Goal: Task Accomplishment & Management: Use online tool/utility

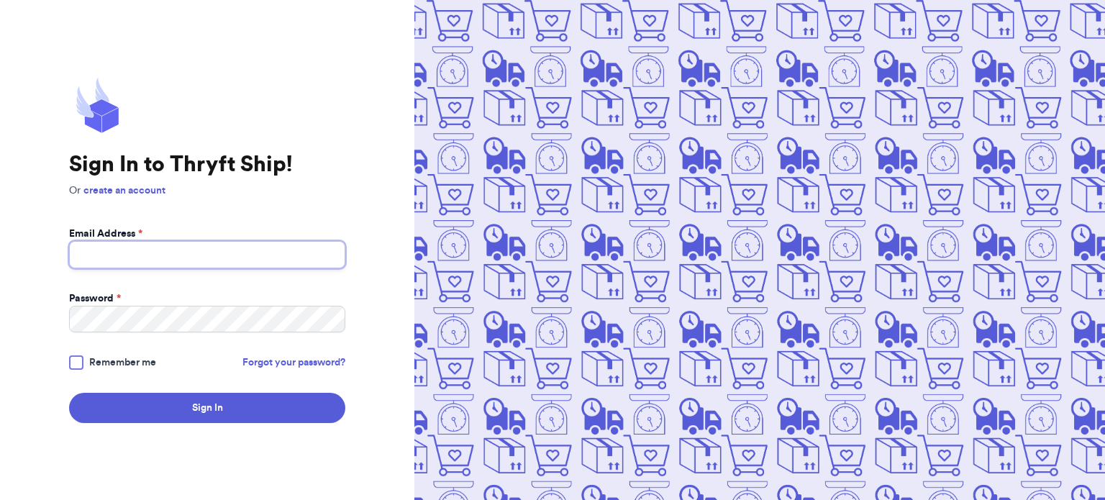
type input "[EMAIL_ADDRESS][DOMAIN_NAME]"
click at [76, 367] on div at bounding box center [76, 362] width 14 height 14
click at [0, 0] on input "Remember me" at bounding box center [0, 0] width 0 height 0
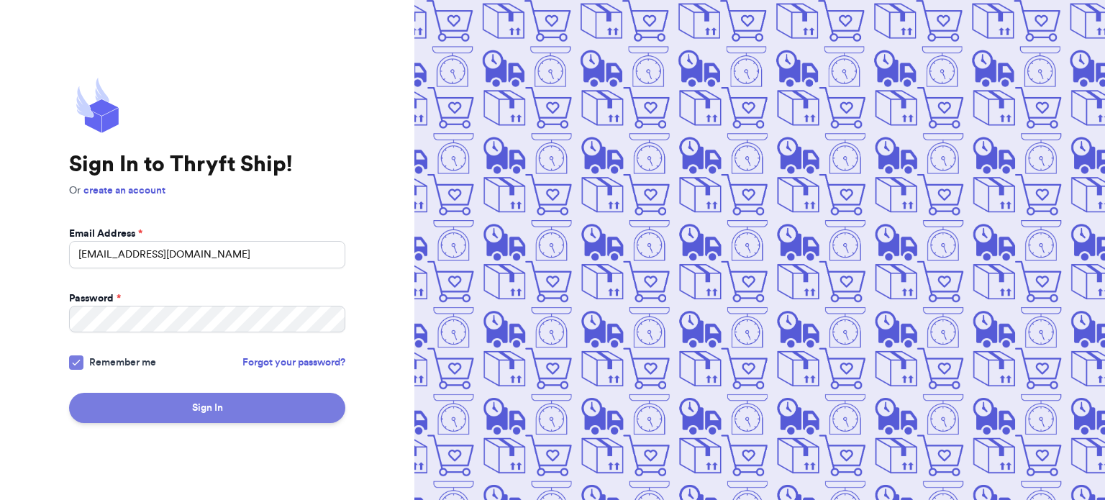
click at [181, 420] on button "Sign In" at bounding box center [207, 408] width 276 height 30
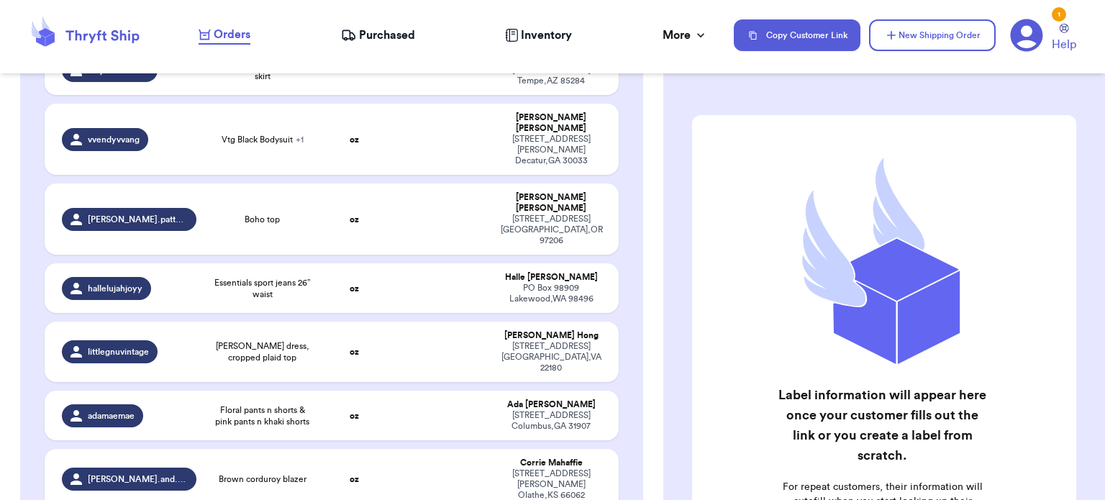
scroll to position [391, 0]
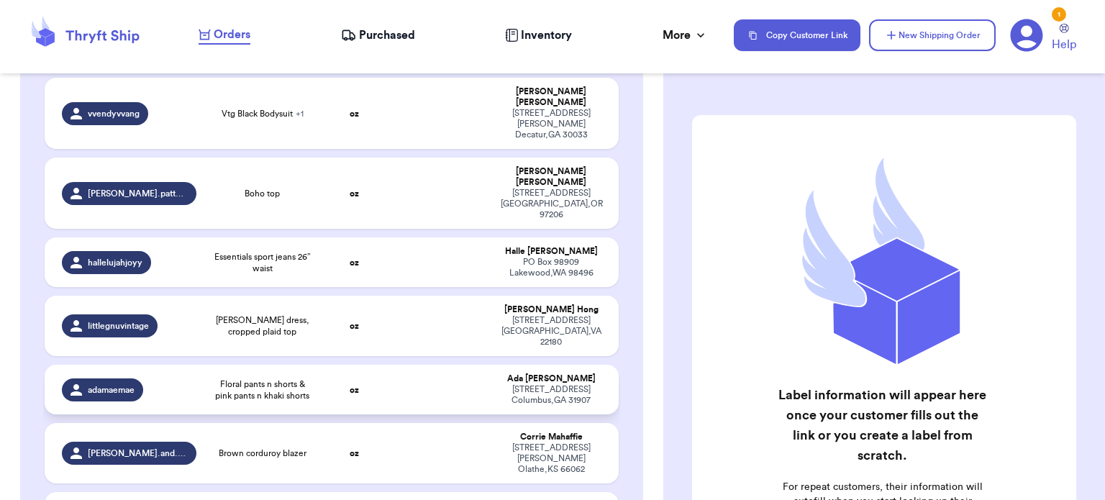
click at [389, 365] on td at bounding box center [441, 390] width 104 height 50
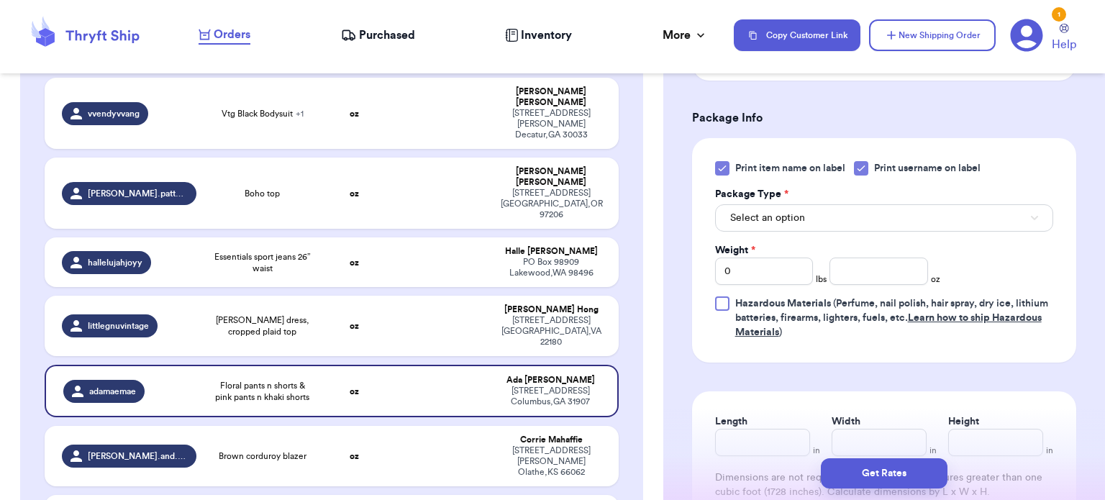
scroll to position [583, 0]
click at [725, 168] on icon at bounding box center [722, 169] width 12 height 12
click at [0, 0] on input "Print item name on label" at bounding box center [0, 0] width 0 height 0
click at [816, 227] on button "Select an option" at bounding box center [884, 217] width 338 height 27
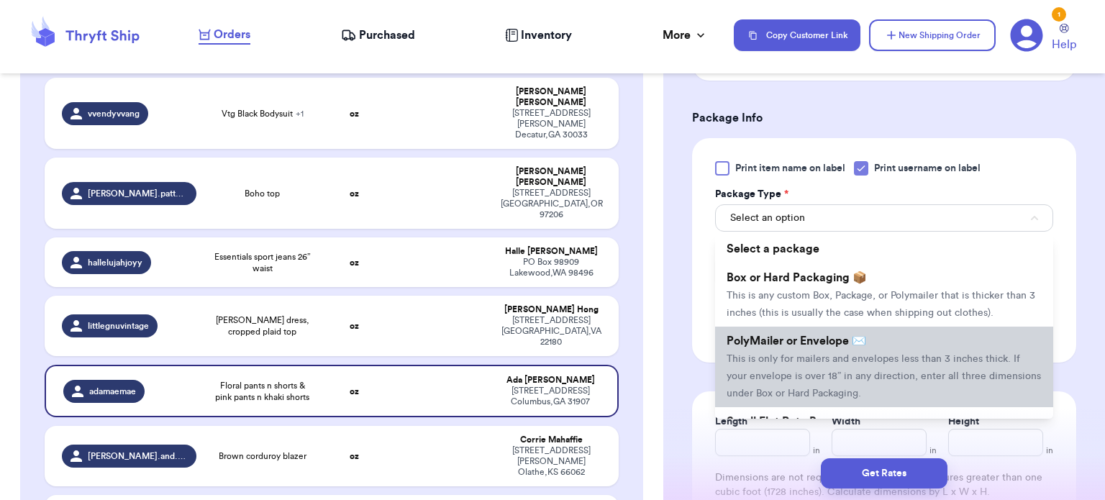
click at [826, 351] on li "PolyMailer or Envelope ✉️ This is only for mailers and envelopes less than 3 in…" at bounding box center [884, 367] width 338 height 81
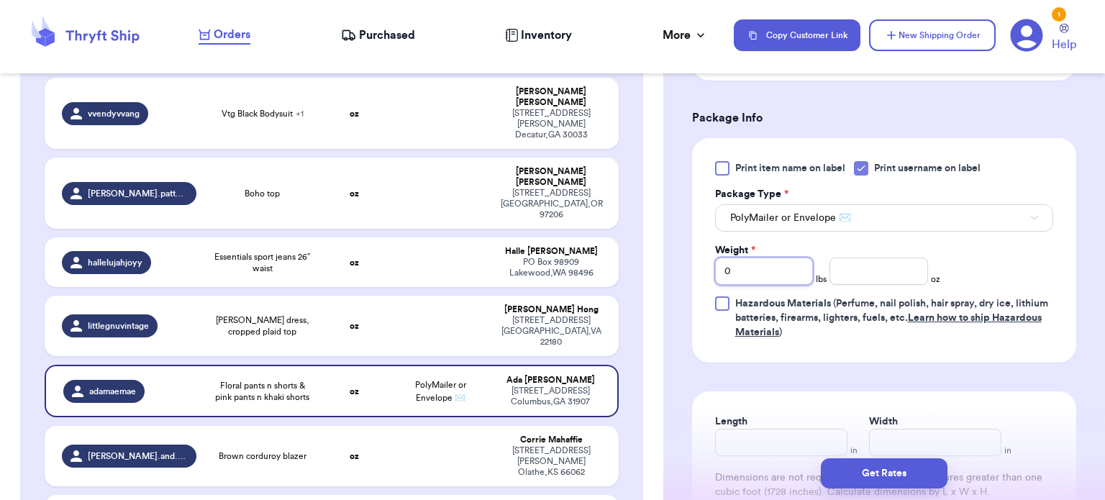
click at [777, 270] on input "0" at bounding box center [764, 270] width 99 height 27
type input "3"
click at [853, 268] on input "number" at bounding box center [878, 270] width 99 height 27
type input "12"
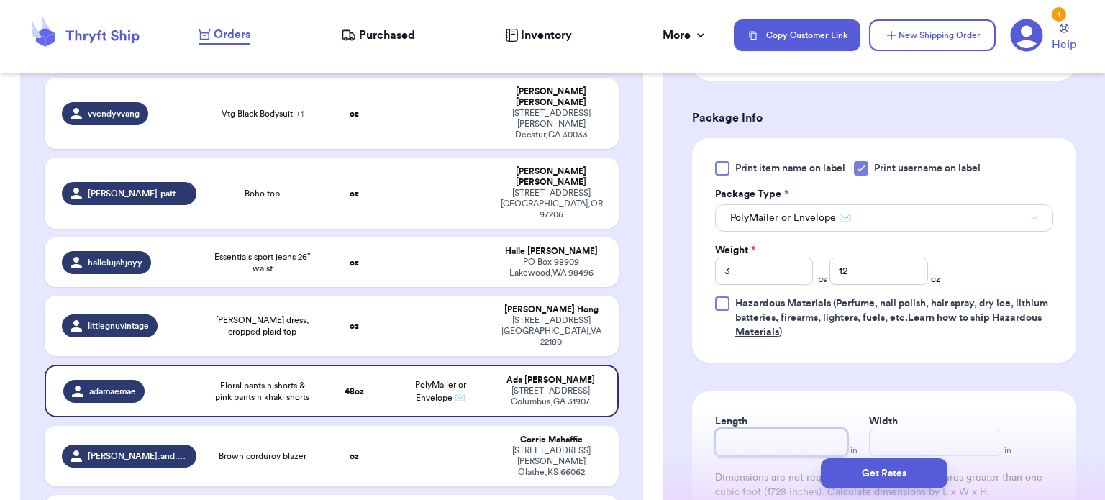
click at [764, 442] on input "Length" at bounding box center [781, 442] width 132 height 27
type input "16"
click at [890, 441] on input "Width *" at bounding box center [935, 442] width 132 height 27
type input "14"
click at [895, 481] on button "Get Rates" at bounding box center [884, 473] width 127 height 30
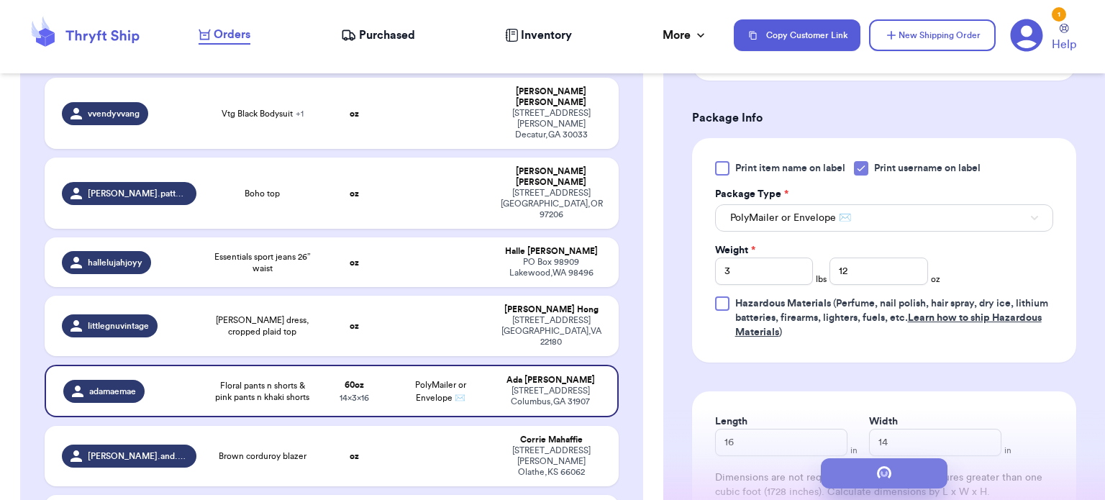
scroll to position [0, 0]
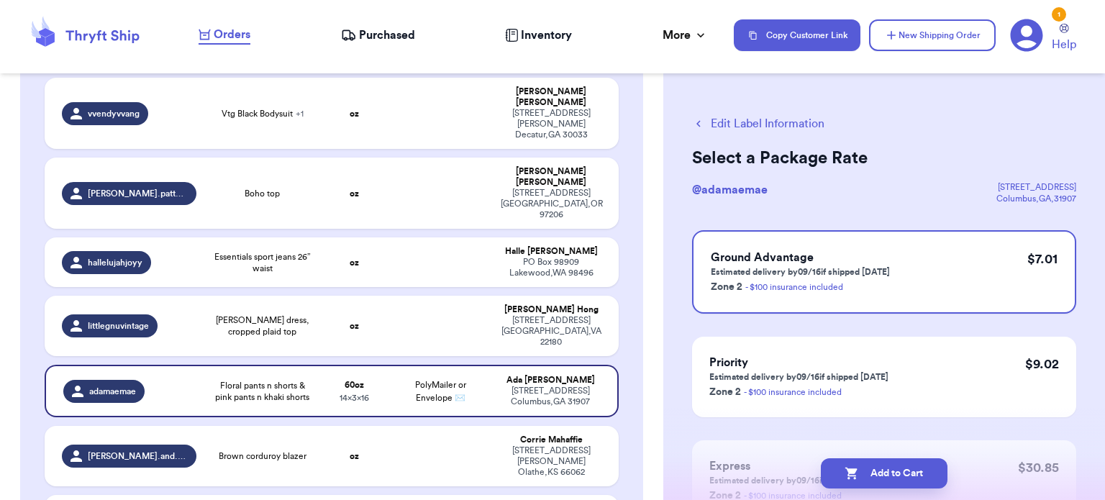
click at [895, 481] on button "Add to Cart" at bounding box center [884, 473] width 127 height 30
checkbox input "true"
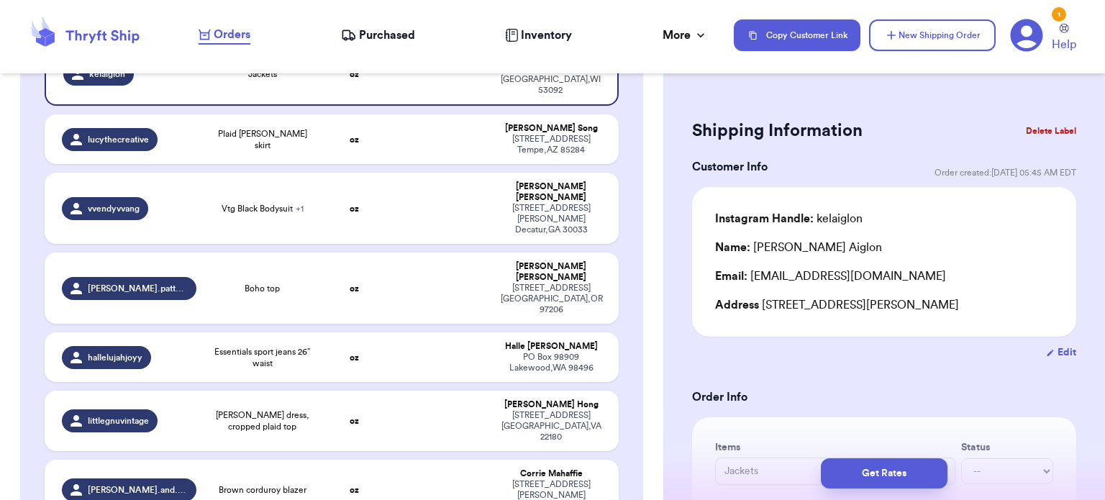
scroll to position [296, 0]
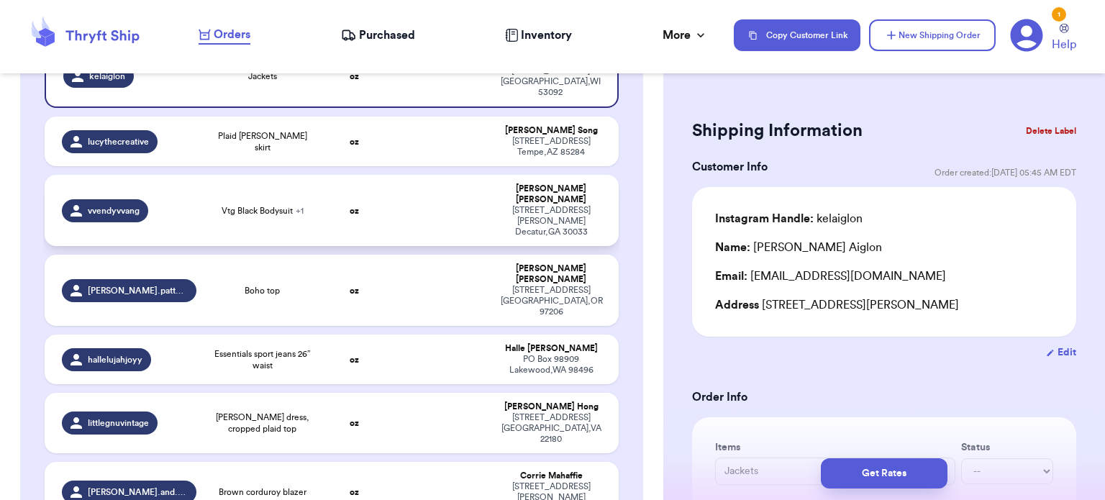
click at [331, 179] on td "oz" at bounding box center [354, 210] width 69 height 71
type input "Vtg Black Bodysuit"
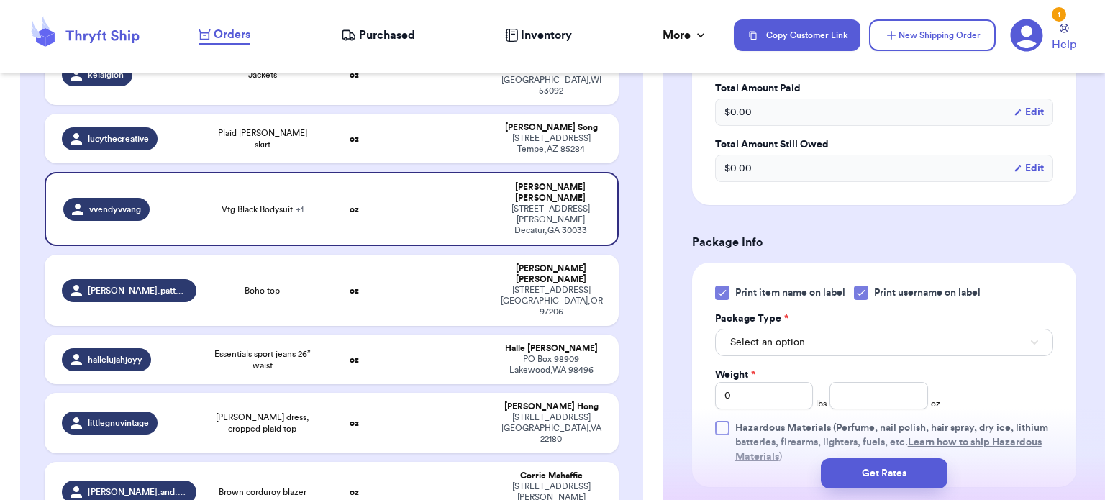
scroll to position [570, 0]
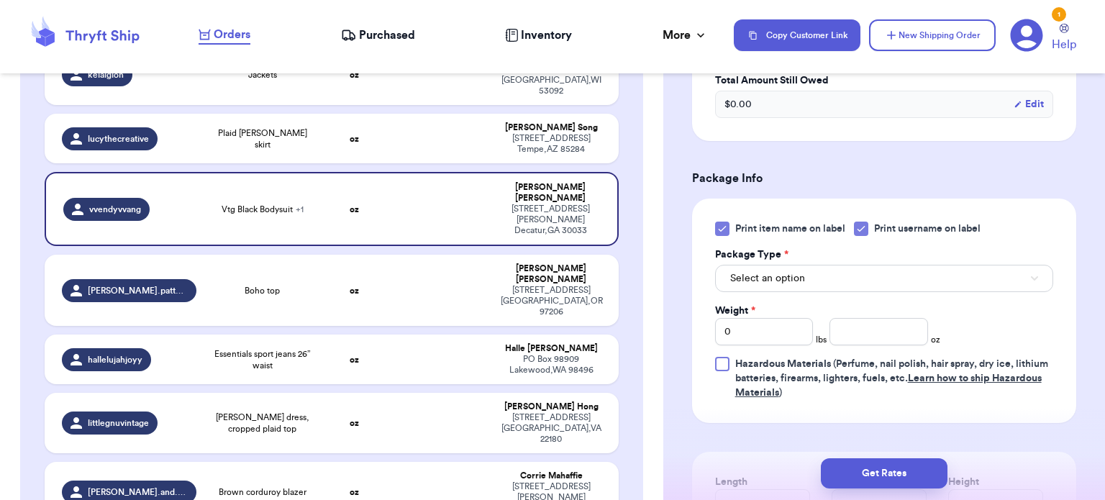
click at [725, 219] on div "Print item name on label Print username on label Package Type * Select an optio…" at bounding box center [884, 311] width 384 height 224
click at [725, 224] on icon at bounding box center [722, 229] width 12 height 12
click at [0, 0] on input "Print item name on label" at bounding box center [0, 0] width 0 height 0
click at [808, 265] on button "Select an option" at bounding box center [884, 278] width 338 height 27
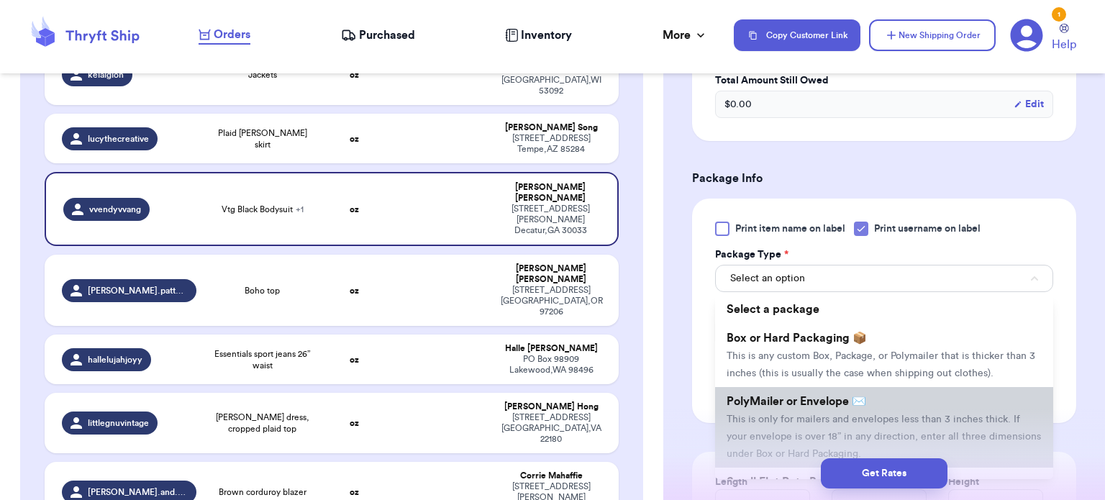
click at [828, 393] on li "PolyMailer or Envelope ✉️ This is only for mailers and envelopes less than 3 in…" at bounding box center [884, 427] width 338 height 81
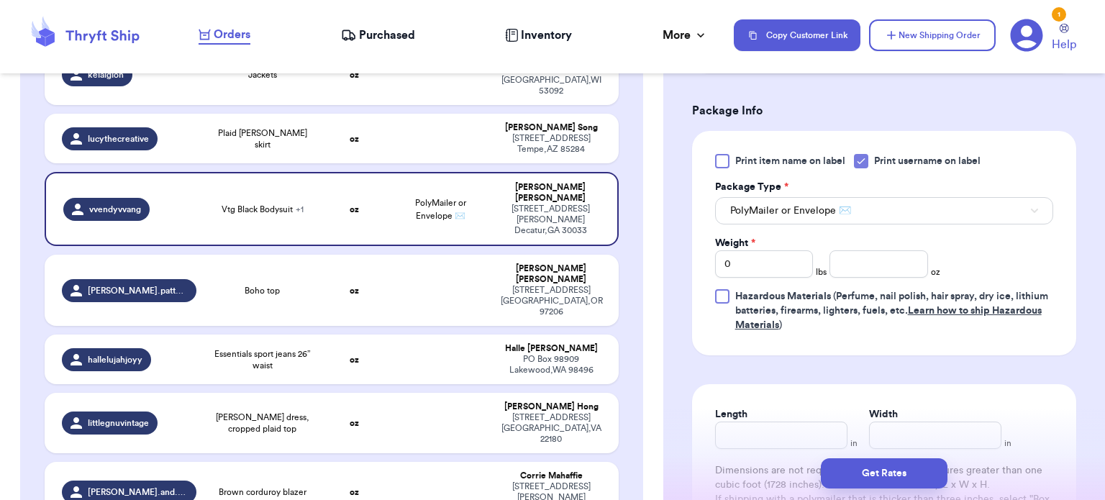
scroll to position [642, 0]
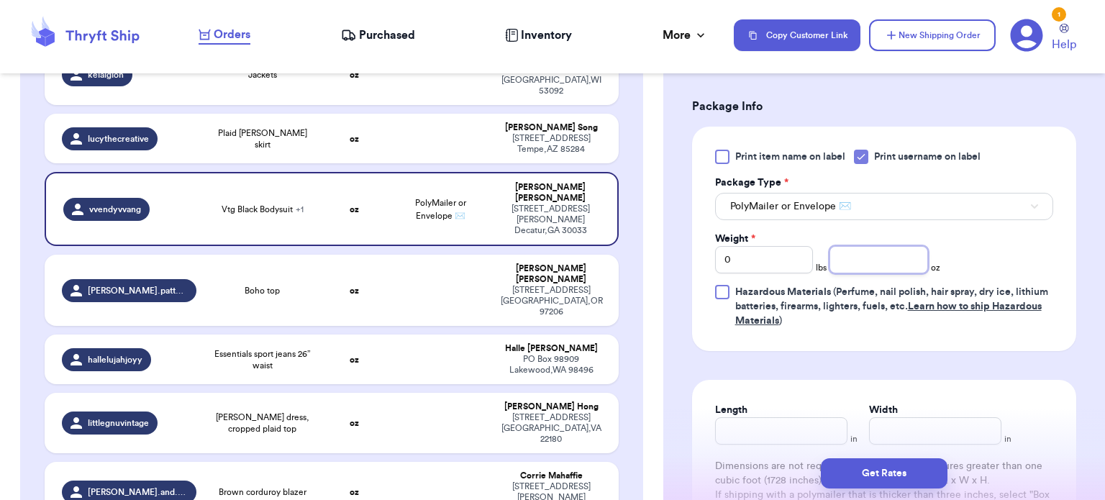
click at [872, 256] on input "number" at bounding box center [878, 259] width 99 height 27
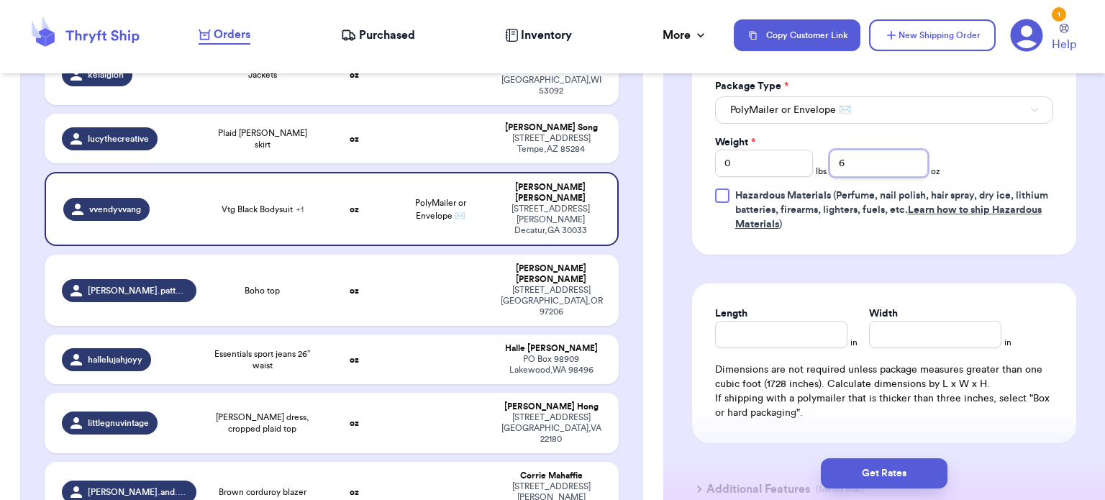
type input "6"
click at [777, 327] on input "Length" at bounding box center [781, 334] width 132 height 27
type input "10"
click at [916, 327] on input "Width *" at bounding box center [935, 334] width 132 height 27
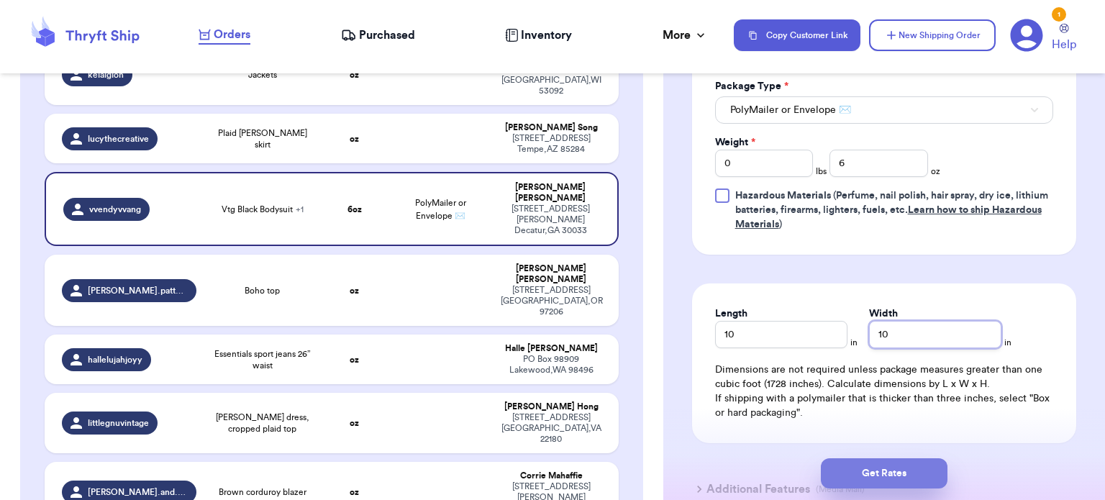
type input "10"
click at [869, 465] on button "Get Rates" at bounding box center [884, 473] width 127 height 30
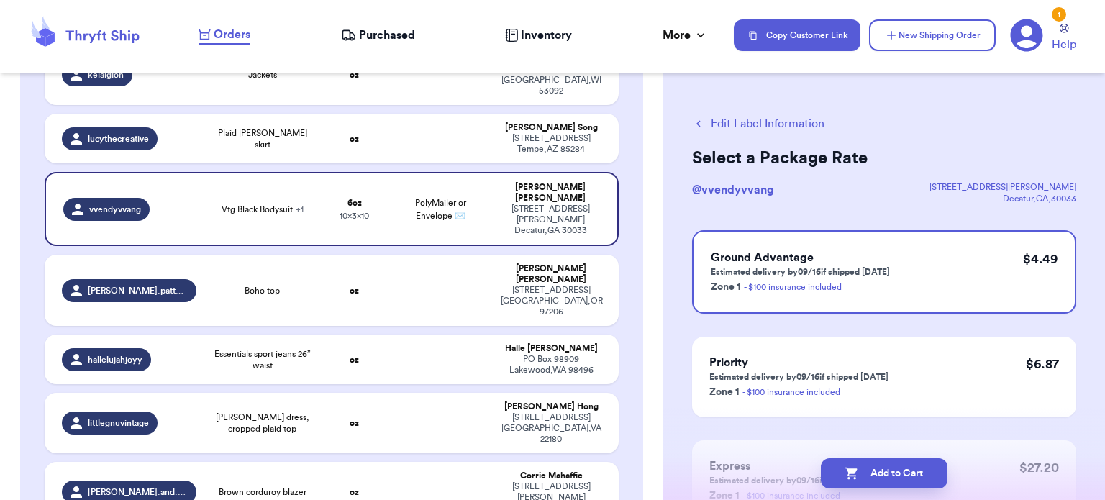
click at [869, 465] on button "Add to Cart" at bounding box center [884, 473] width 127 height 30
checkbox input "true"
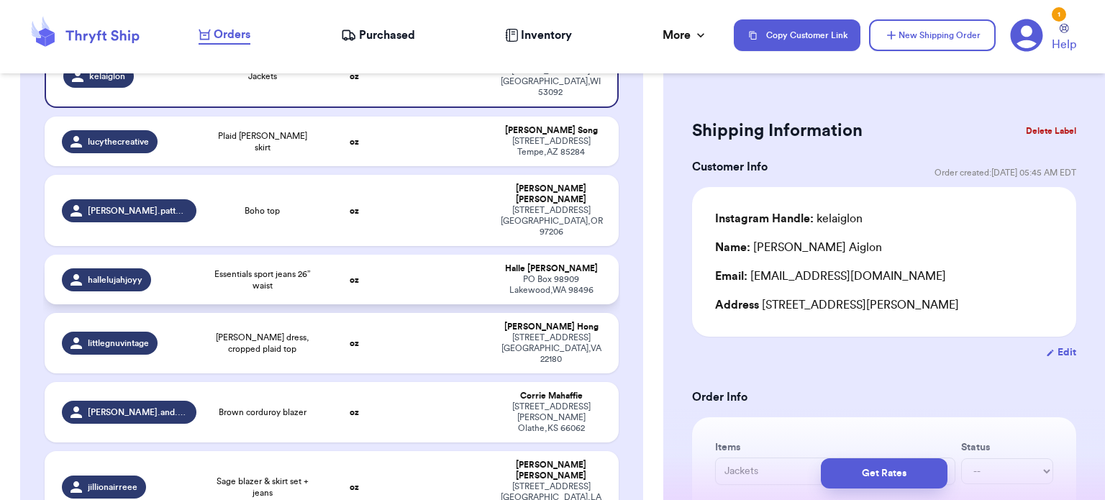
click at [421, 255] on td at bounding box center [441, 280] width 104 height 50
type input "Essentials sport jeans 26” waist"
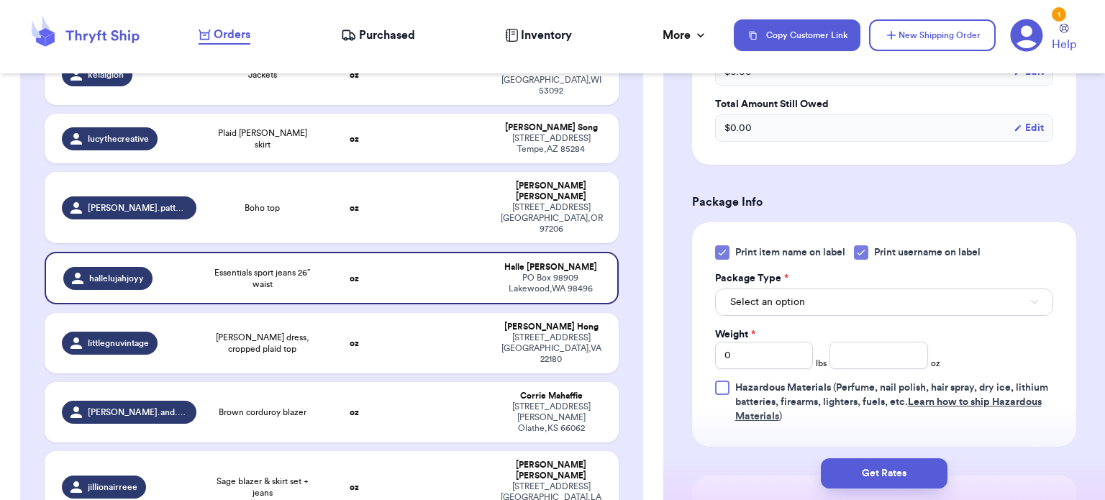
scroll to position [562, 0]
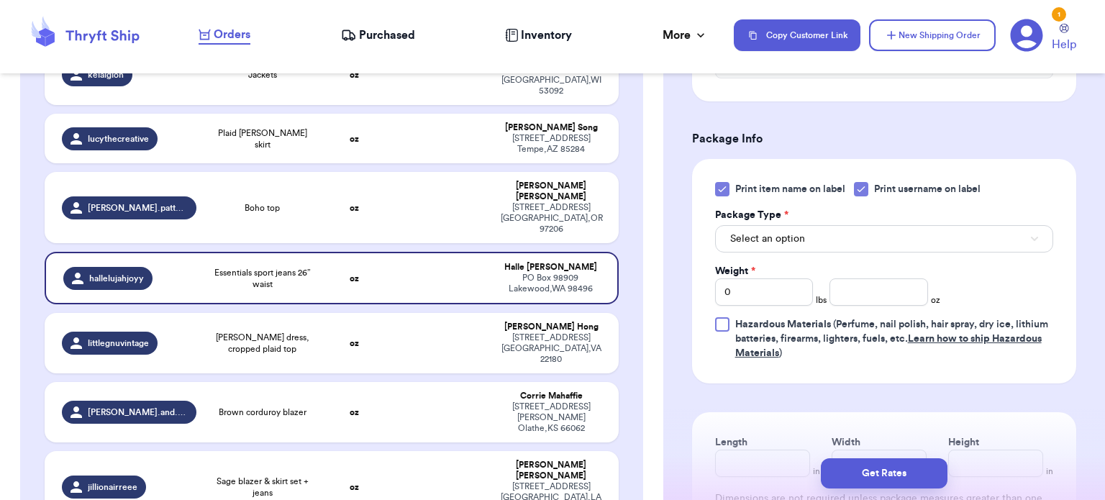
click at [724, 187] on icon at bounding box center [721, 189] width 6 height 5
click at [0, 0] on input "Print item name on label" at bounding box center [0, 0] width 0 height 0
click at [797, 234] on span "Select an option" at bounding box center [767, 239] width 75 height 14
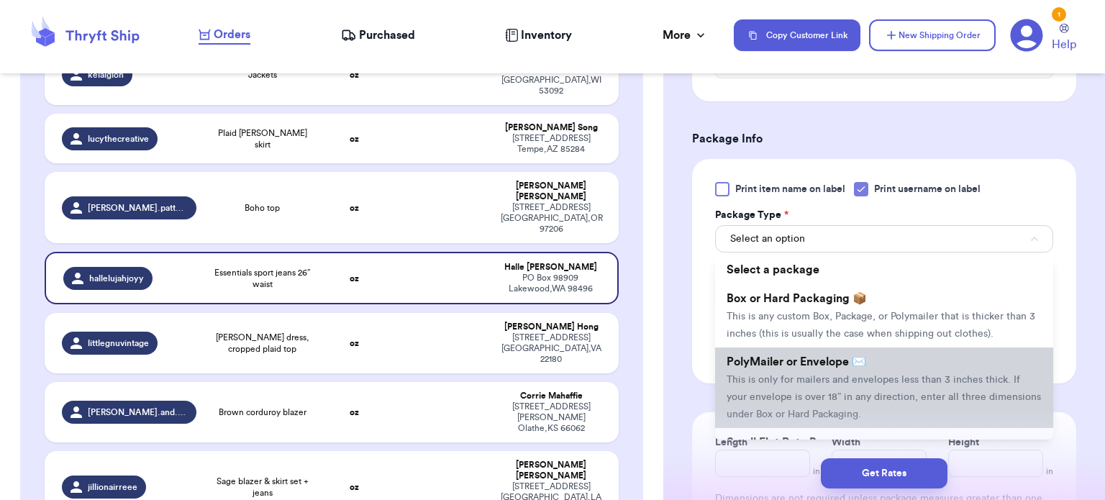
click at [811, 351] on li "PolyMailer or Envelope ✉️ This is only for mailers and envelopes less than 3 in…" at bounding box center [884, 387] width 338 height 81
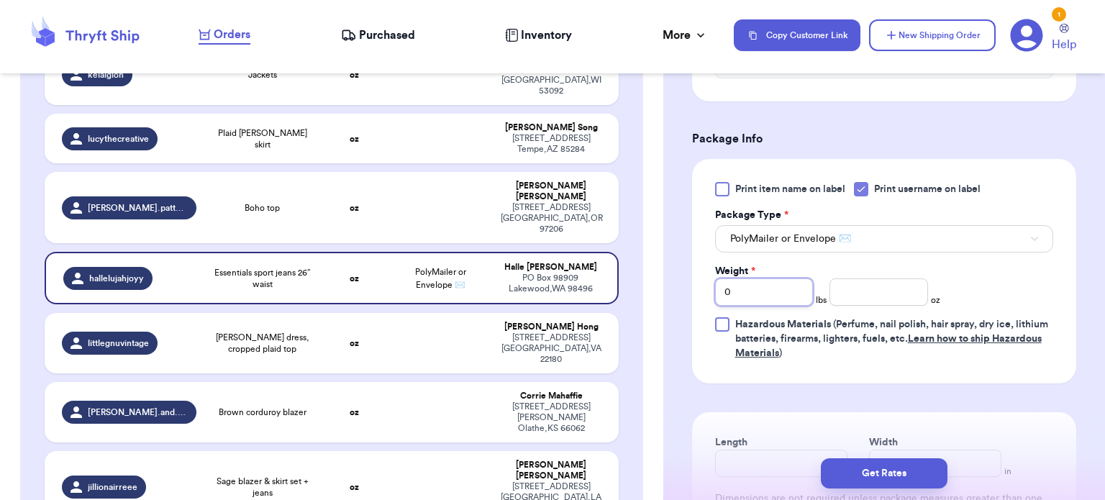
click at [751, 303] on input "0" at bounding box center [764, 291] width 99 height 27
type input "1"
click at [841, 284] on input "number" at bounding box center [878, 291] width 99 height 27
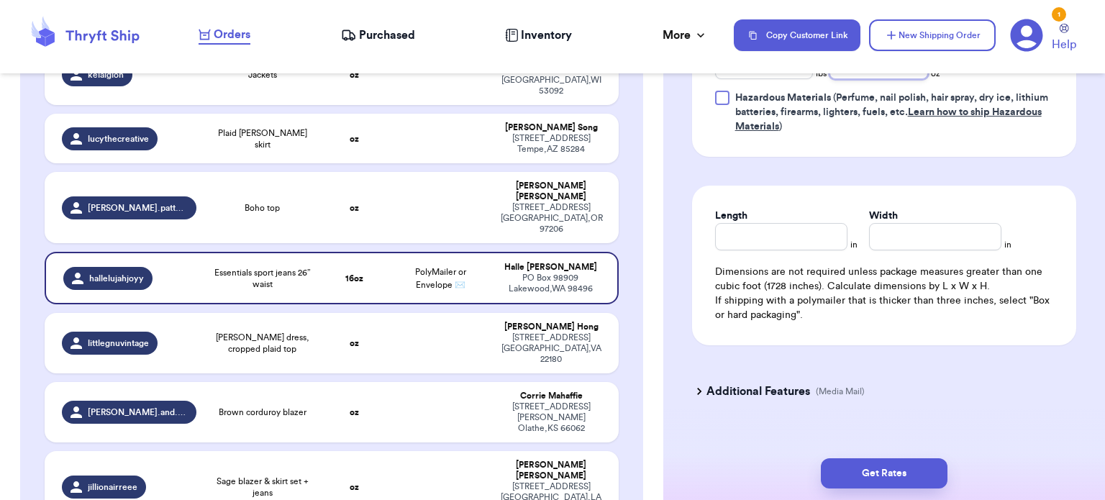
scroll to position [807, 0]
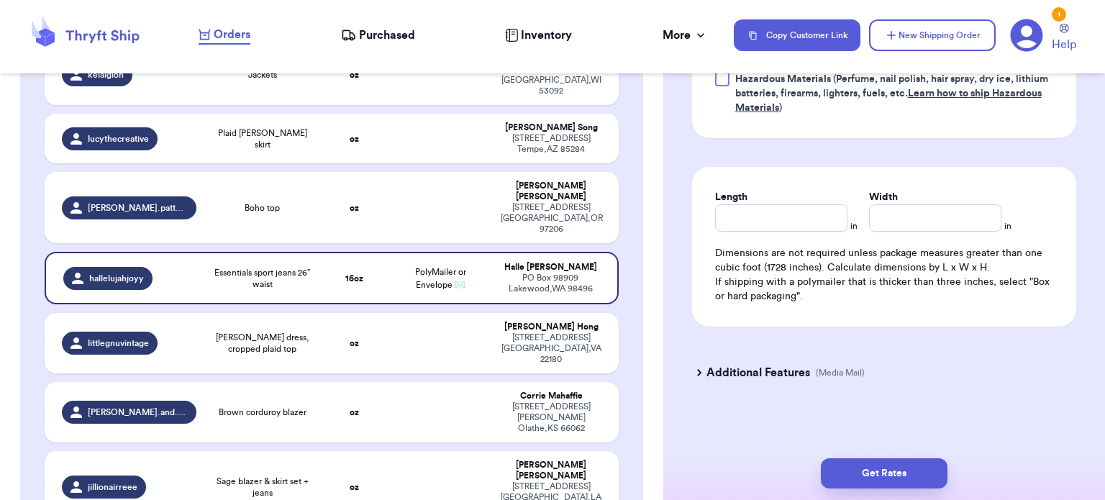
type input "4"
click at [780, 204] on input "Length" at bounding box center [781, 217] width 132 height 27
type input "12"
click at [929, 221] on input "Width *" at bounding box center [935, 217] width 132 height 27
type input "10"
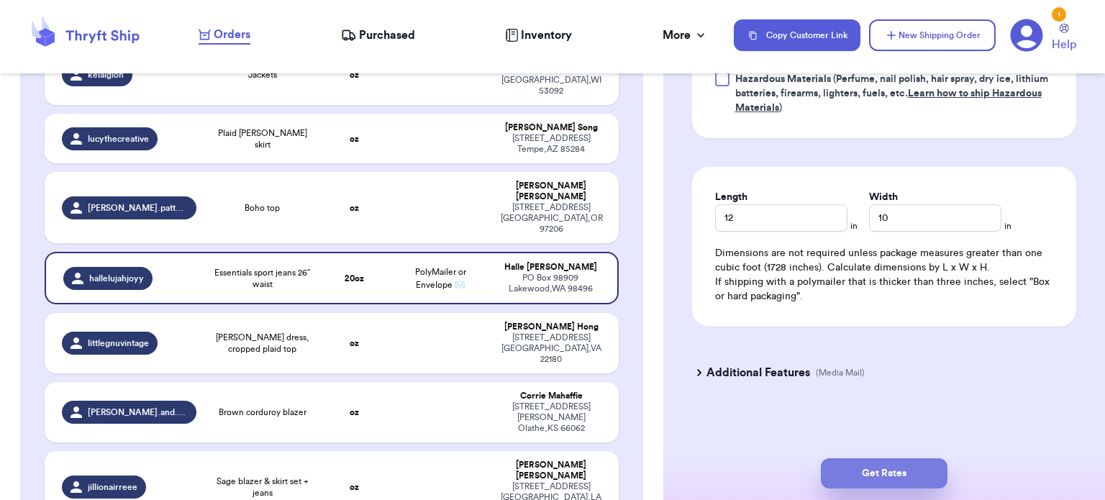
click at [872, 485] on button "Get Rates" at bounding box center [884, 473] width 127 height 30
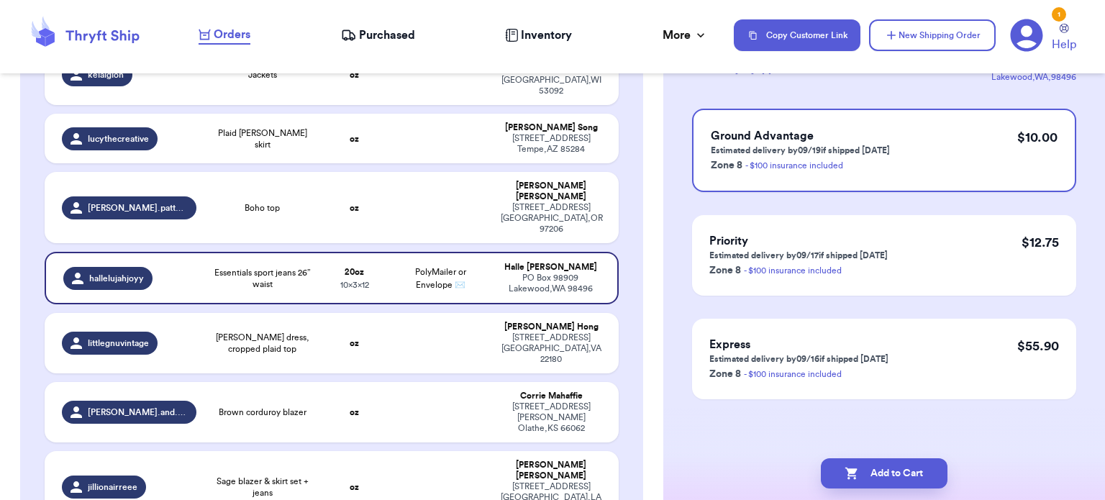
scroll to position [0, 0]
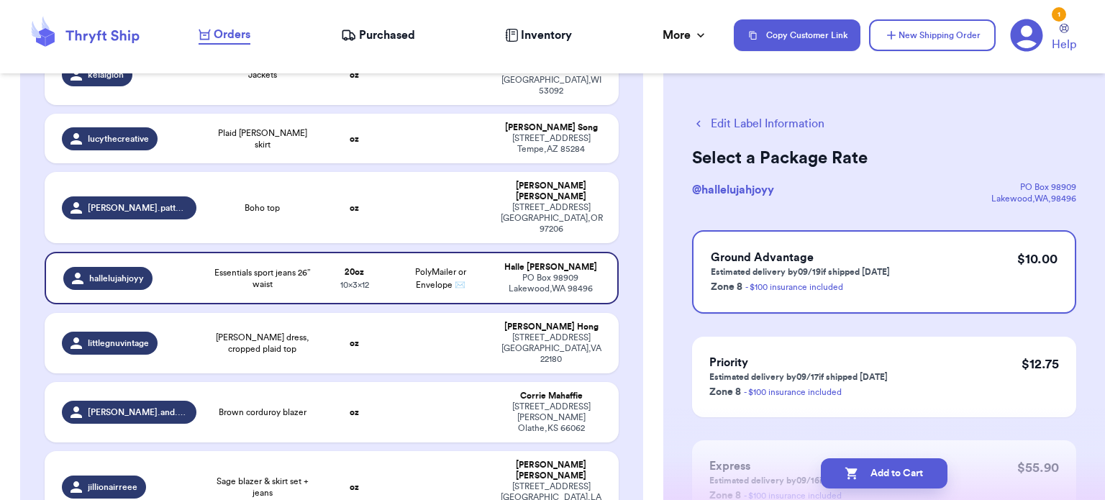
click at [872, 485] on button "Add to Cart" at bounding box center [884, 473] width 127 height 30
checkbox input "true"
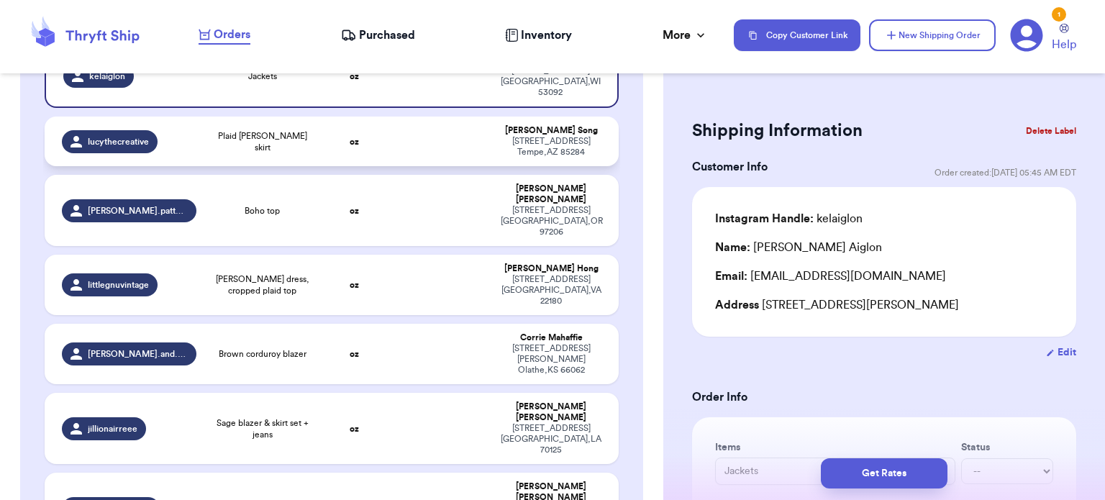
click at [342, 127] on td "oz" at bounding box center [354, 142] width 69 height 50
type input "Plaid [PERSON_NAME] skirt"
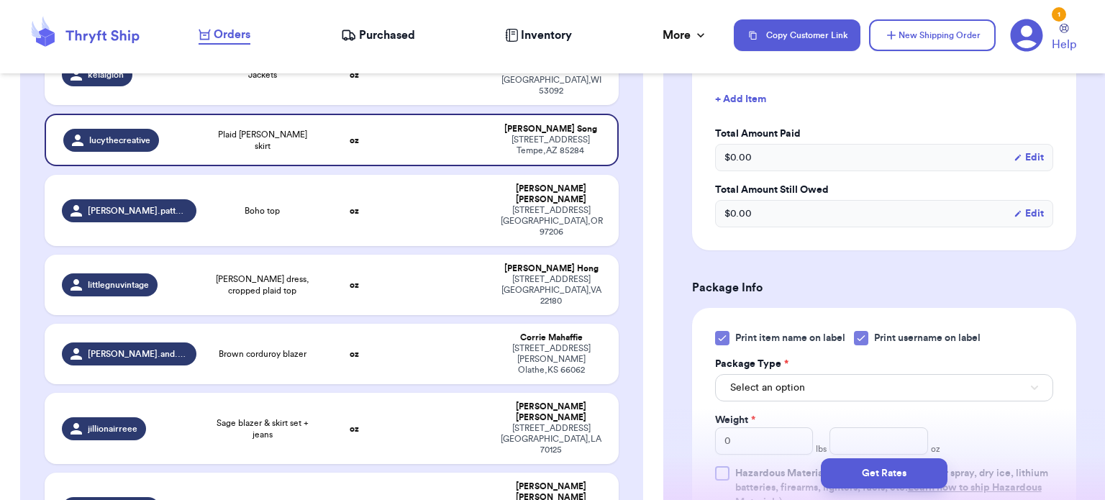
scroll to position [478, 0]
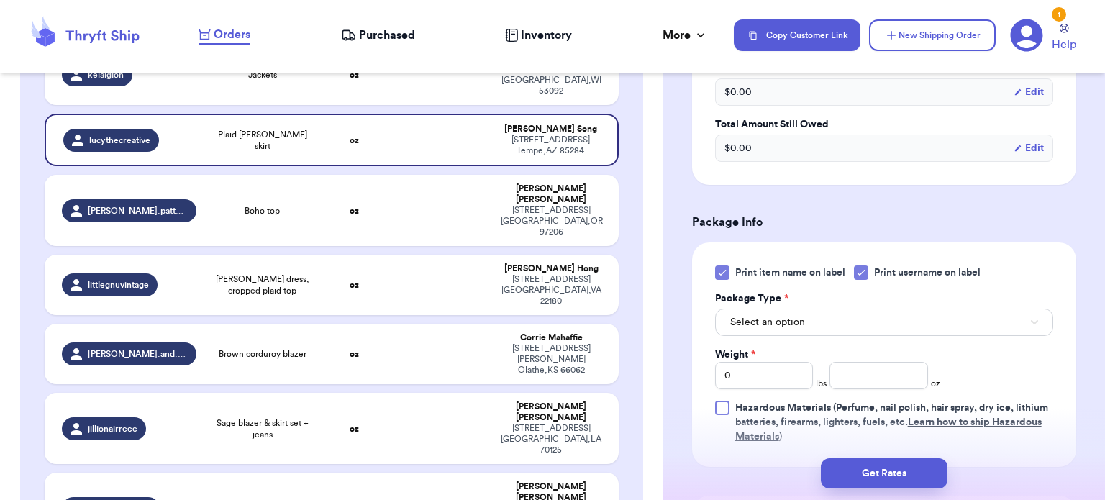
click at [728, 273] on div at bounding box center [722, 272] width 14 height 14
click at [0, 0] on input "Print item name on label" at bounding box center [0, 0] width 0 height 0
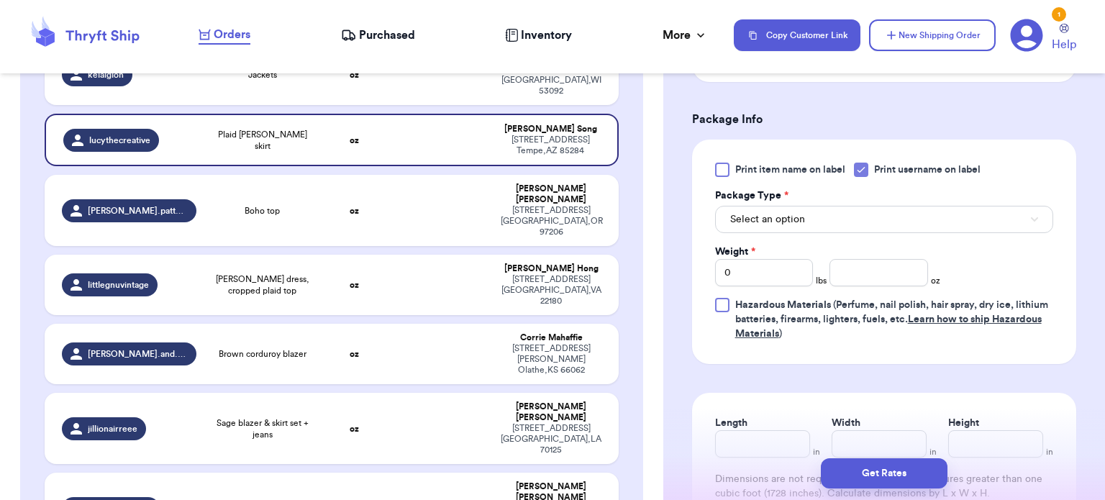
scroll to position [601, 0]
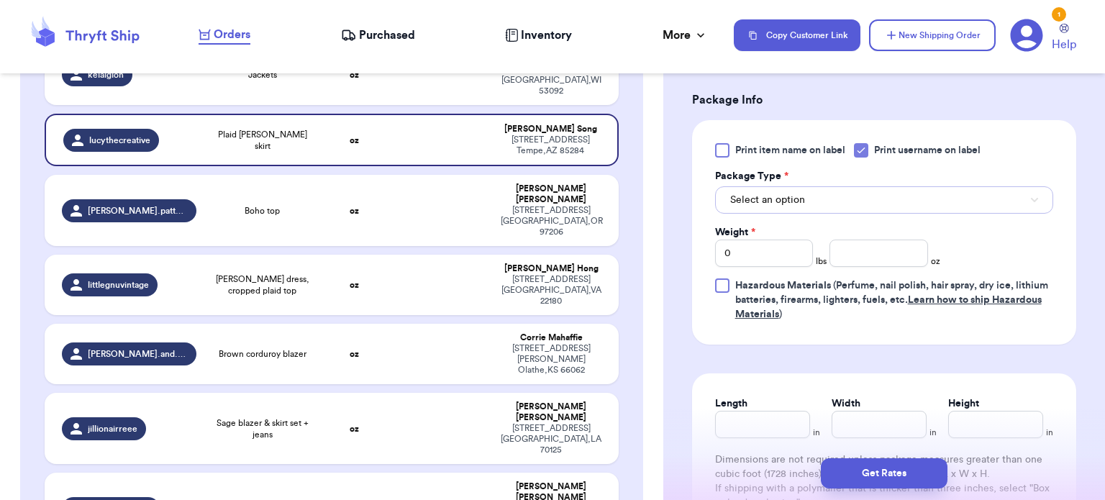
click at [901, 194] on button "Select an option" at bounding box center [884, 199] width 338 height 27
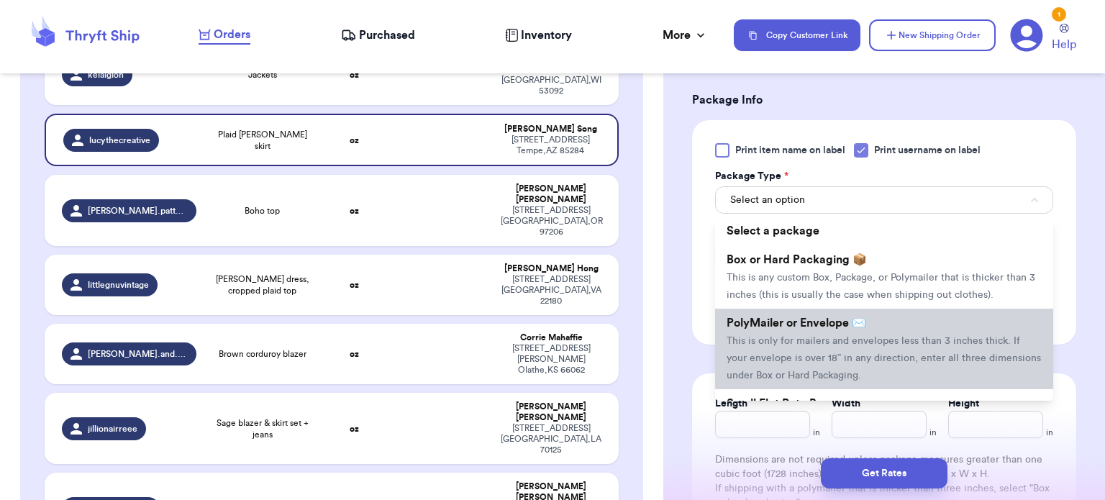
click at [871, 330] on li "PolyMailer or Envelope ✉️ This is only for mailers and envelopes less than 3 in…" at bounding box center [884, 349] width 338 height 81
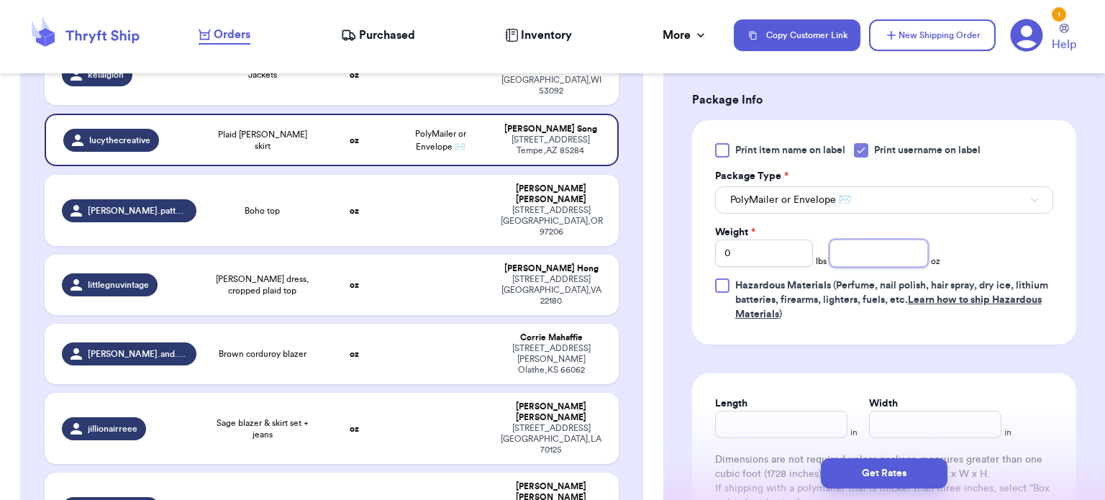
click at [839, 249] on input "number" at bounding box center [878, 252] width 99 height 27
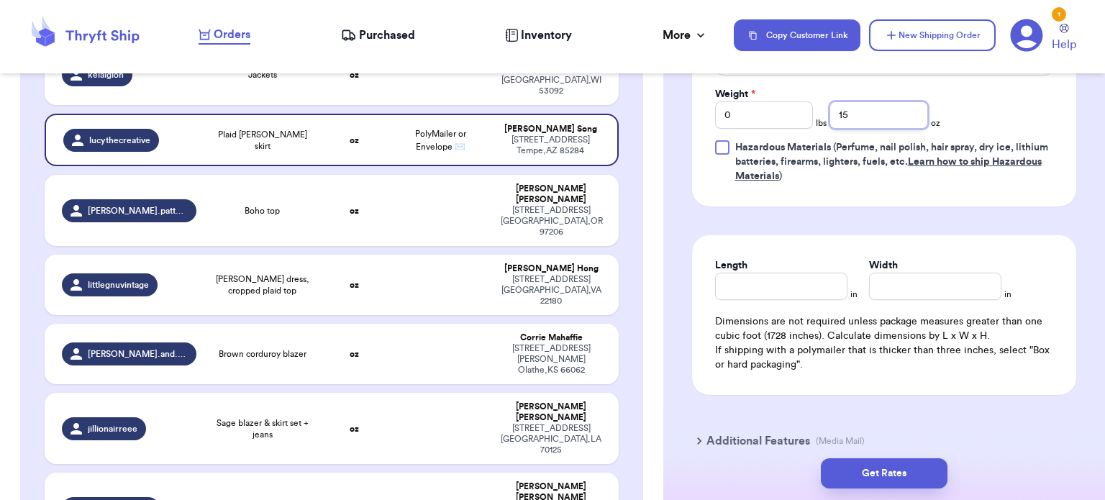
scroll to position [769, 0]
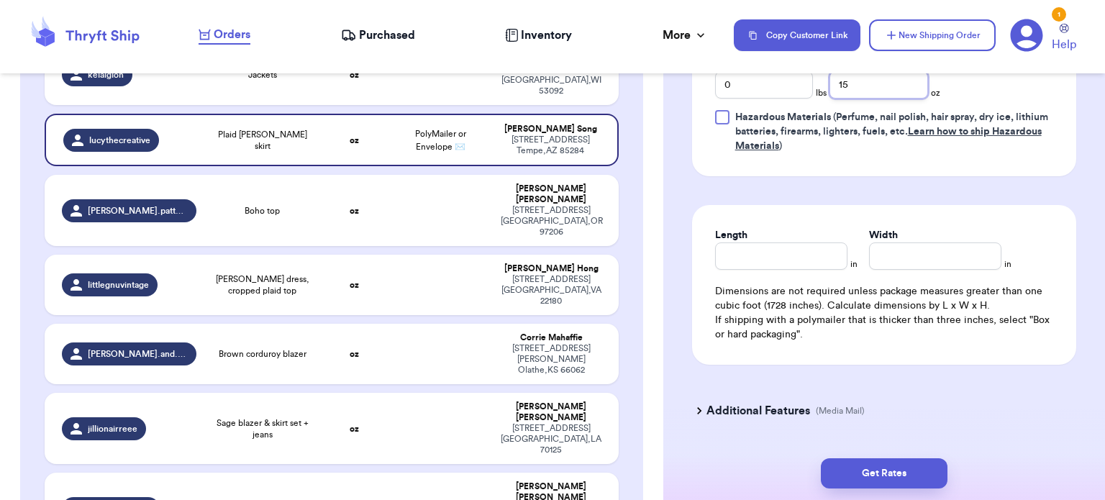
type input "15"
click at [768, 245] on input "Length" at bounding box center [781, 255] width 132 height 27
type input "10"
click at [944, 254] on input "Width *" at bounding box center [935, 255] width 132 height 27
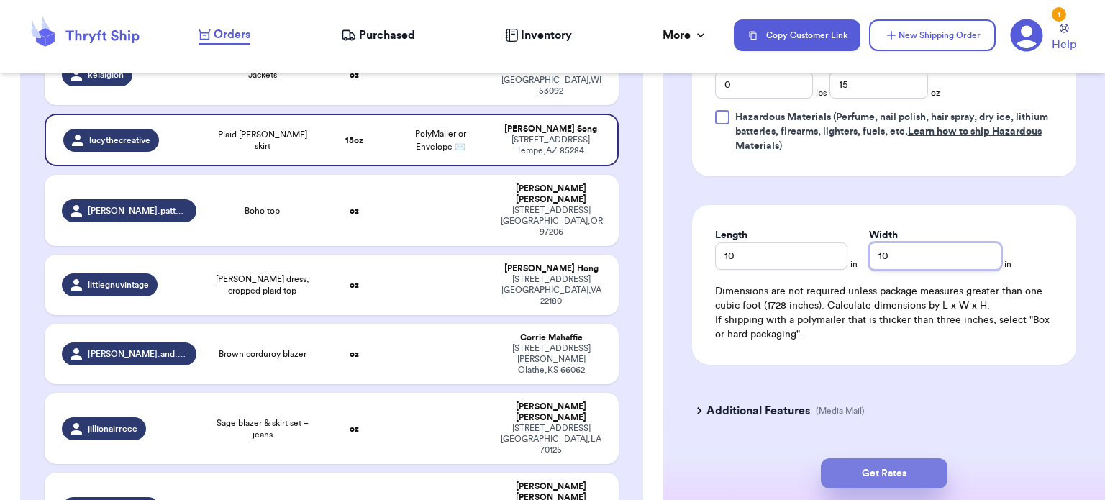
type input "10"
click at [903, 462] on button "Get Rates" at bounding box center [884, 473] width 127 height 30
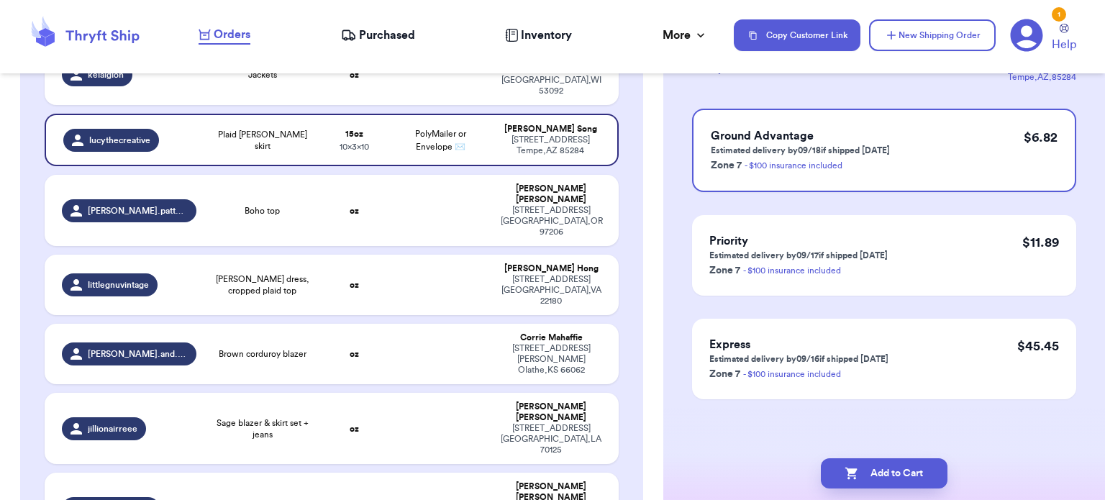
scroll to position [0, 0]
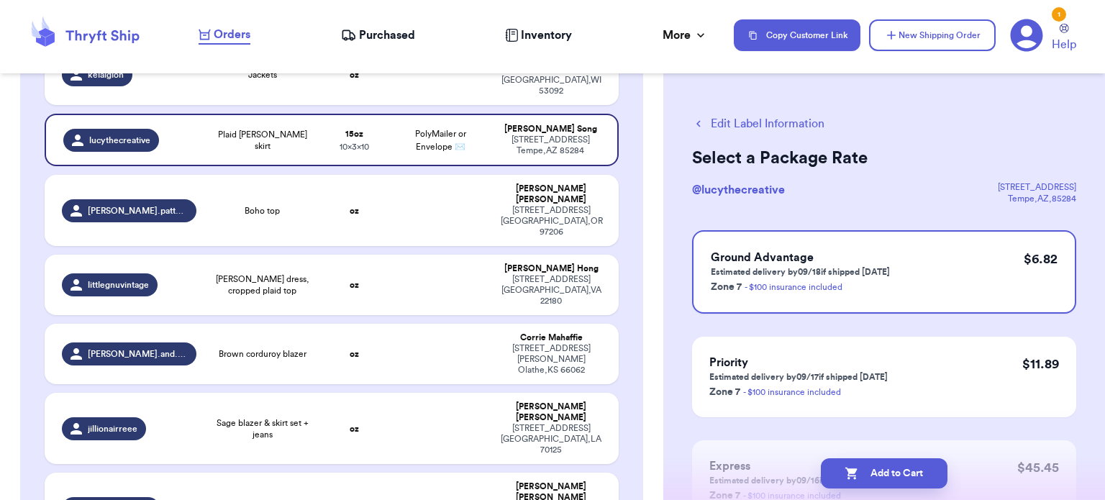
click at [903, 462] on button "Add to Cart" at bounding box center [884, 473] width 127 height 30
checkbox input "true"
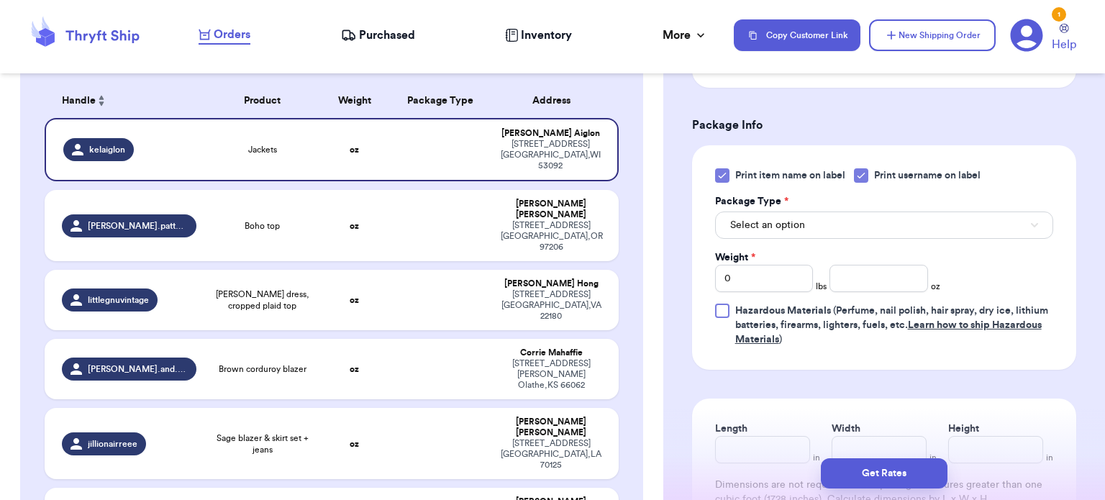
scroll to position [587, 0]
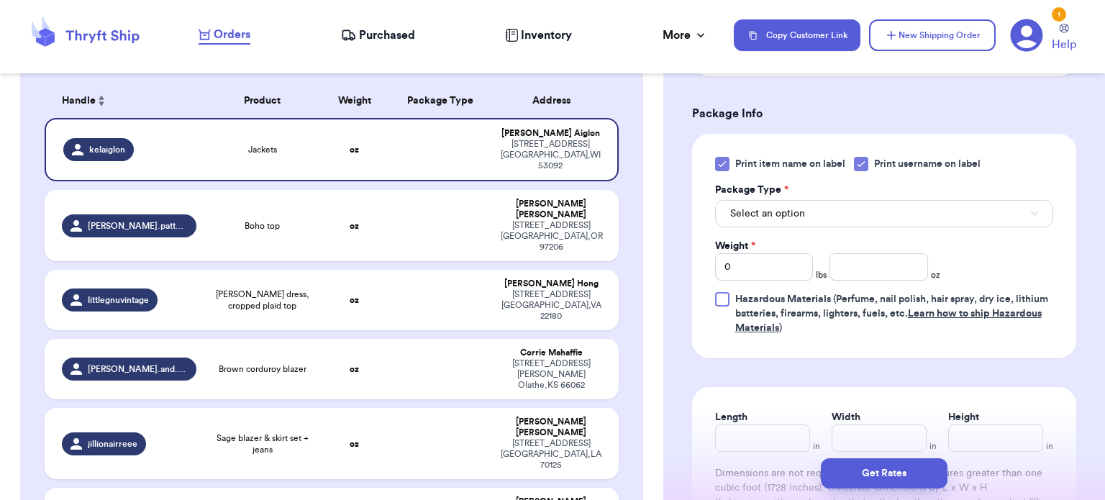
click at [719, 166] on icon at bounding box center [722, 164] width 12 height 12
click at [0, 0] on input "Print item name on label" at bounding box center [0, 0] width 0 height 0
click at [871, 207] on button "Select an option" at bounding box center [884, 213] width 338 height 27
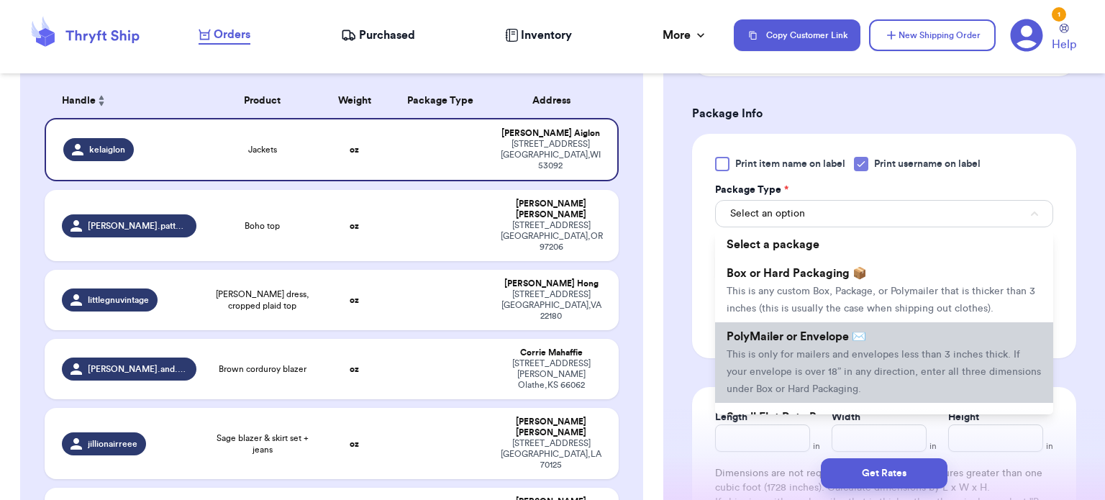
click at [854, 353] on span "This is only for mailers and envelopes less than 3 inches thick. If your envelo…" at bounding box center [883, 372] width 314 height 45
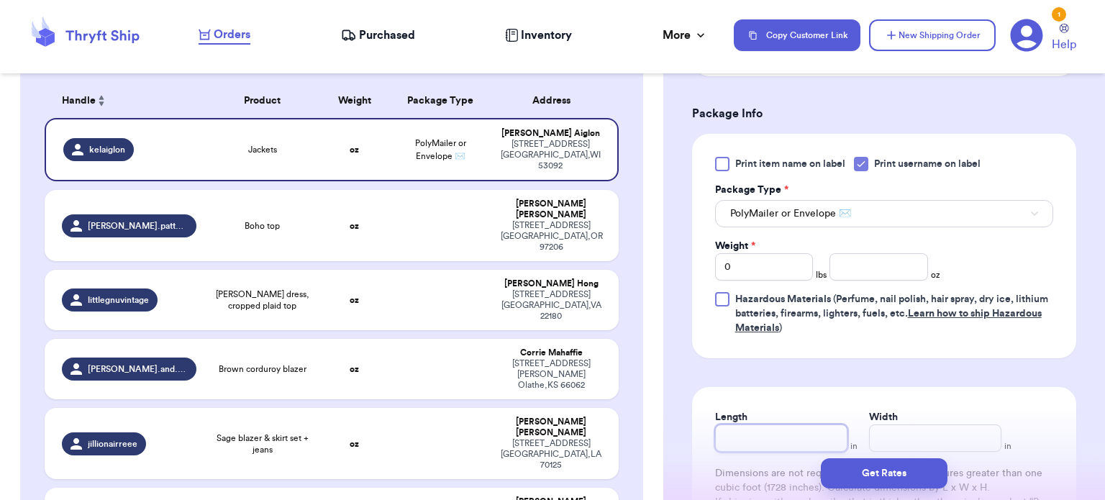
click at [766, 434] on input "Length" at bounding box center [781, 437] width 132 height 27
type input "1"
type input "14"
click at [911, 428] on input "Width *" at bounding box center [935, 437] width 132 height 27
type input "1"
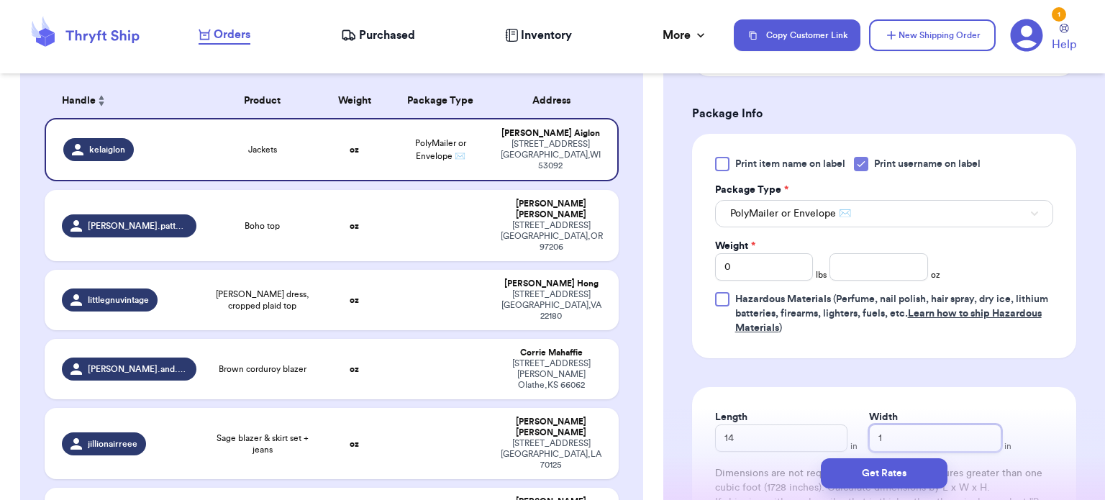
type input "13"
type input "1"
type input "12"
click at [753, 444] on input "14" at bounding box center [781, 437] width 132 height 27
type input "1"
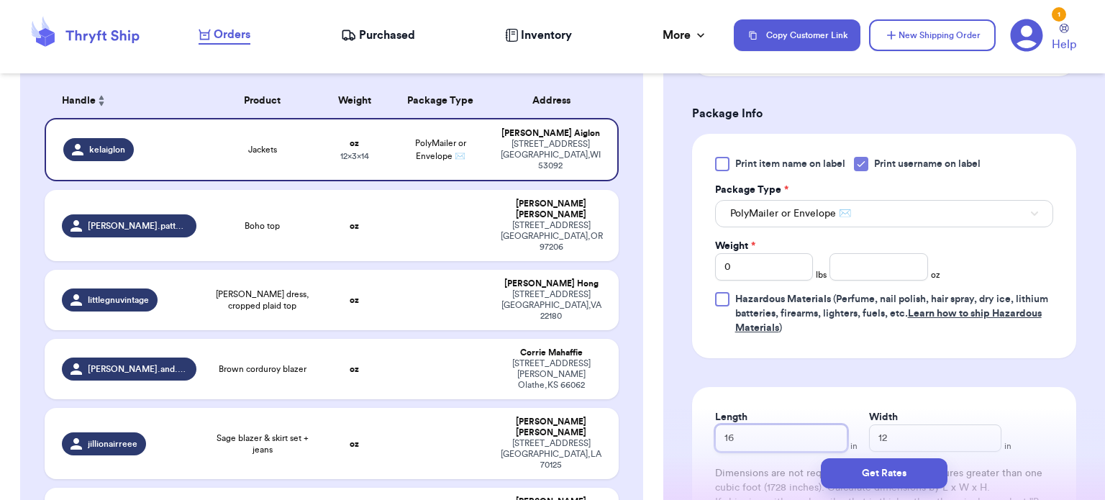
type input "16"
click at [770, 265] on input "0" at bounding box center [764, 266] width 99 height 27
type input "1"
click at [858, 260] on input "number" at bounding box center [878, 266] width 99 height 27
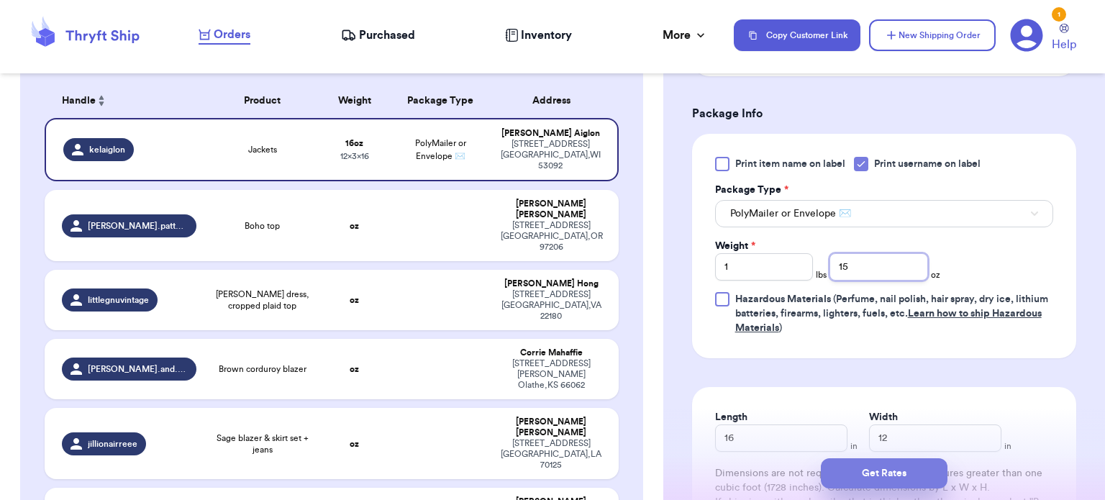
type input "15"
click at [883, 470] on button "Get Rates" at bounding box center [884, 473] width 127 height 30
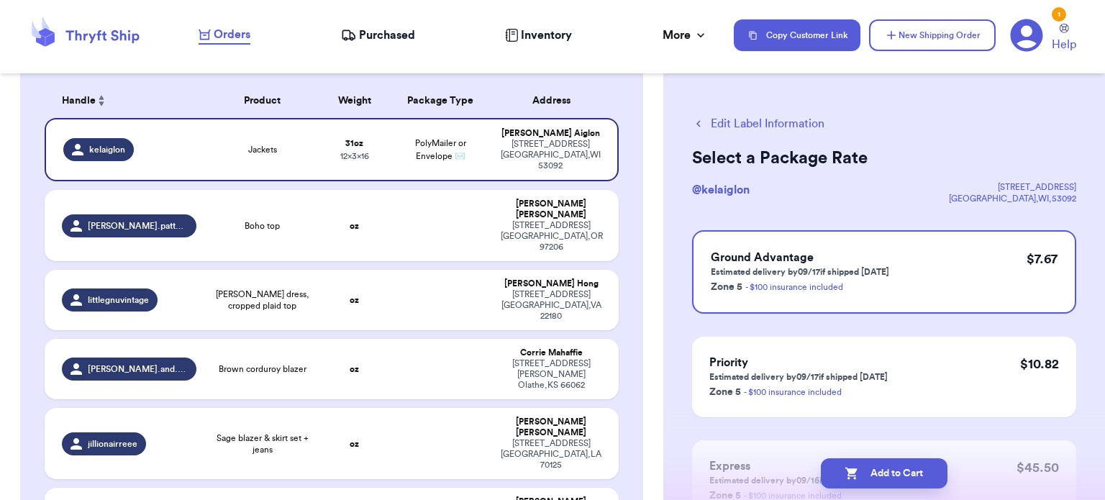
click at [883, 470] on button "Add to Cart" at bounding box center [884, 473] width 127 height 30
checkbox input "true"
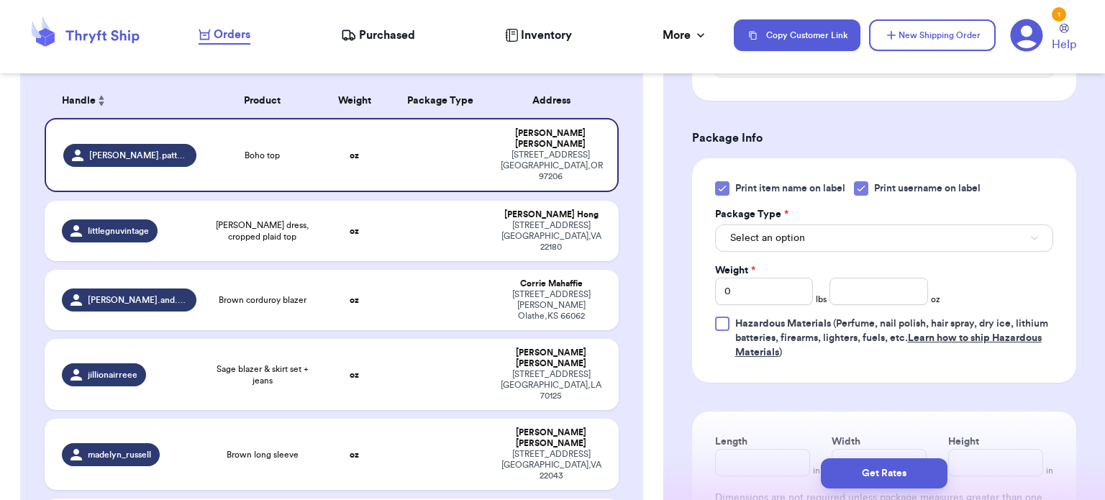
scroll to position [602, 0]
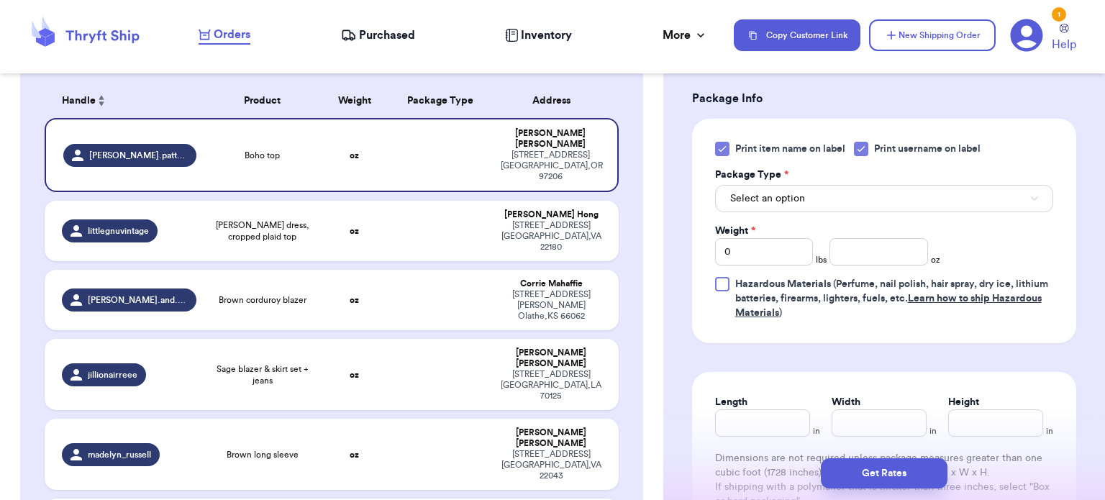
click at [721, 147] on icon at bounding box center [721, 149] width 6 height 5
click at [0, 0] on input "Print item name on label" at bounding box center [0, 0] width 0 height 0
click at [821, 202] on button "Select an option" at bounding box center [884, 198] width 338 height 27
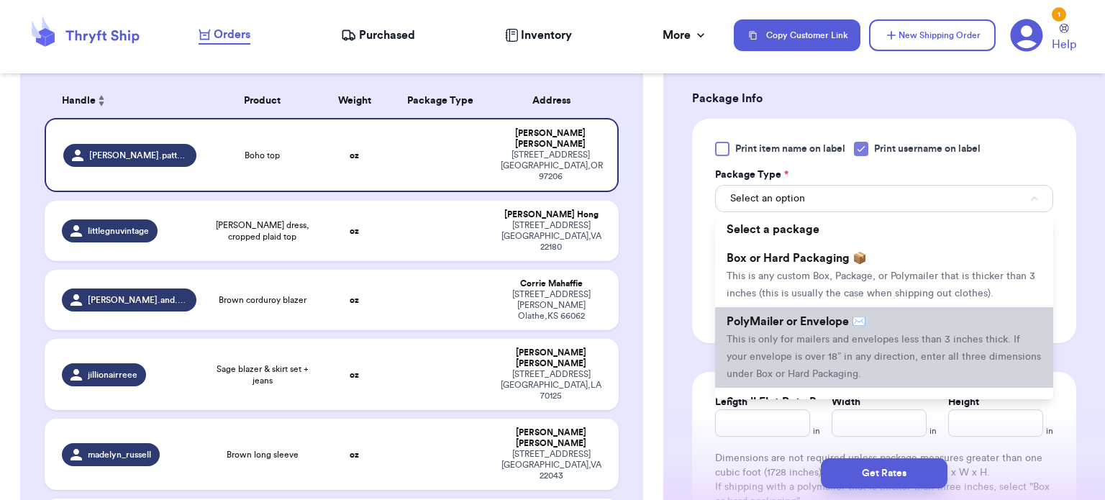
click at [849, 327] on li "PolyMailer or Envelope ✉️ This is only for mailers and envelopes less than 3 in…" at bounding box center [884, 347] width 338 height 81
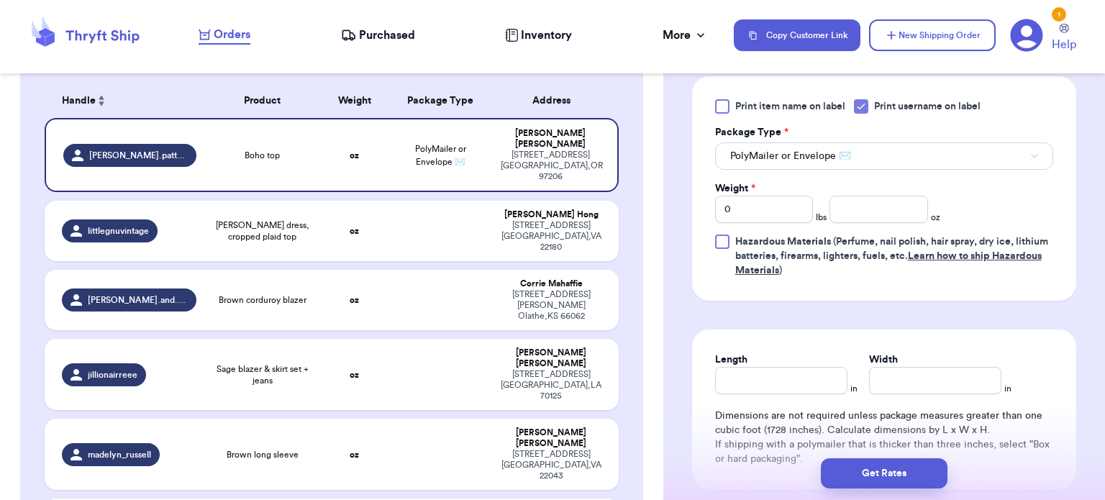
scroll to position [659, 0]
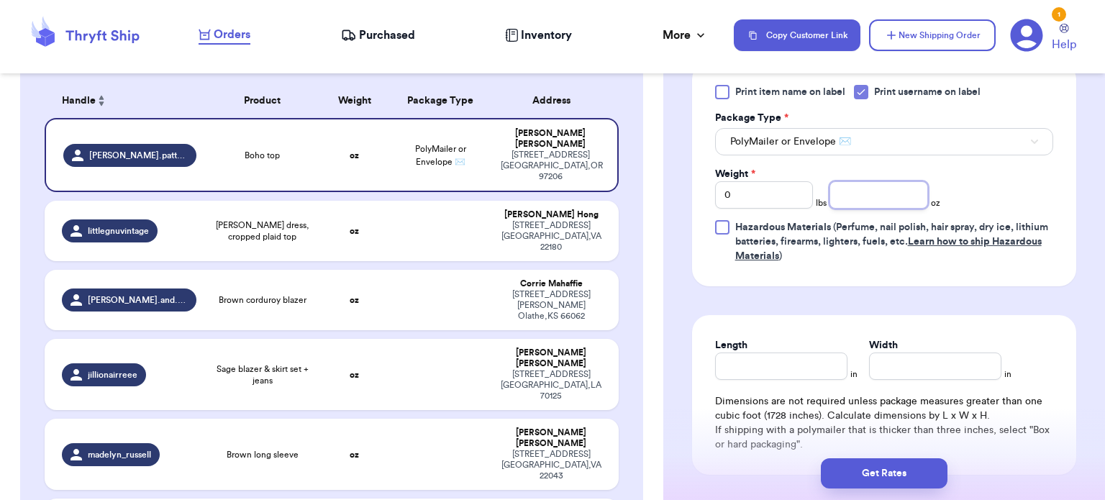
click at [865, 193] on input "number" at bounding box center [878, 194] width 99 height 27
type input "2"
click at [785, 364] on input "Length" at bounding box center [781, 365] width 132 height 27
type input "10"
click at [916, 353] on input "Width *" at bounding box center [935, 365] width 132 height 27
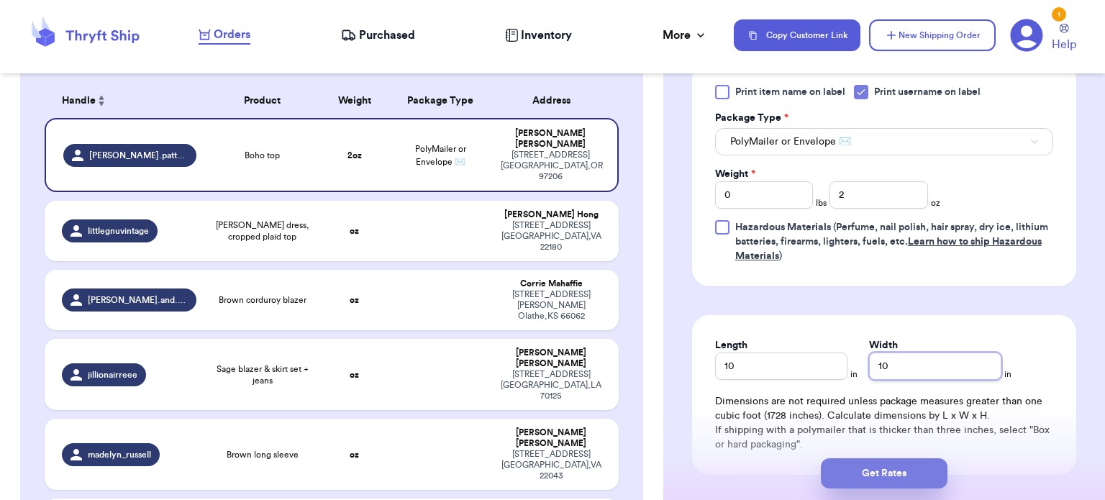
type input "10"
click at [893, 463] on button "Get Rates" at bounding box center [884, 473] width 127 height 30
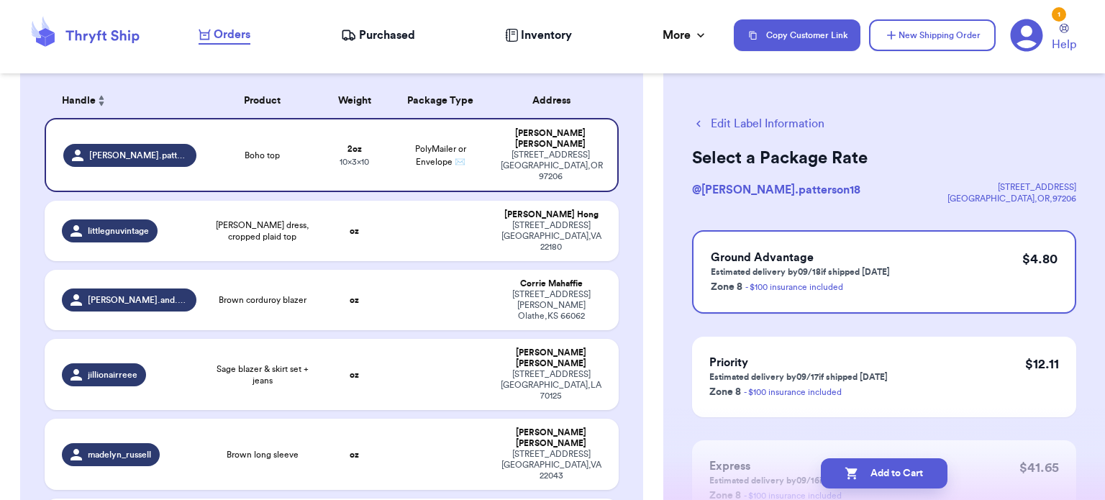
click at [893, 463] on button "Add to Cart" at bounding box center [884, 473] width 127 height 30
checkbox input "true"
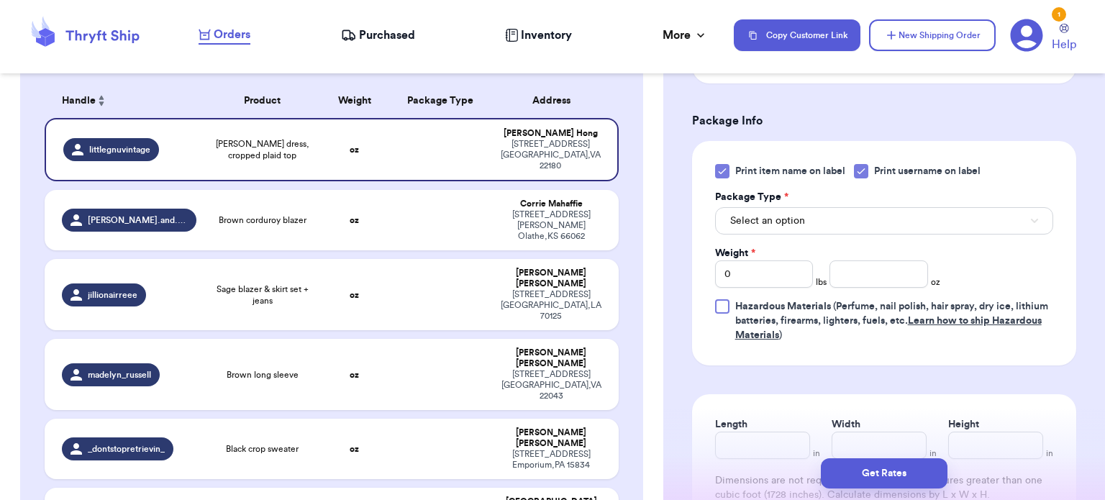
scroll to position [581, 0]
click at [723, 169] on icon at bounding box center [722, 170] width 12 height 12
click at [0, 0] on input "Print item name on label" at bounding box center [0, 0] width 0 height 0
click at [802, 214] on span "Select an option" at bounding box center [767, 219] width 75 height 14
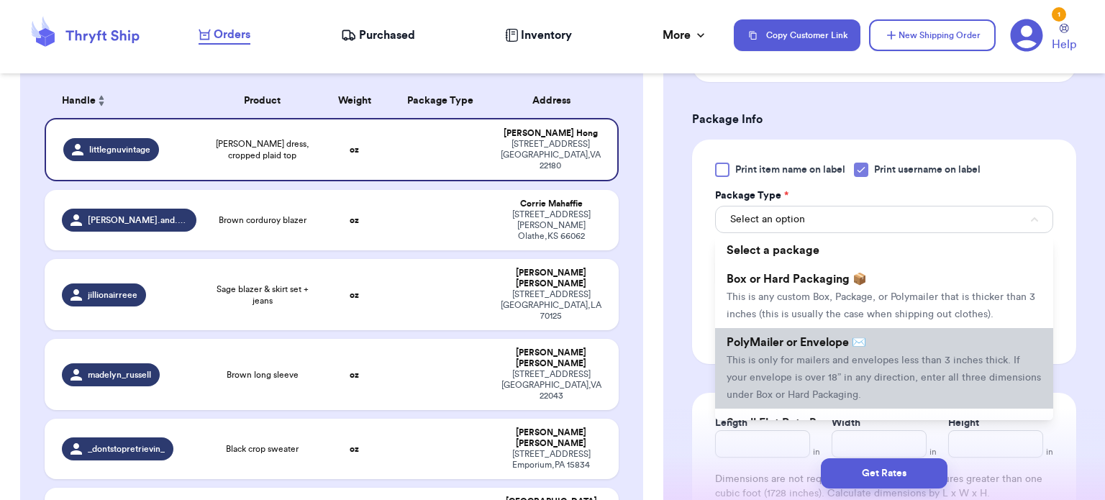
click at [837, 341] on span "PolyMailer or Envelope ✉️" at bounding box center [796, 343] width 140 height 12
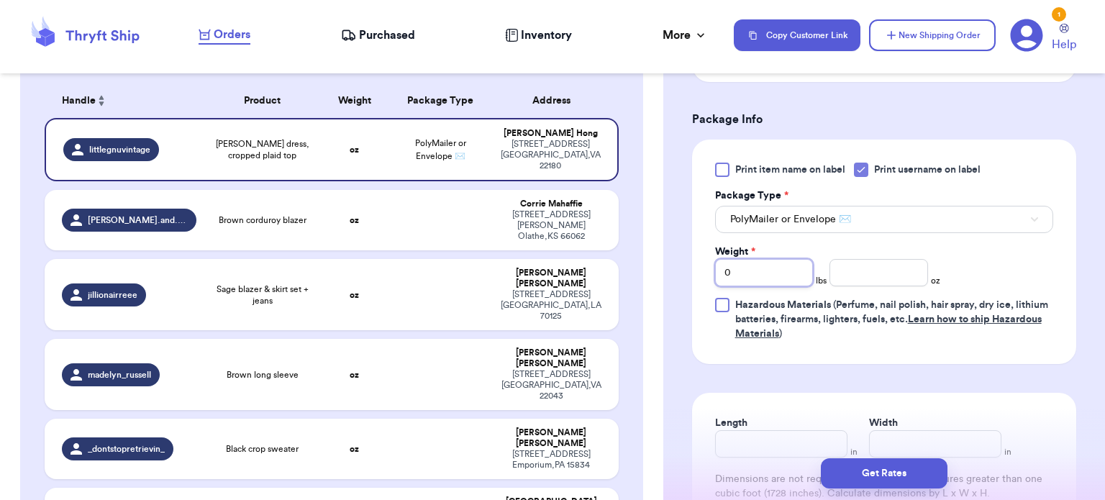
click at [765, 269] on input "0" at bounding box center [764, 272] width 99 height 27
type input "1"
click at [860, 267] on input "number" at bounding box center [878, 272] width 99 height 27
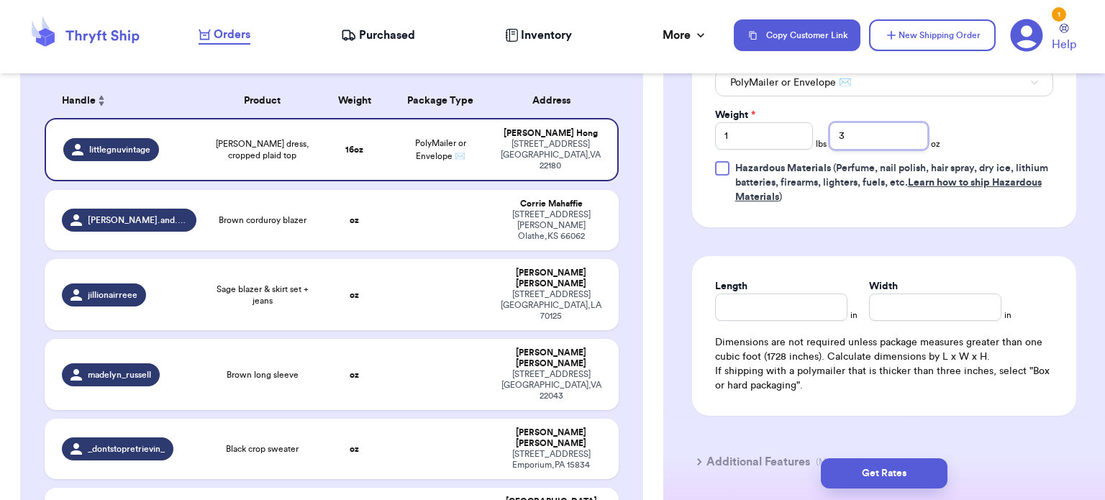
scroll to position [745, 0]
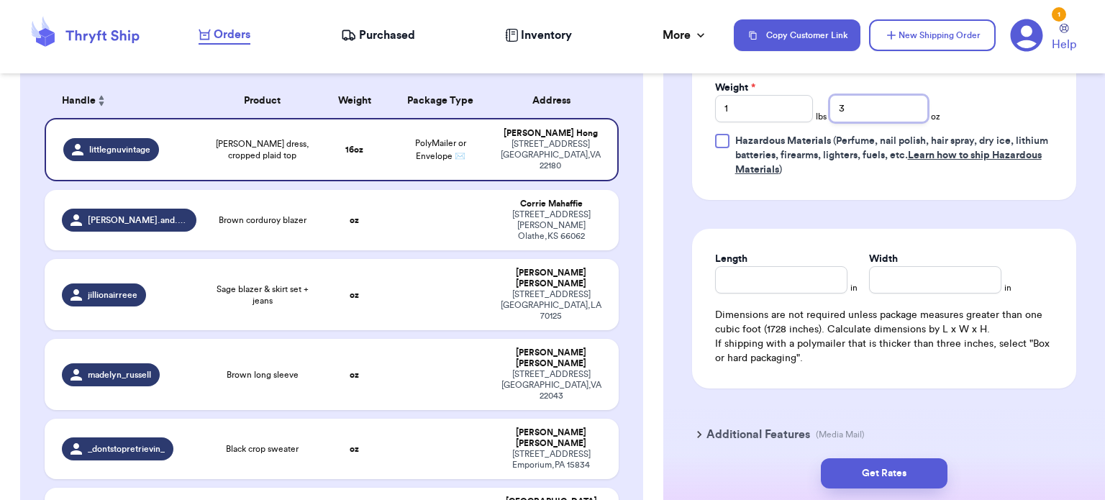
type input "3"
click at [759, 270] on input "Length" at bounding box center [781, 279] width 132 height 27
type input "12"
click at [898, 279] on input "Width *" at bounding box center [935, 279] width 132 height 27
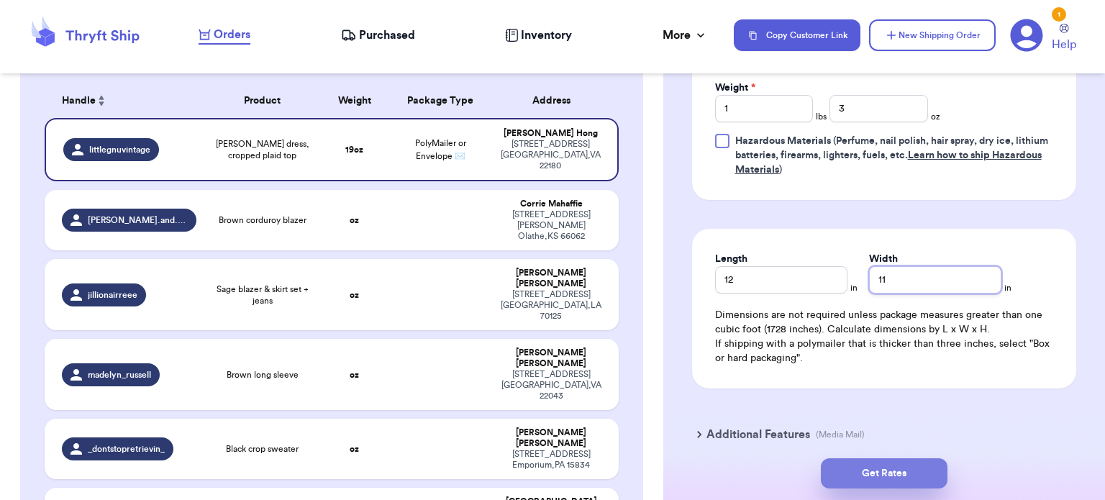
type input "11"
click at [901, 467] on button "Get Rates" at bounding box center [884, 473] width 127 height 30
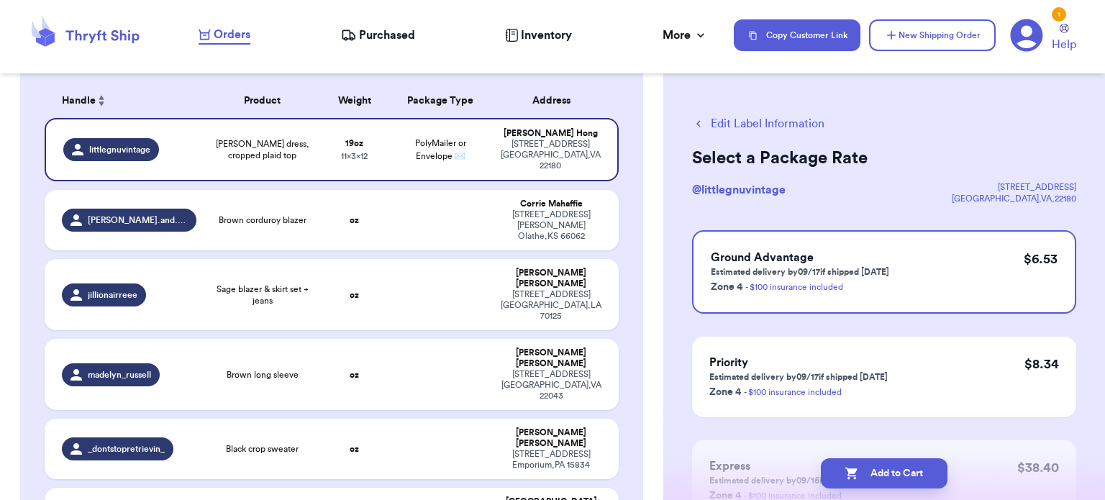
click at [901, 467] on button "Add to Cart" at bounding box center [884, 473] width 127 height 30
checkbox input "true"
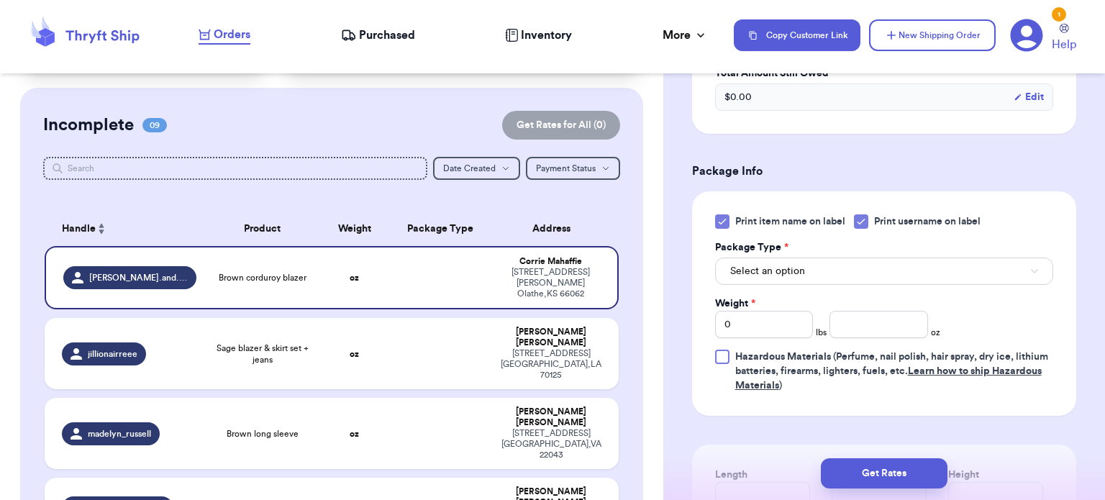
scroll to position [596, 0]
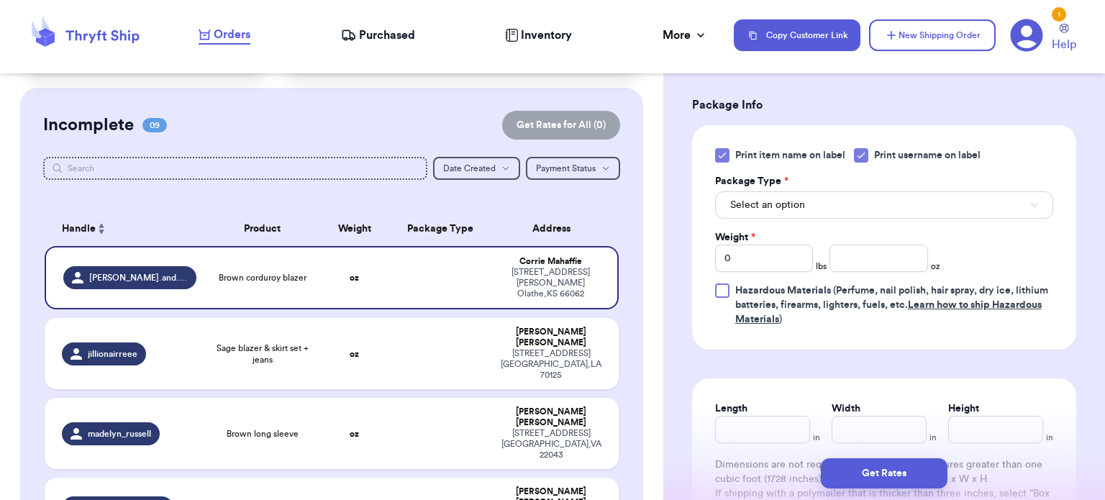
click at [718, 152] on icon at bounding box center [722, 156] width 12 height 12
click at [0, 0] on input "Print item name on label" at bounding box center [0, 0] width 0 height 0
click at [809, 204] on button "Select an option" at bounding box center [884, 204] width 338 height 27
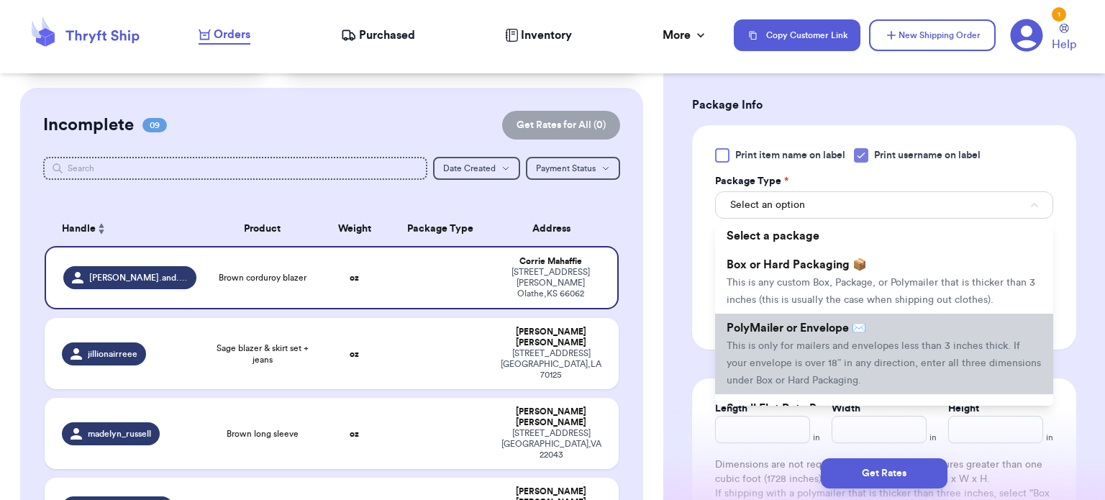
click at [836, 333] on li "PolyMailer or Envelope ✉️ This is only for mailers and envelopes less than 3 in…" at bounding box center [884, 354] width 338 height 81
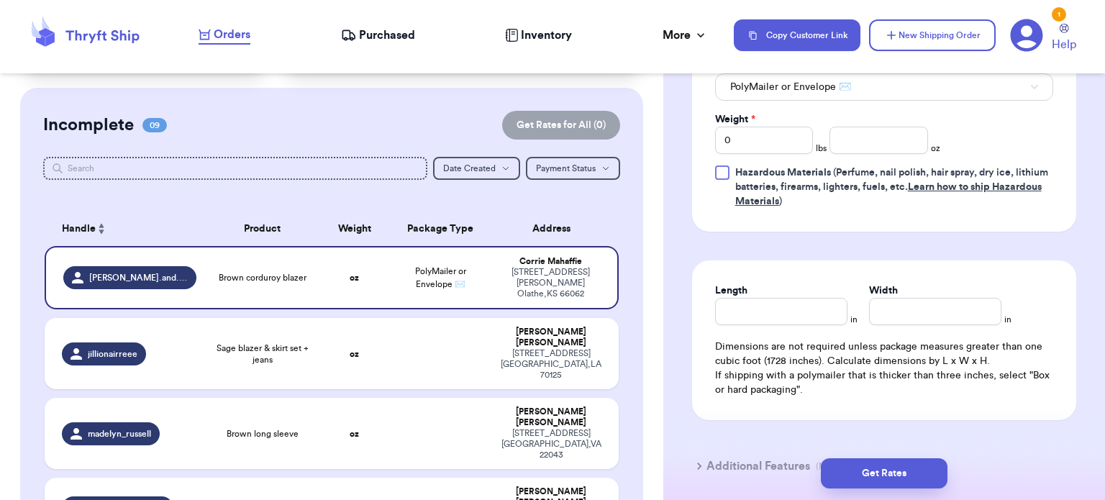
scroll to position [715, 0]
click at [754, 130] on input "0" at bounding box center [764, 138] width 99 height 27
type input "1"
click at [853, 139] on input "number" at bounding box center [878, 138] width 99 height 27
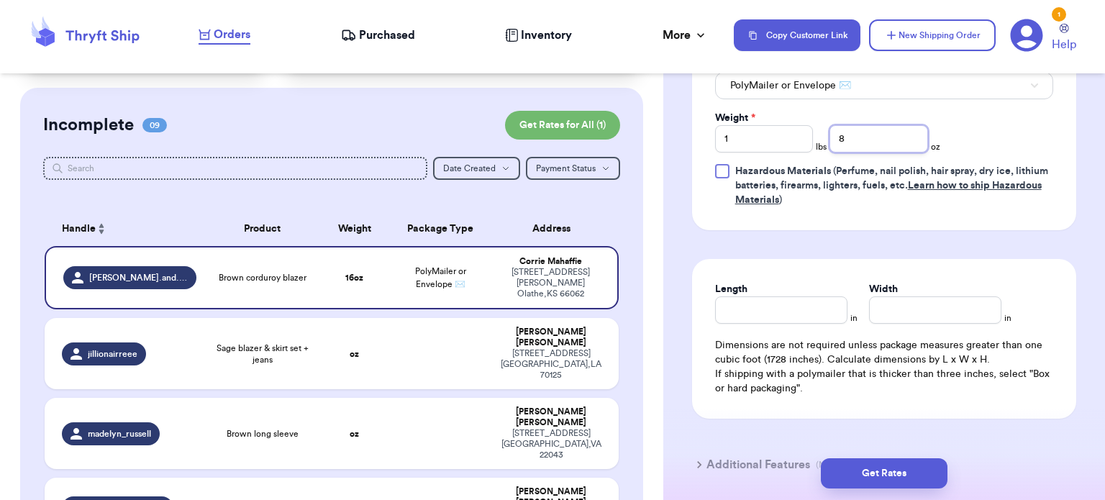
type input "8"
click at [767, 304] on input "Length" at bounding box center [781, 309] width 132 height 27
type input "14"
click at [889, 306] on input "Width *" at bounding box center [935, 309] width 132 height 27
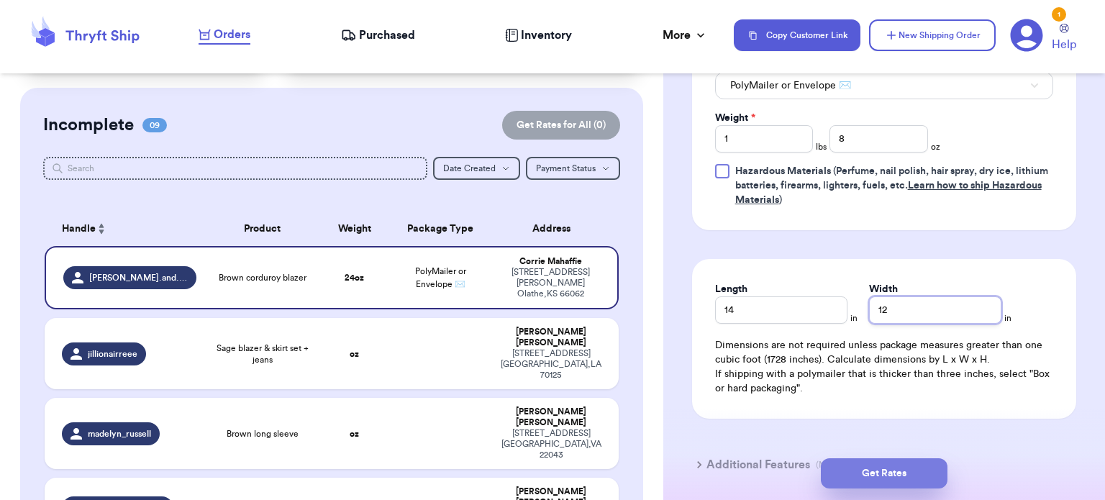
type input "12"
click at [887, 473] on button "Get Rates" at bounding box center [884, 473] width 127 height 30
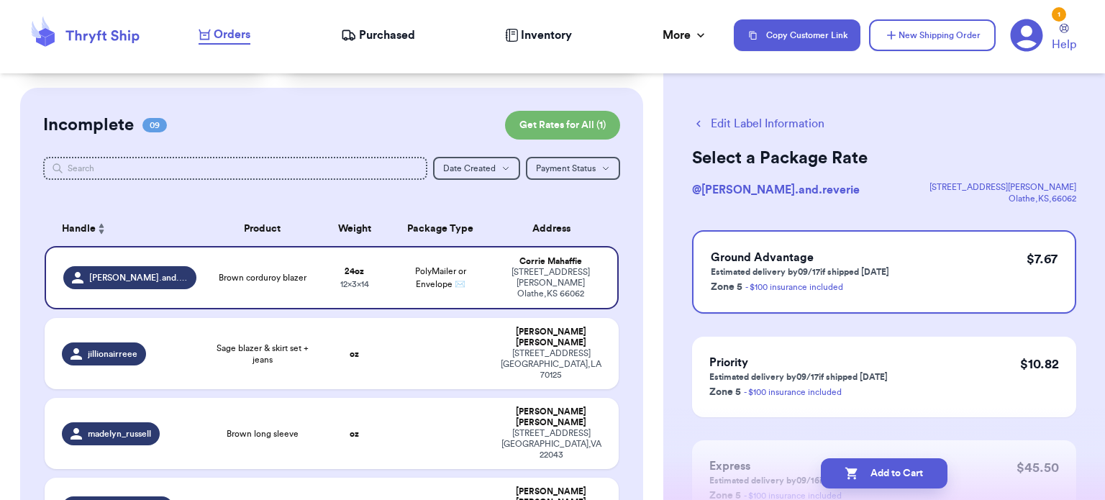
click at [887, 473] on button "Add to Cart" at bounding box center [884, 473] width 127 height 30
checkbox input "true"
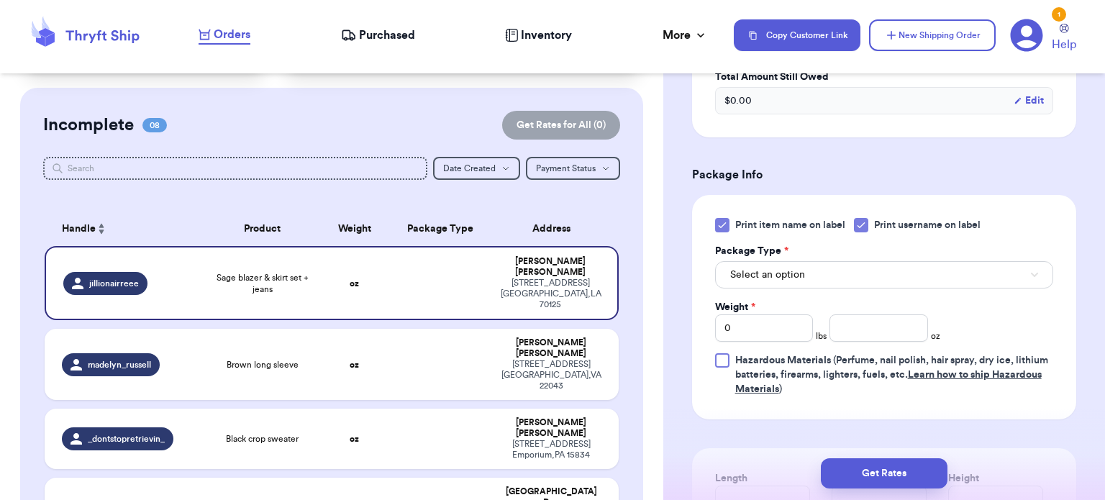
scroll to position [581, 0]
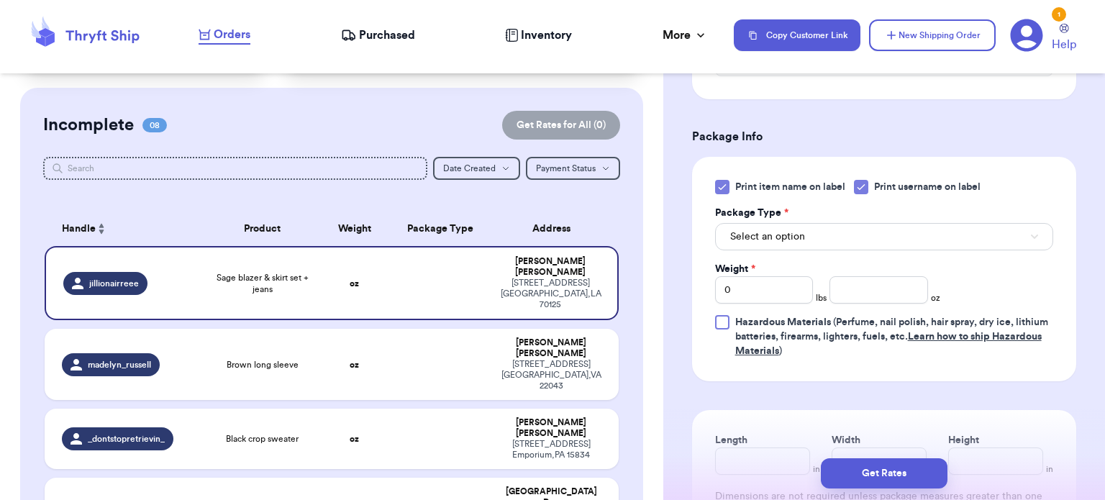
click at [719, 181] on icon at bounding box center [722, 187] width 12 height 12
click at [0, 0] on input "Print item name on label" at bounding box center [0, 0] width 0 height 0
click at [815, 223] on button "Select an option" at bounding box center [884, 236] width 338 height 27
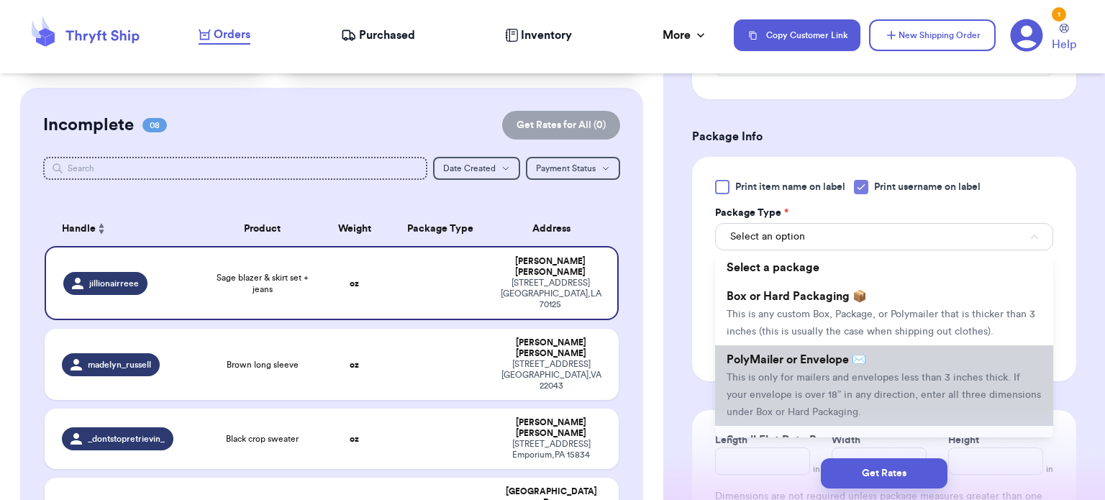
click at [816, 373] on span "This is only for mailers and envelopes less than 3 inches thick. If your envelo…" at bounding box center [883, 395] width 314 height 45
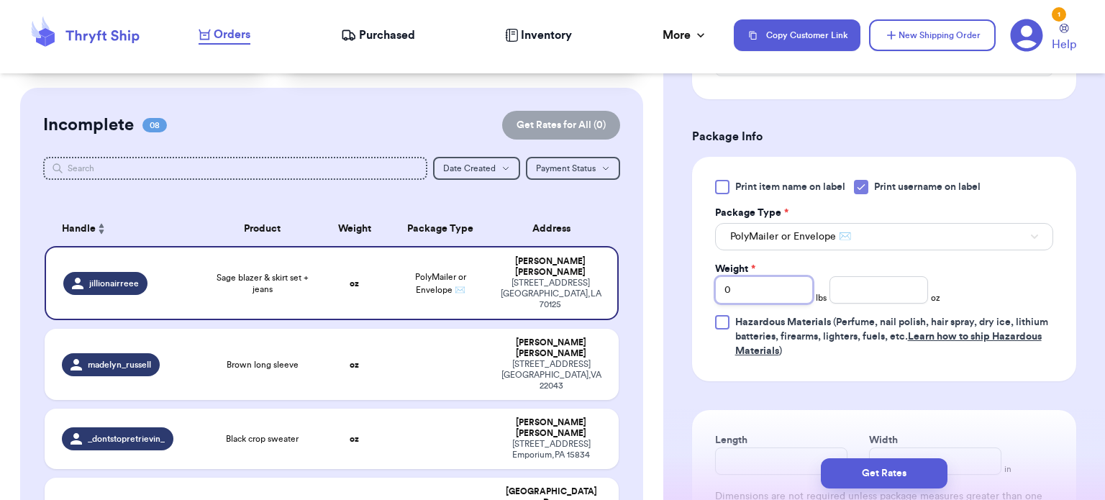
click at [750, 279] on input "0" at bounding box center [764, 289] width 99 height 27
type input "3"
click at [867, 276] on input "number" at bounding box center [878, 289] width 99 height 27
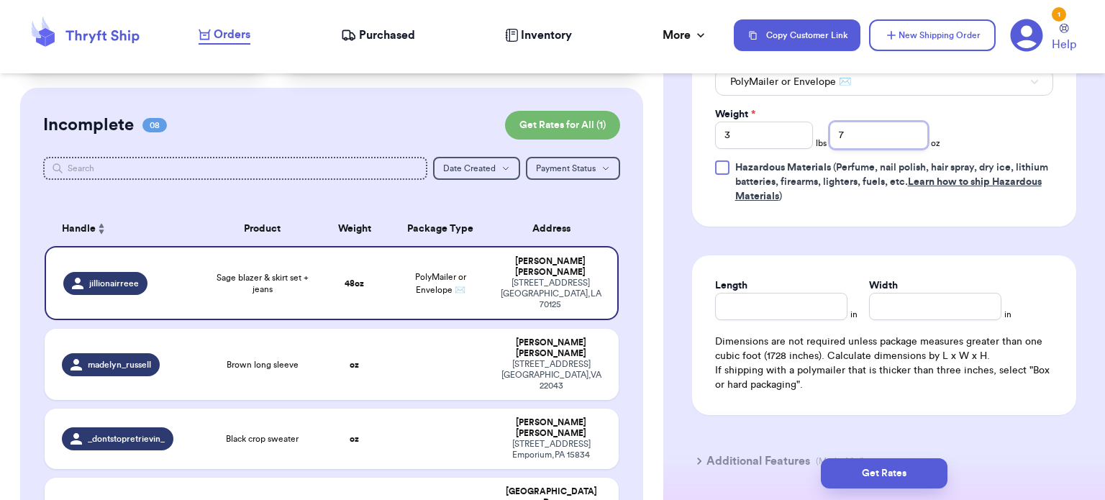
scroll to position [807, 0]
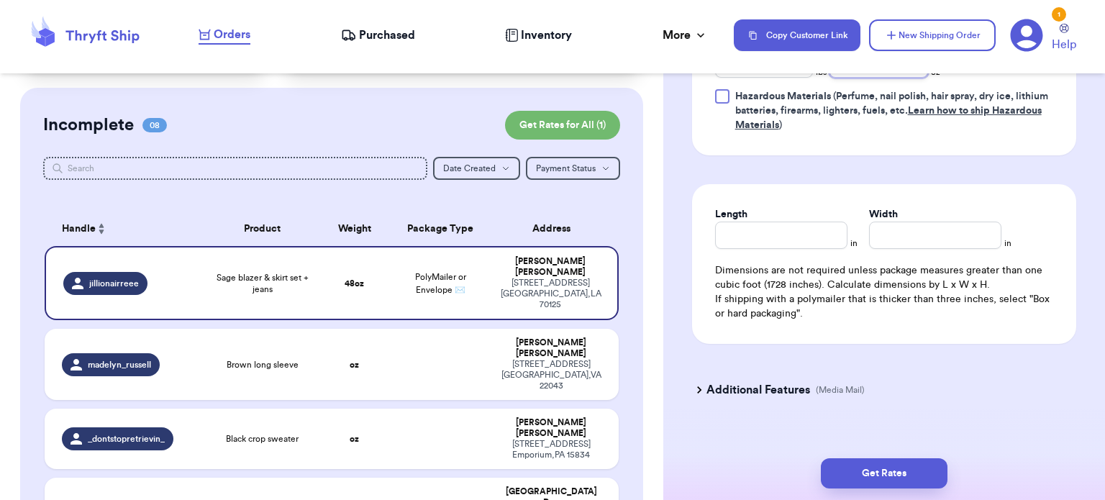
type input "7"
click at [769, 222] on input "Length" at bounding box center [781, 235] width 132 height 27
type input "14"
click at [923, 228] on input "Width *" at bounding box center [935, 235] width 132 height 27
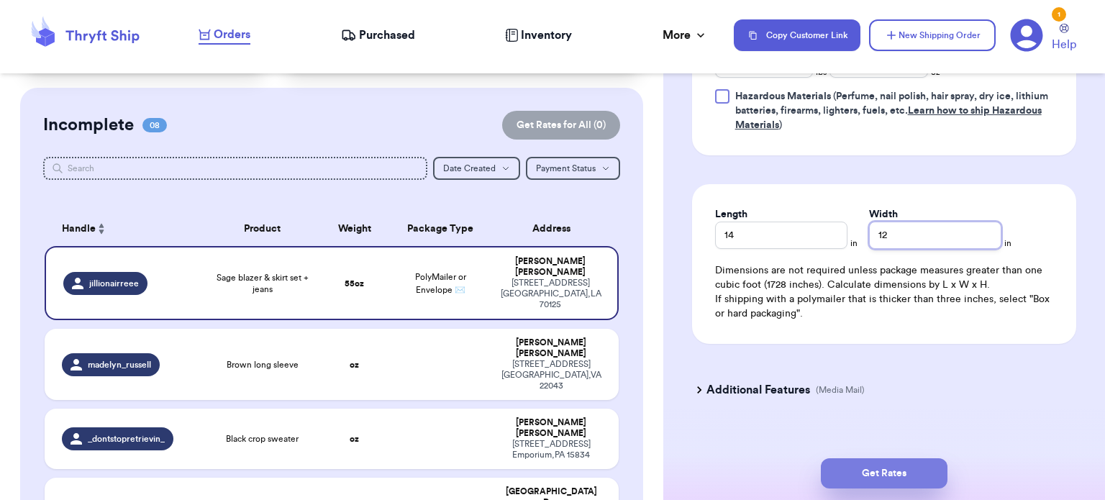
type input "12"
click at [881, 468] on button "Get Rates" at bounding box center [884, 473] width 127 height 30
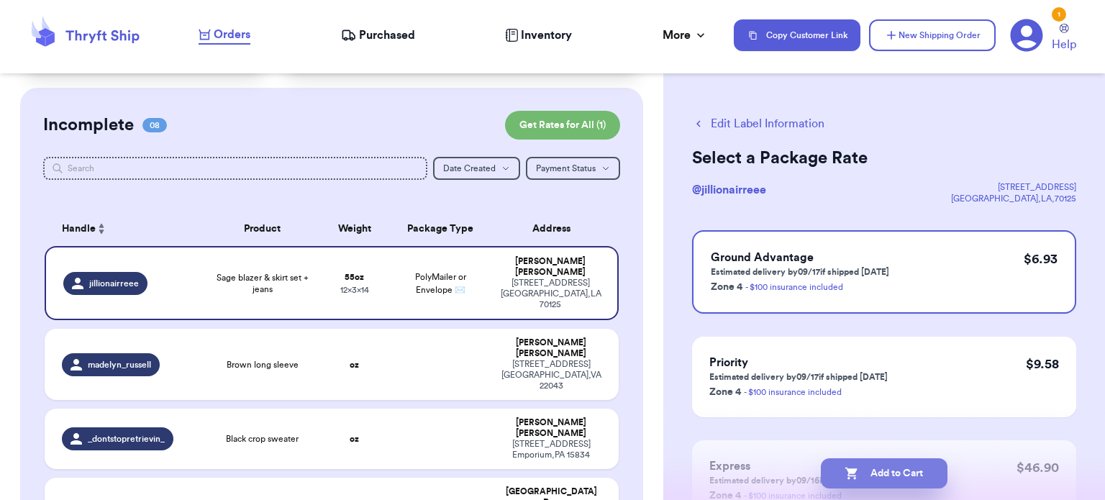
click at [915, 471] on button "Add to Cart" at bounding box center [884, 473] width 127 height 30
checkbox input "true"
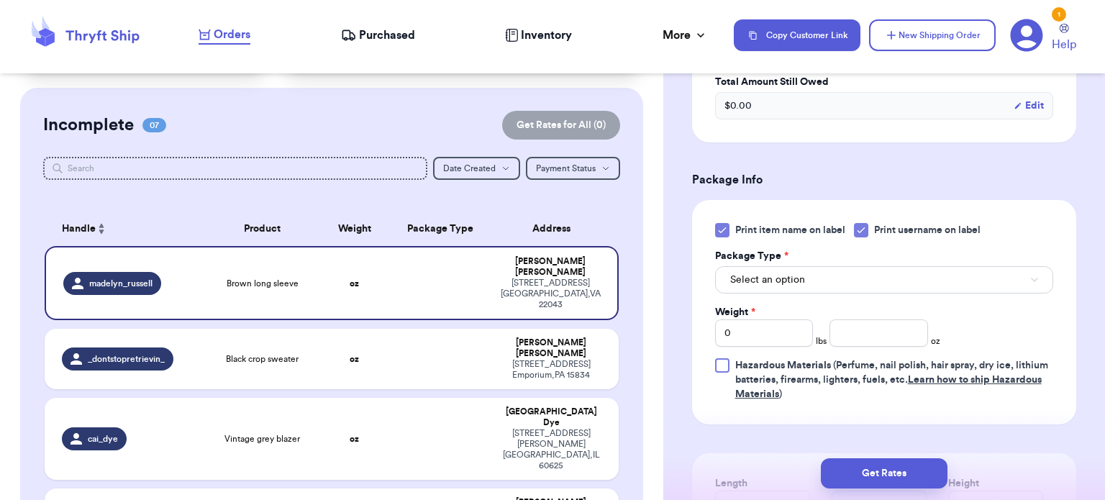
scroll to position [554, 0]
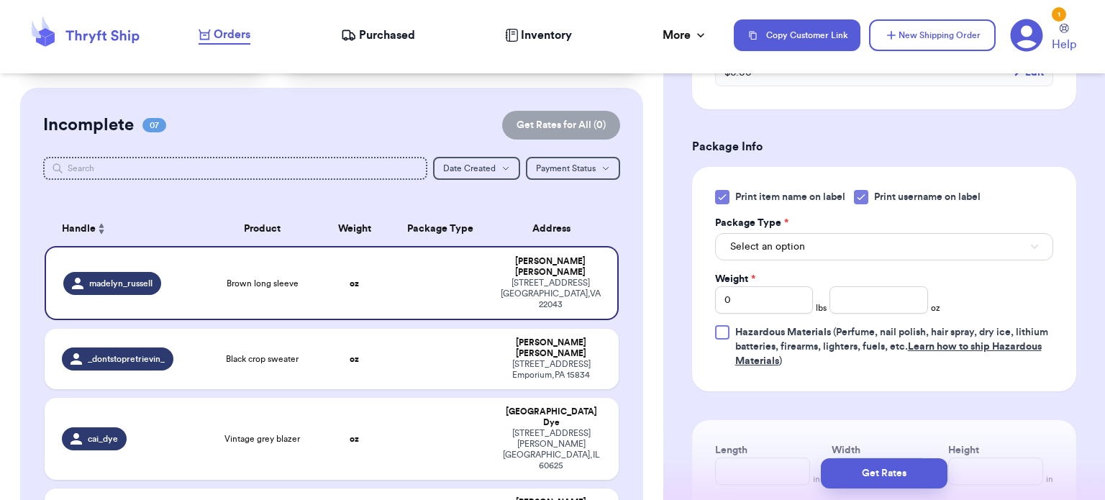
click at [711, 192] on div "Print item name on label Print username on label Package Type * Select an optio…" at bounding box center [884, 279] width 384 height 224
click at [720, 193] on icon at bounding box center [722, 197] width 12 height 12
click at [0, 0] on input "Print item name on label" at bounding box center [0, 0] width 0 height 0
click at [788, 250] on span "Select an option" at bounding box center [767, 246] width 75 height 14
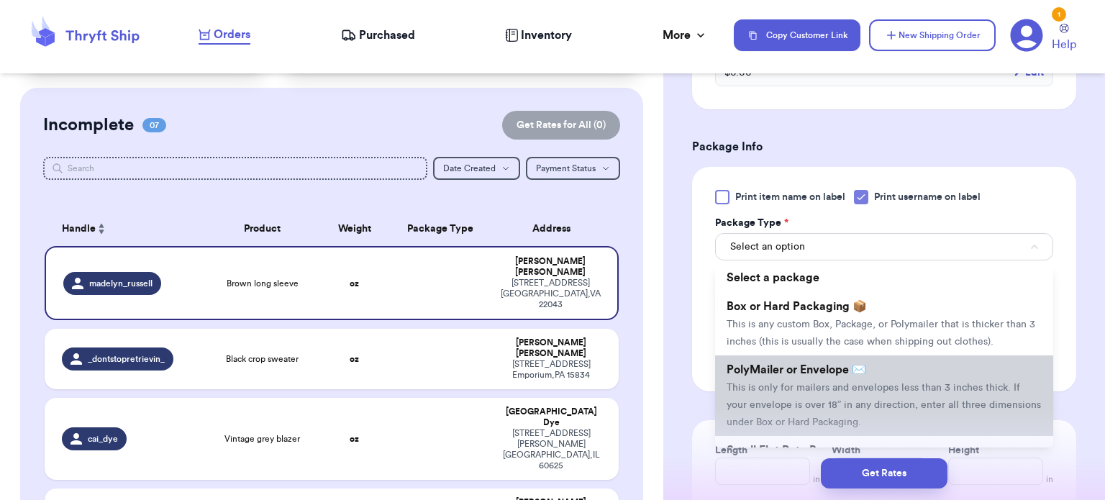
click at [818, 370] on span "PolyMailer or Envelope ✉️" at bounding box center [796, 370] width 140 height 12
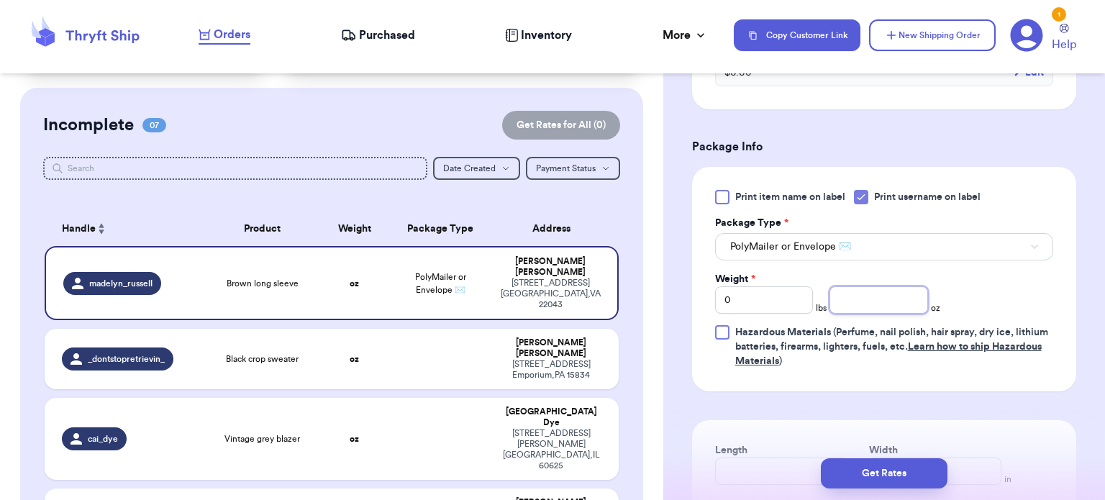
click at [840, 301] on input "number" at bounding box center [878, 299] width 99 height 27
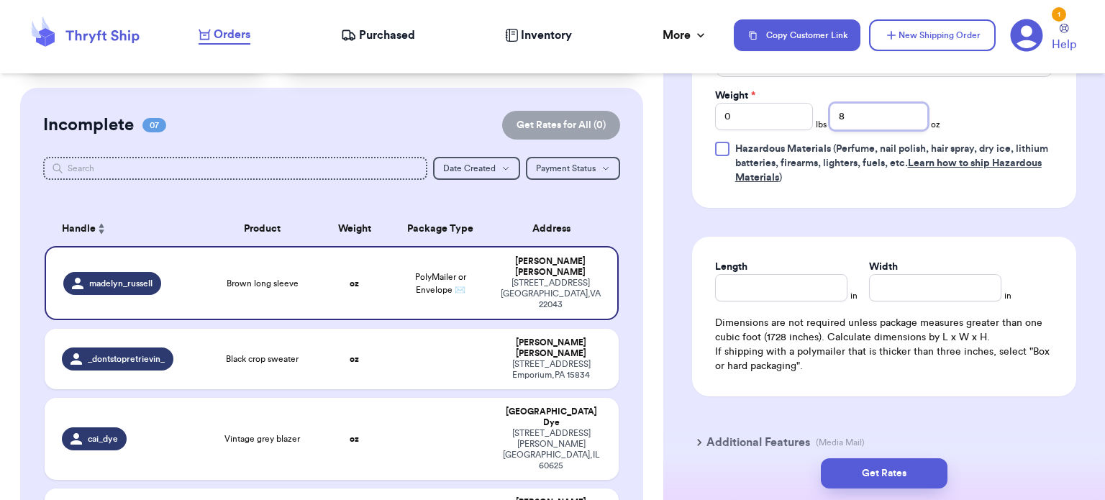
scroll to position [778, 0]
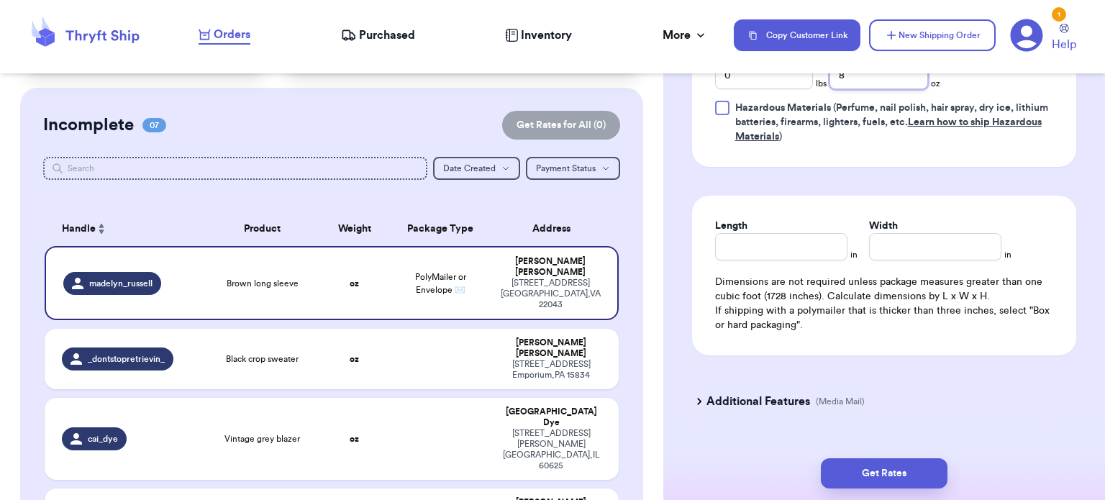
type input "8"
click at [747, 252] on input "Length" at bounding box center [781, 246] width 132 height 27
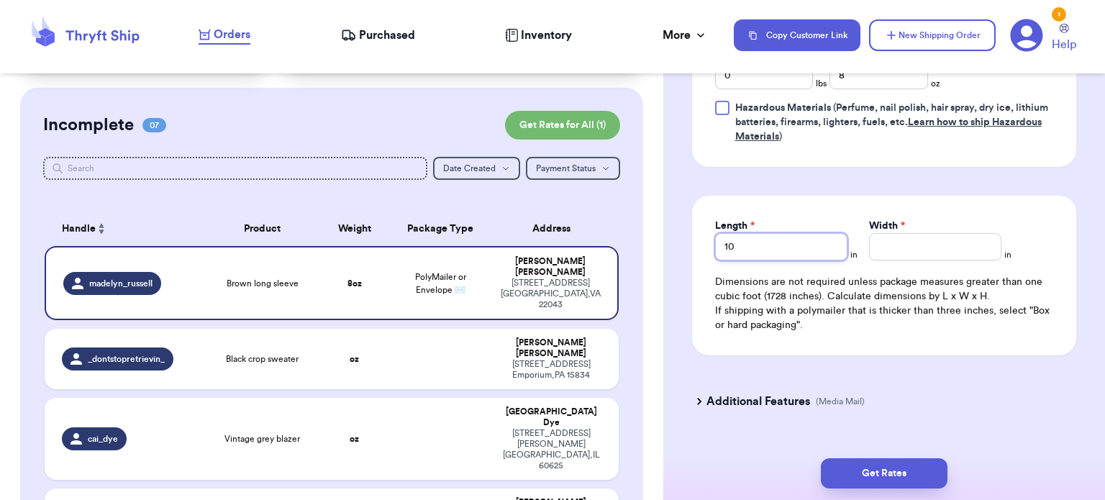
type input "10"
click at [900, 252] on input "Width *" at bounding box center [935, 246] width 132 height 27
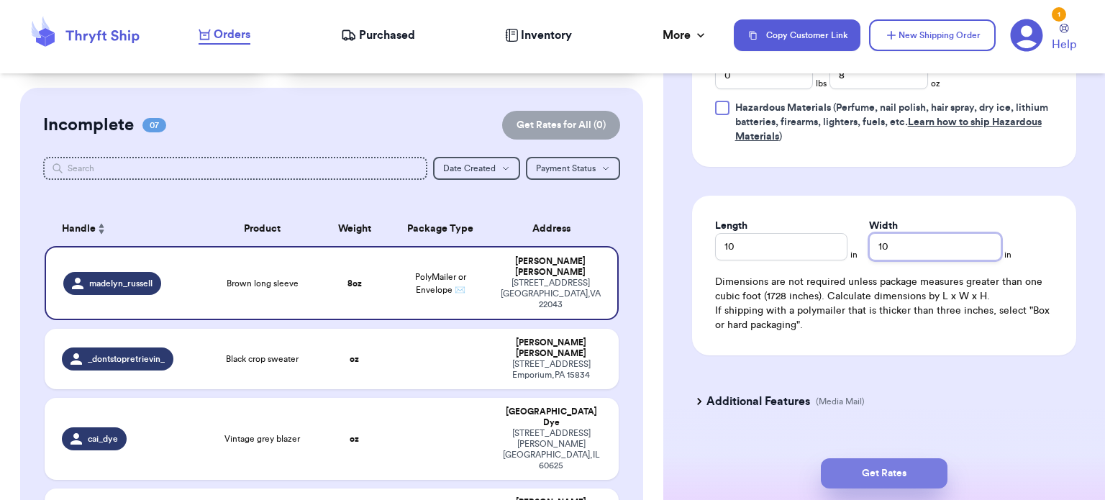
type input "10"
click at [898, 460] on button "Get Rates" at bounding box center [884, 473] width 127 height 30
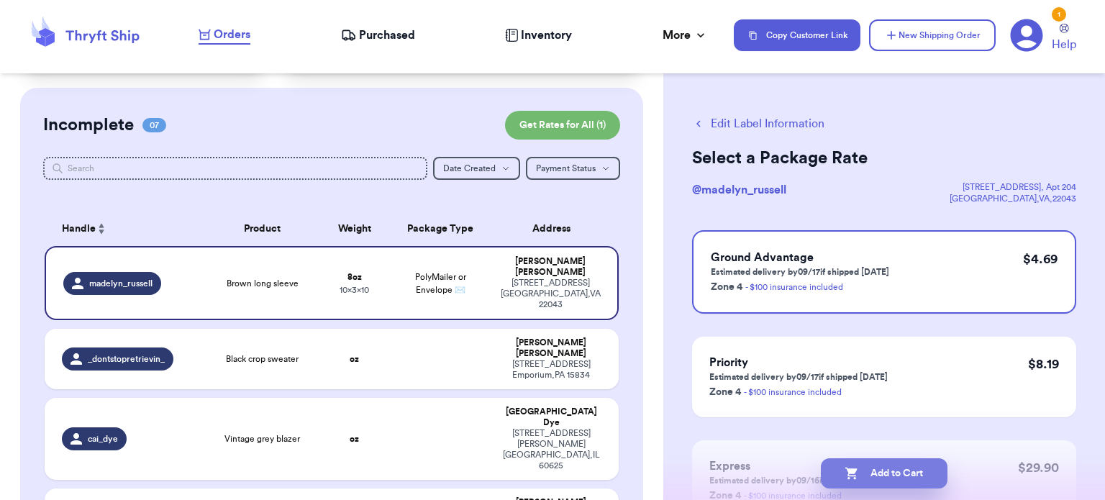
click at [898, 470] on button "Add to Cart" at bounding box center [884, 473] width 127 height 30
checkbox input "true"
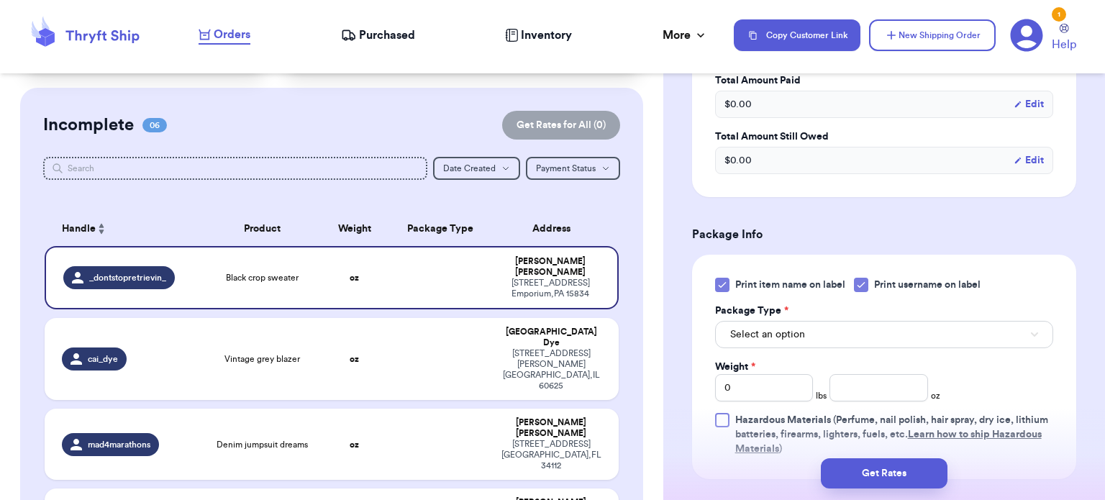
scroll to position [514, 0]
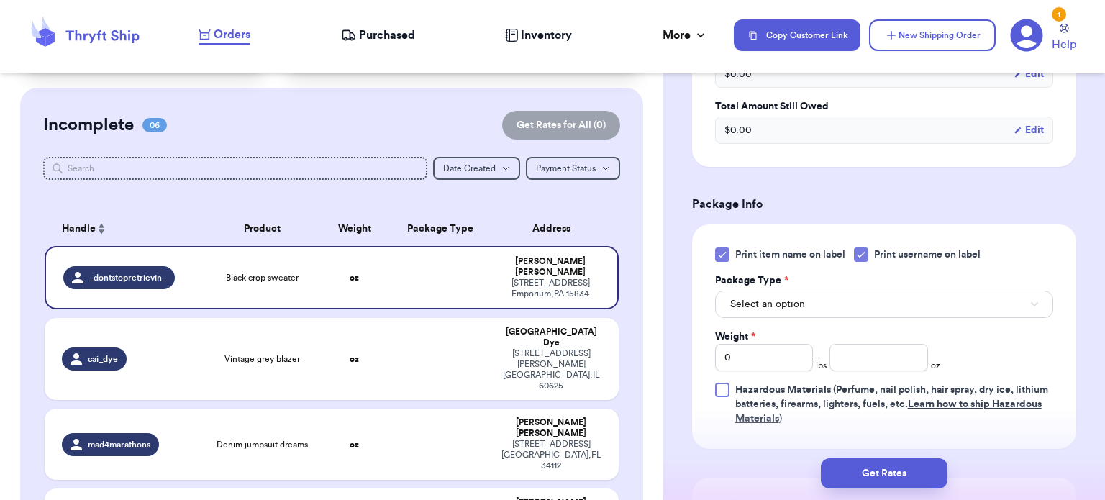
click at [718, 249] on icon at bounding box center [722, 255] width 12 height 12
click at [0, 0] on input "Print item name on label" at bounding box center [0, 0] width 0 height 0
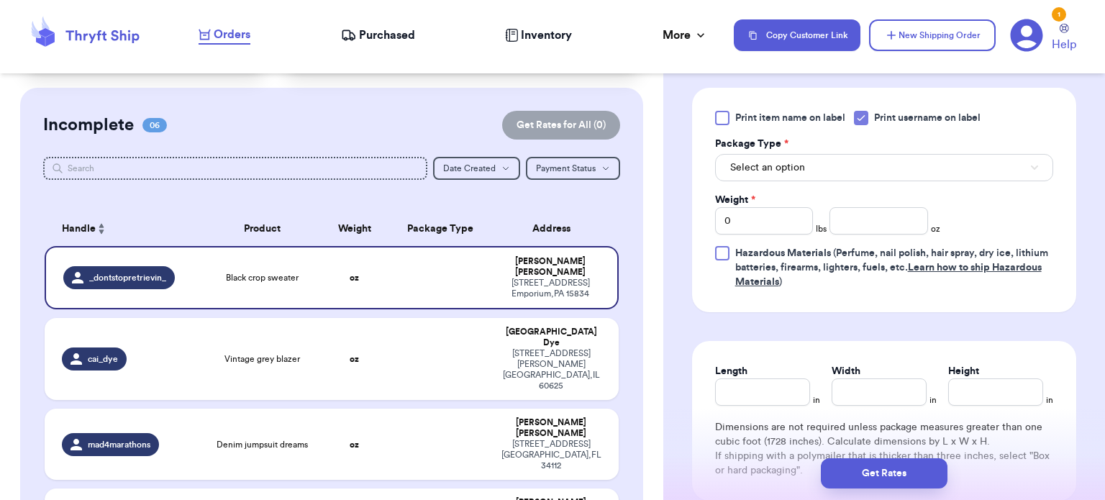
scroll to position [664, 0]
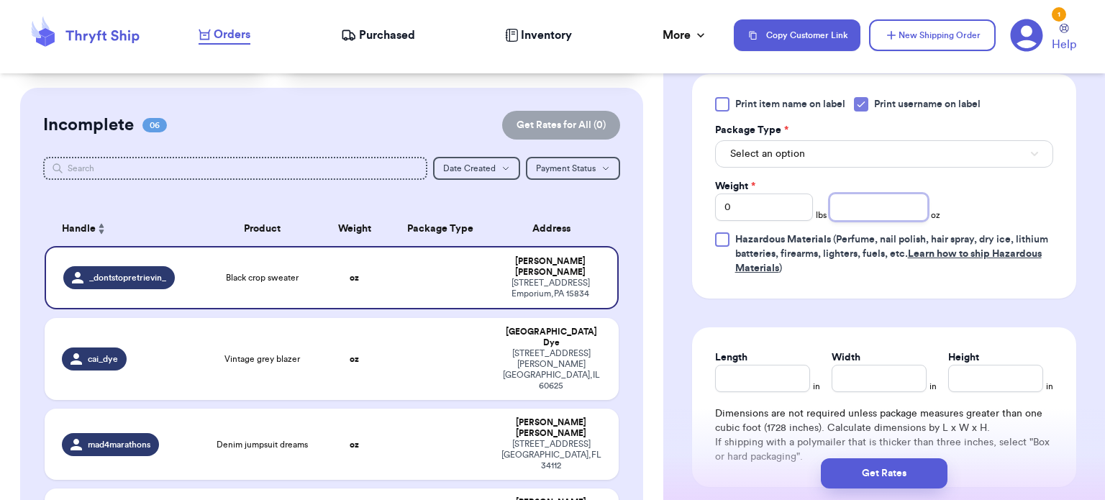
click at [894, 195] on input "number" at bounding box center [878, 206] width 99 height 27
type input "14"
click at [931, 140] on button "Select an option" at bounding box center [884, 153] width 338 height 27
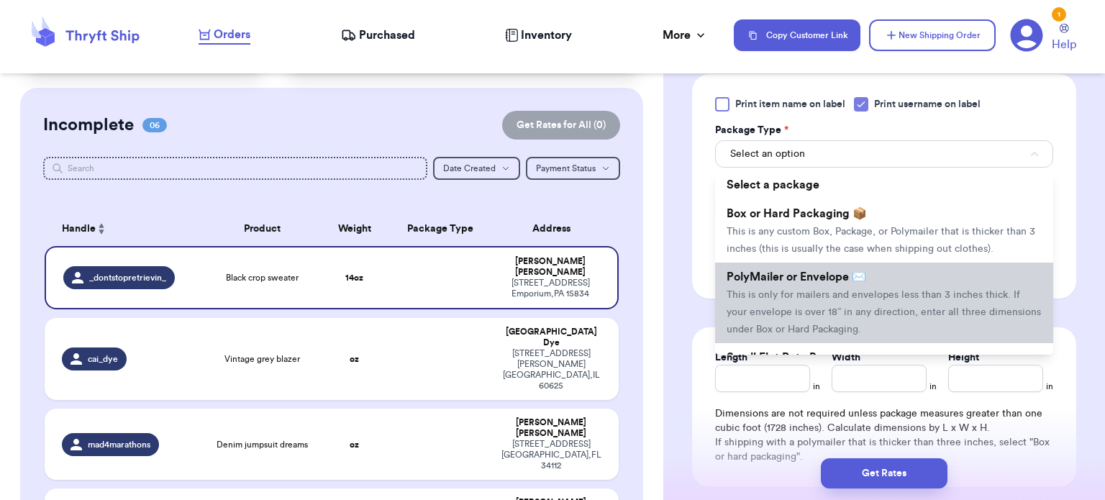
click at [903, 290] on span "This is only for mailers and envelopes less than 3 inches thick. If your envelo…" at bounding box center [883, 312] width 314 height 45
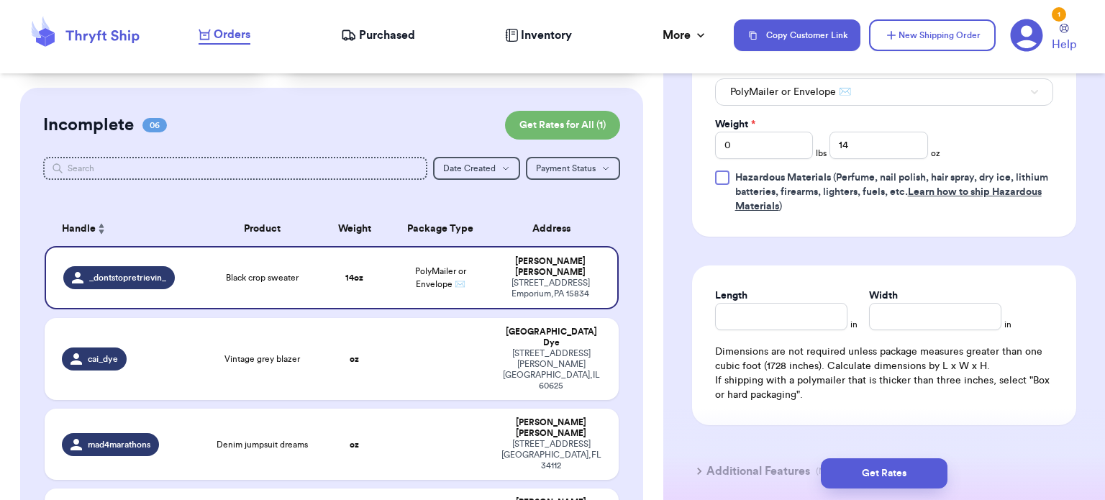
scroll to position [751, 0]
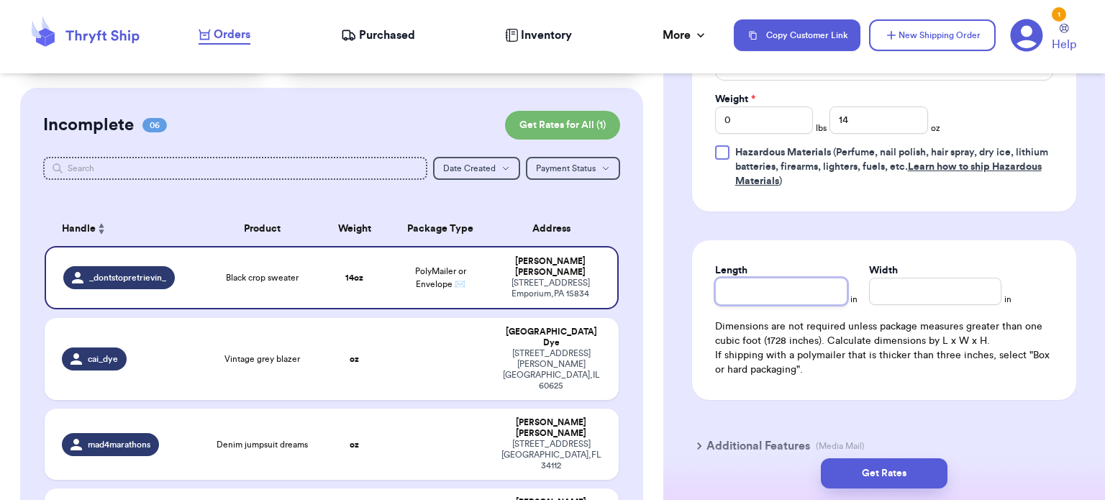
click at [775, 278] on input "Length" at bounding box center [781, 291] width 132 height 27
type input "10"
click at [916, 278] on input "Width *" at bounding box center [935, 291] width 132 height 27
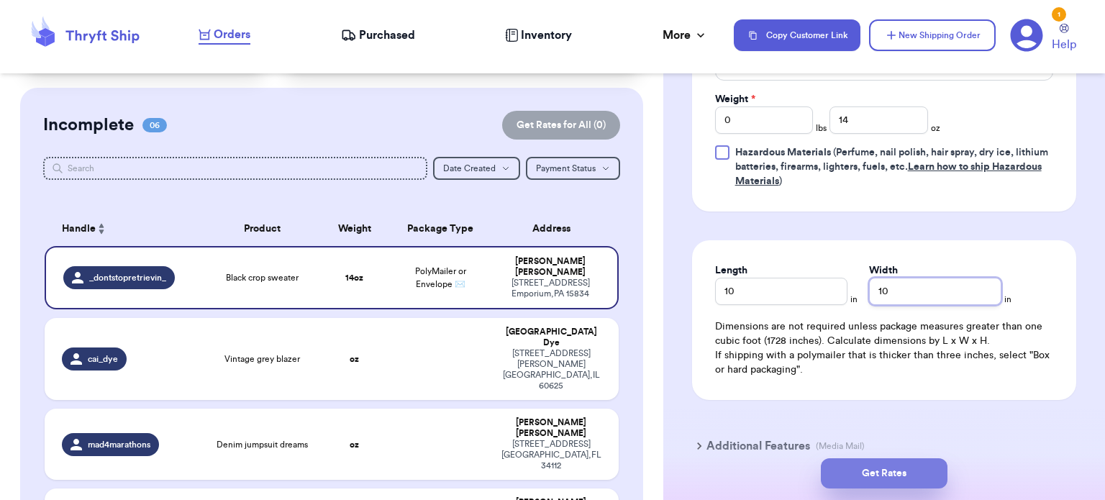
type input "10"
click at [903, 462] on button "Get Rates" at bounding box center [884, 473] width 127 height 30
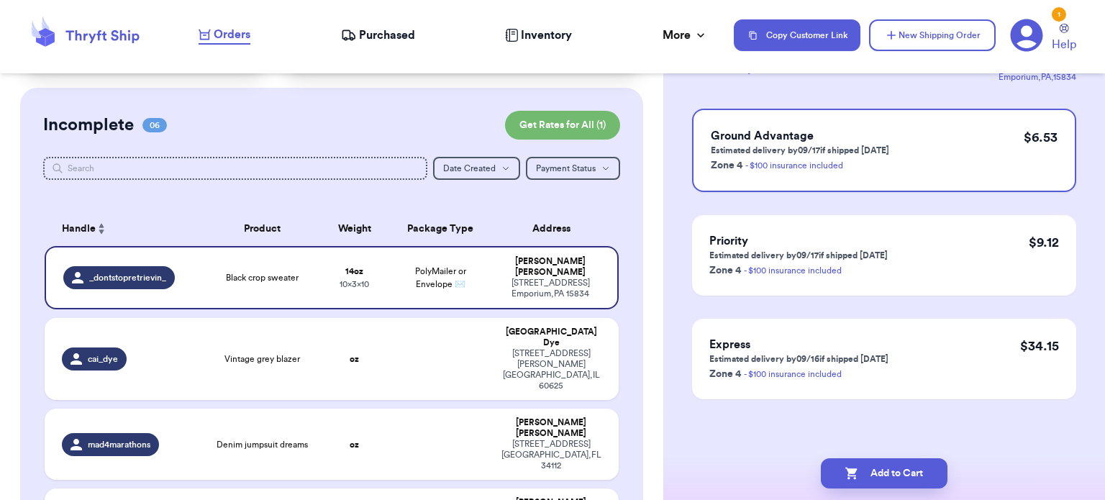
scroll to position [0, 0]
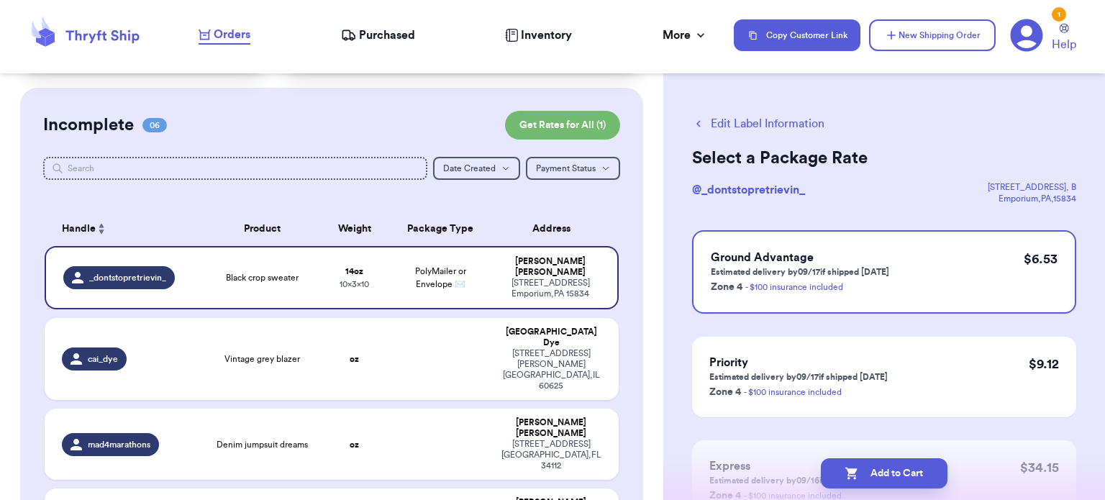
click at [903, 462] on button "Add to Cart" at bounding box center [884, 473] width 127 height 30
checkbox input "true"
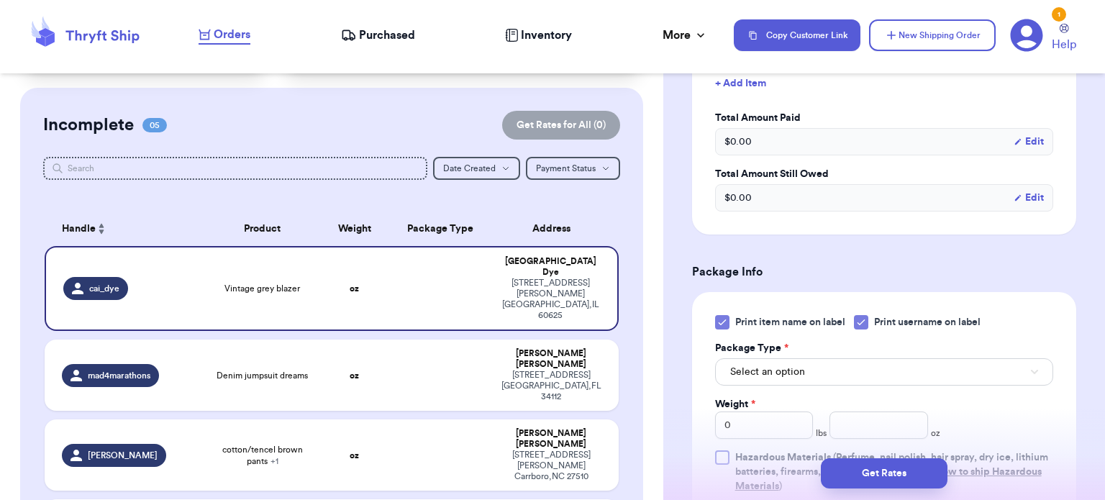
scroll to position [473, 0]
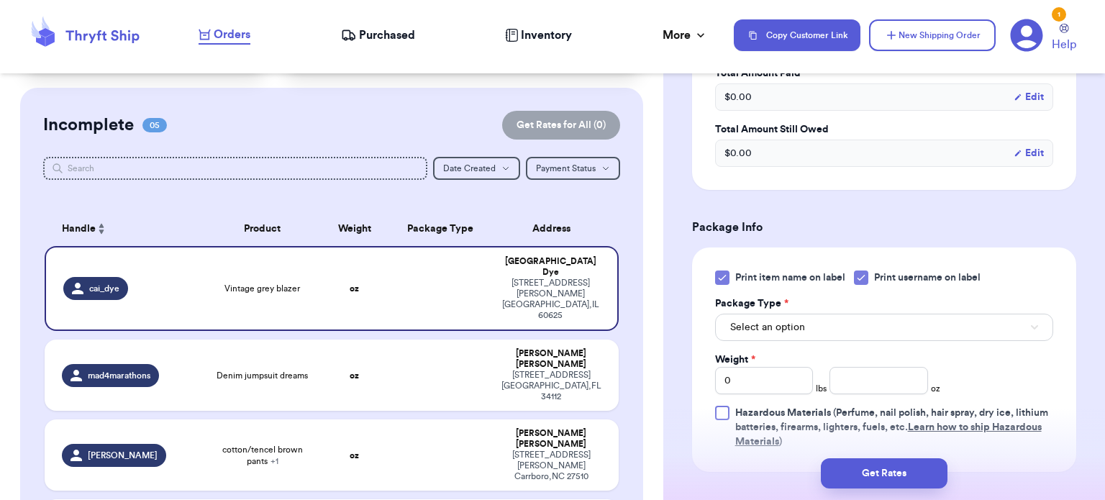
click at [722, 278] on icon at bounding box center [722, 278] width 12 height 12
click at [0, 0] on input "Print item name on label" at bounding box center [0, 0] width 0 height 0
click at [823, 321] on button "Select an option" at bounding box center [884, 327] width 338 height 27
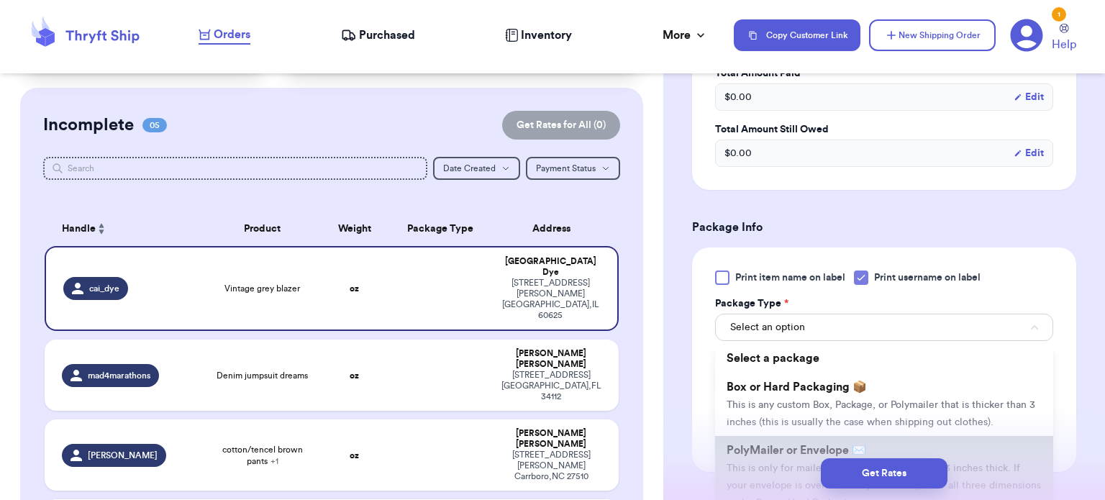
click at [839, 444] on span "PolyMailer or Envelope ✉️" at bounding box center [796, 450] width 140 height 12
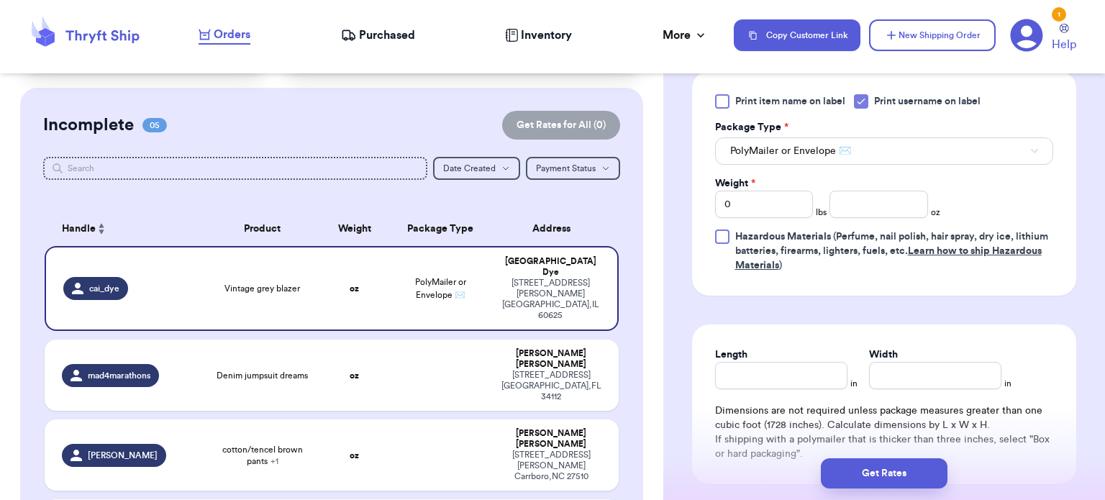
scroll to position [658, 0]
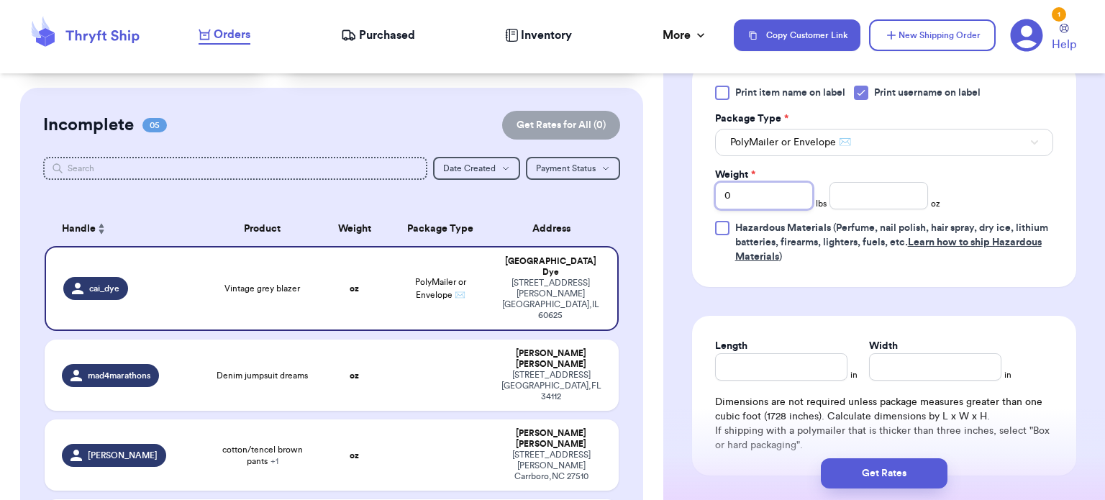
click at [777, 191] on input "0" at bounding box center [764, 195] width 99 height 27
type input "1"
click at [895, 192] on input "number" at bounding box center [878, 195] width 99 height 27
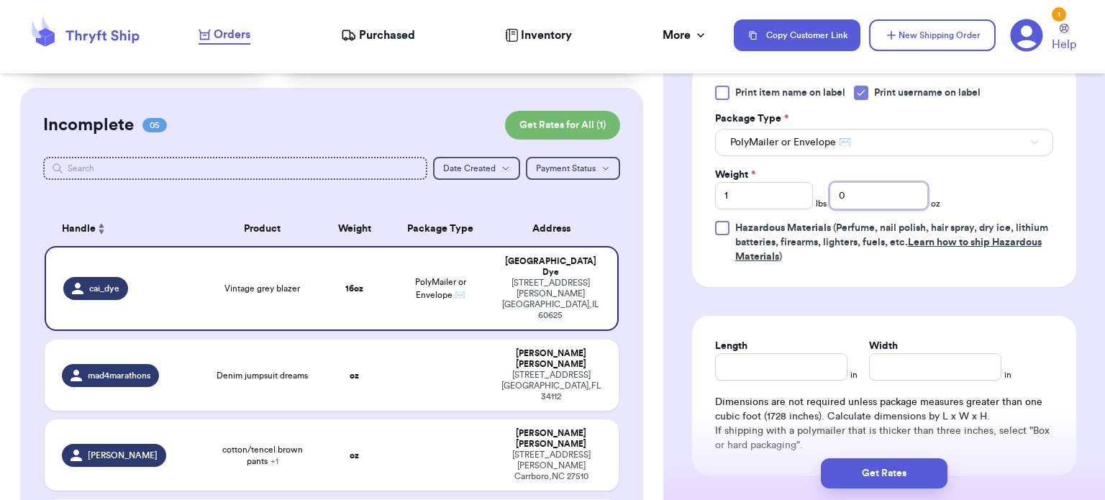
type input "0"
click at [757, 374] on input "Length" at bounding box center [781, 366] width 132 height 27
type input "14"
click at [898, 356] on input "Width *" at bounding box center [935, 366] width 132 height 27
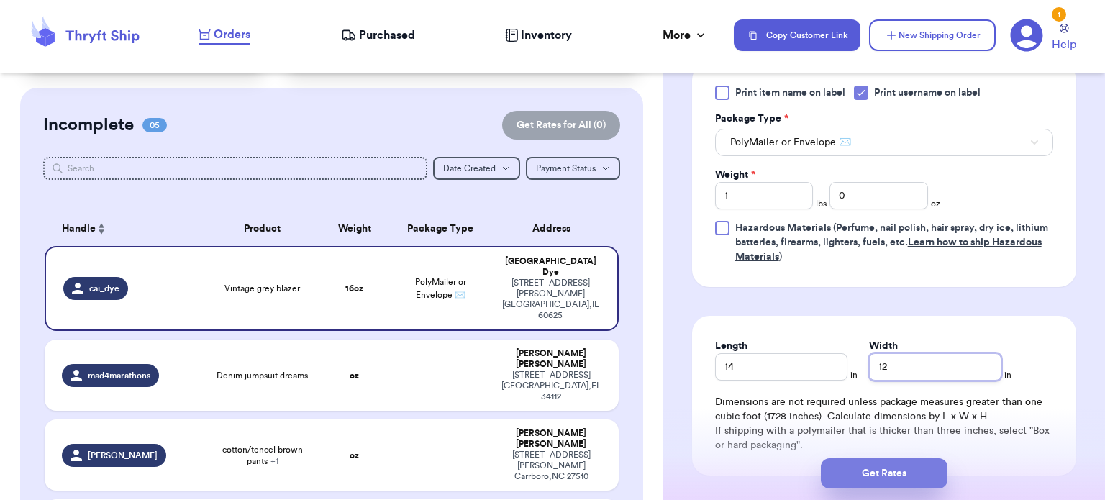
type input "12"
click at [890, 466] on button "Get Rates" at bounding box center [884, 473] width 127 height 30
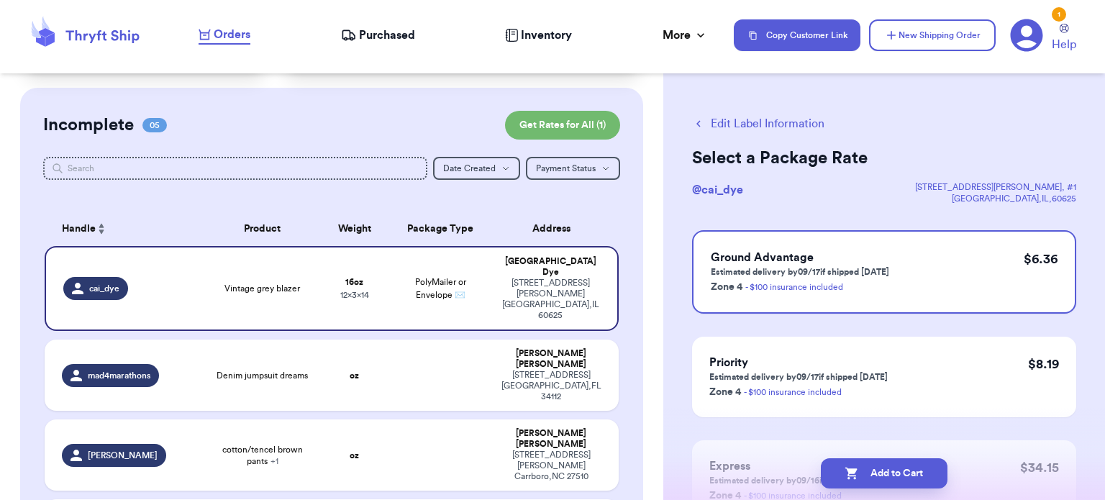
click at [890, 466] on button "Add to Cart" at bounding box center [884, 473] width 127 height 30
checkbox input "true"
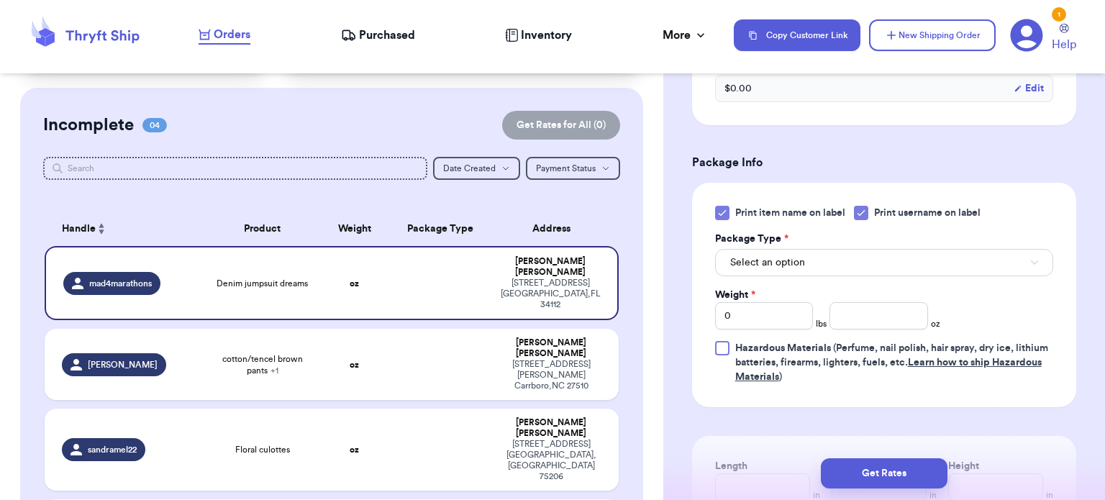
scroll to position [555, 0]
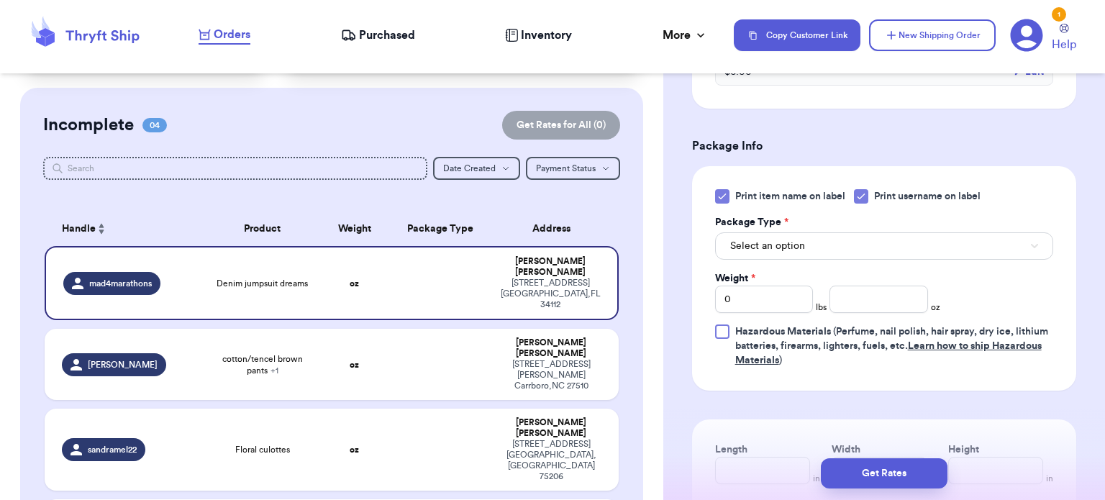
click at [722, 204] on div "Print item name on label Print username on label Package Type * Select an optio…" at bounding box center [884, 278] width 338 height 178
click at [720, 195] on icon at bounding box center [722, 197] width 12 height 12
click at [0, 0] on input "Print item name on label" at bounding box center [0, 0] width 0 height 0
click at [771, 227] on label "Package Type *" at bounding box center [751, 222] width 73 height 14
click at [780, 243] on span "Select an option" at bounding box center [767, 246] width 75 height 14
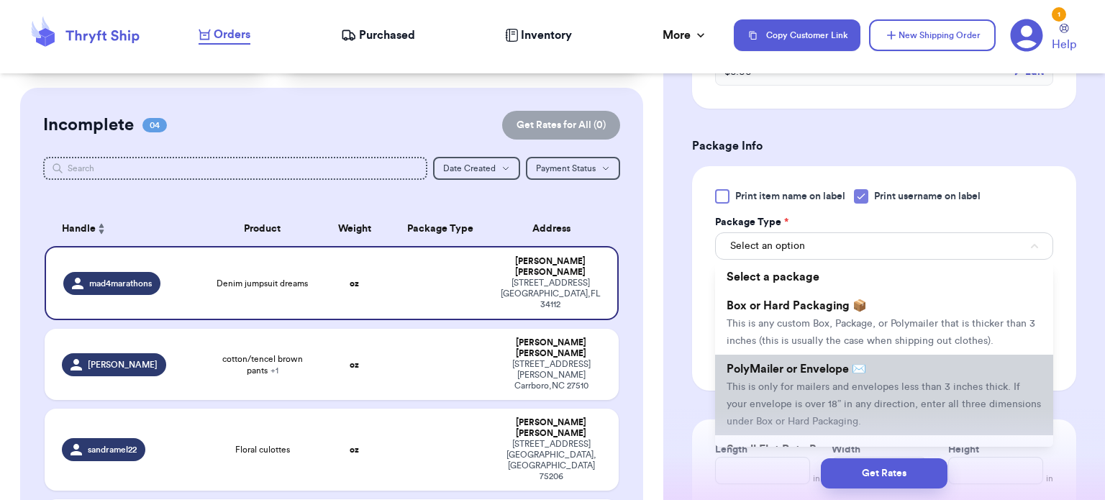
click at [811, 397] on span "This is only for mailers and envelopes less than 3 inches thick. If your envelo…" at bounding box center [883, 404] width 314 height 45
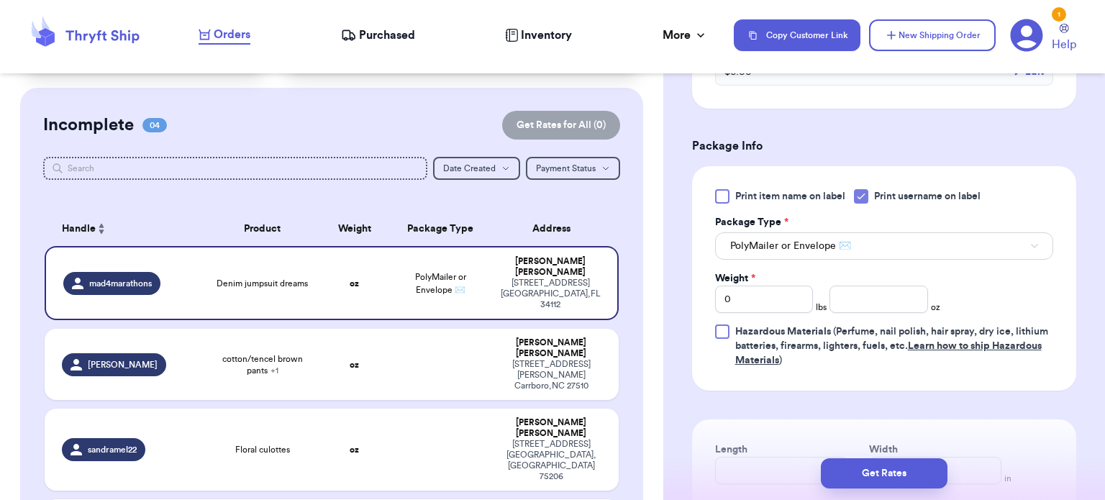
scroll to position [615, 0]
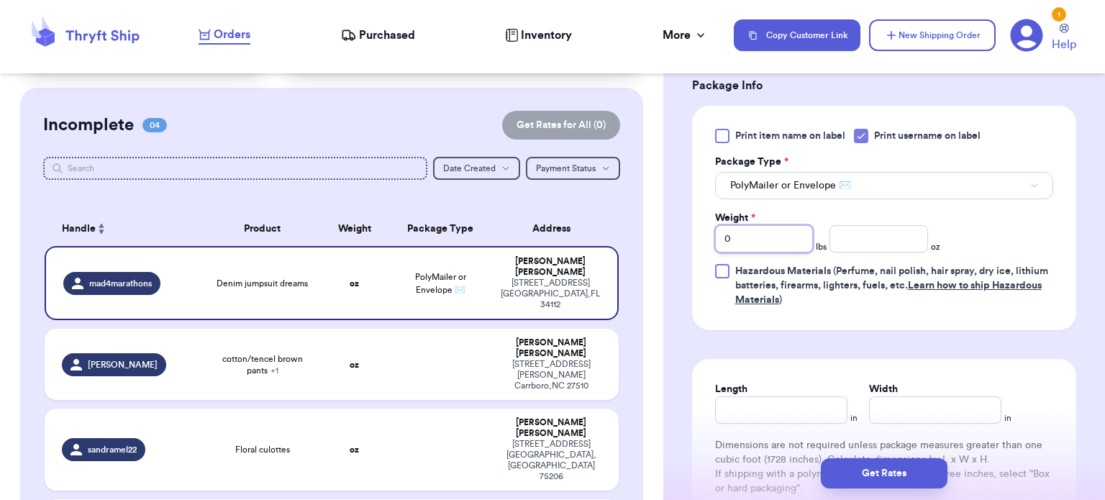
click at [765, 225] on input "0" at bounding box center [764, 238] width 99 height 27
type input "2"
click at [860, 233] on input "number" at bounding box center [878, 238] width 99 height 27
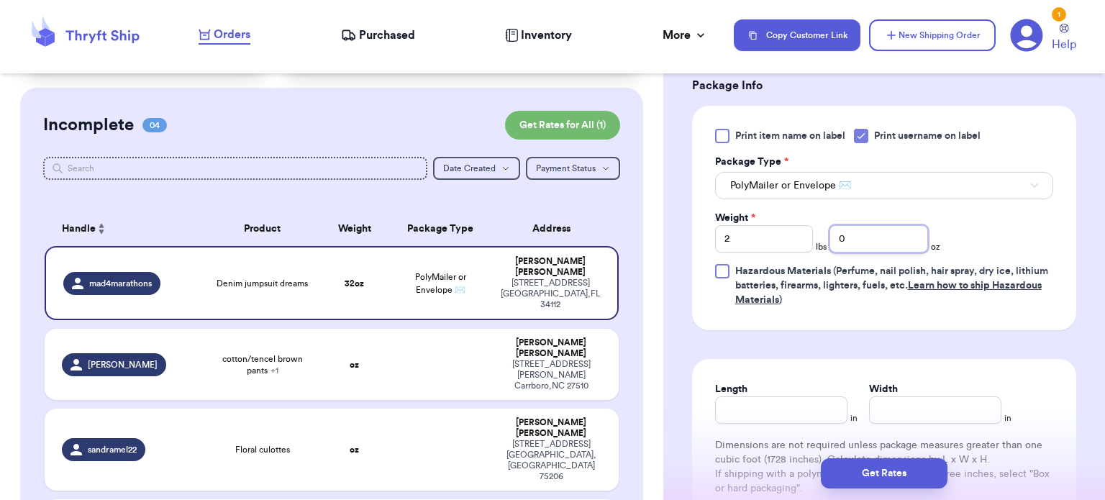
type input "0"
click at [761, 409] on input "Length" at bounding box center [781, 409] width 132 height 27
type input "14"
click at [909, 403] on input "Width *" at bounding box center [935, 409] width 132 height 27
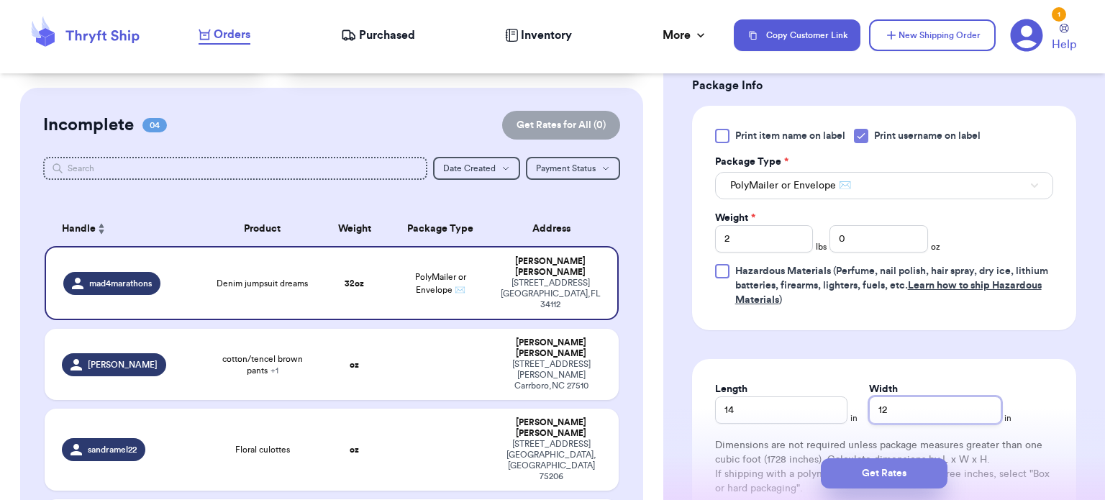
type input "12"
click at [894, 480] on button "Get Rates" at bounding box center [884, 473] width 127 height 30
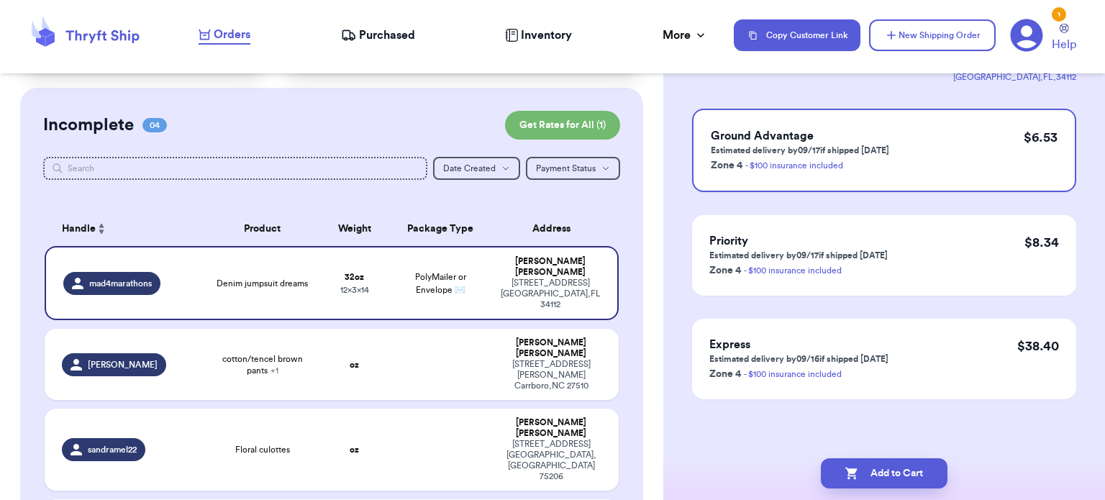
scroll to position [0, 0]
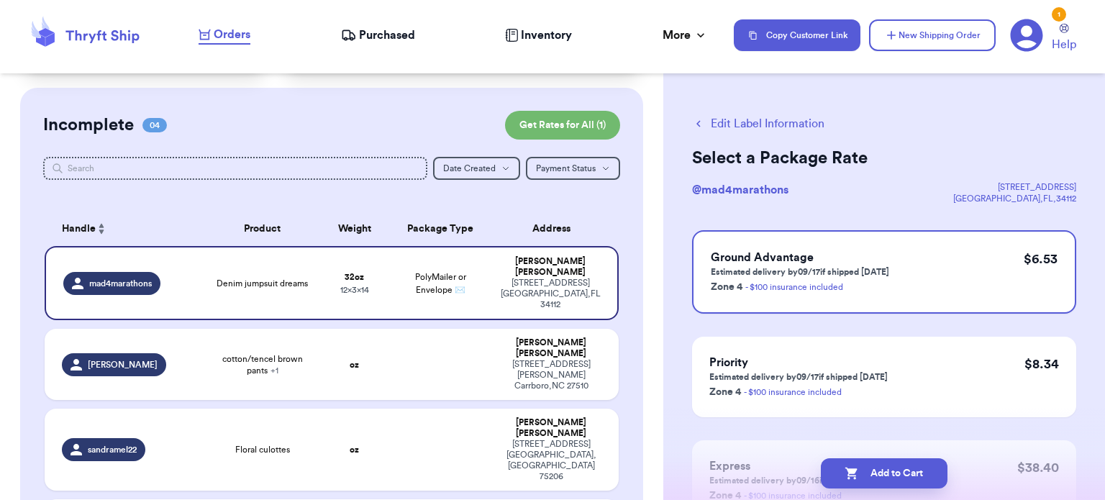
click at [894, 480] on button "Add to Cart" at bounding box center [884, 473] width 127 height 30
checkbox input "true"
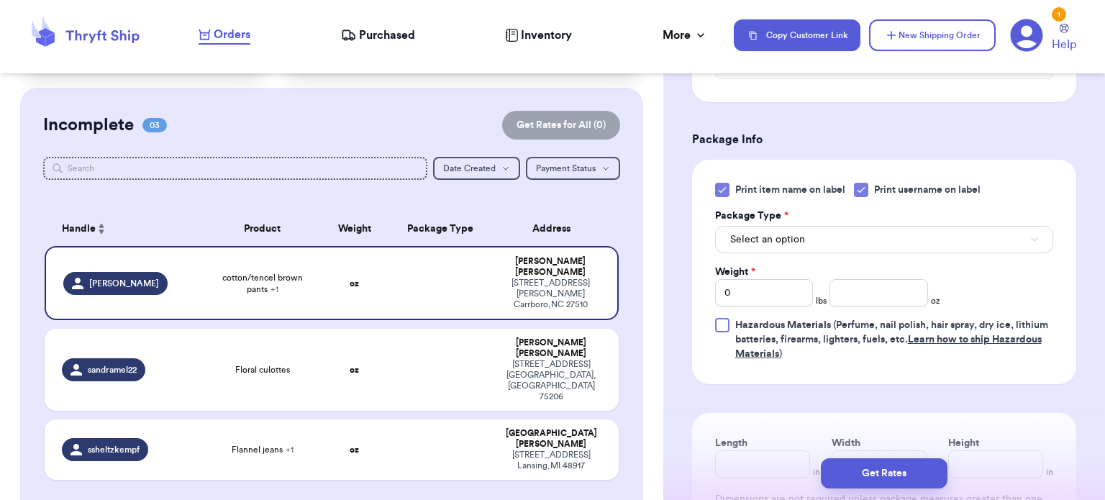
scroll to position [652, 0]
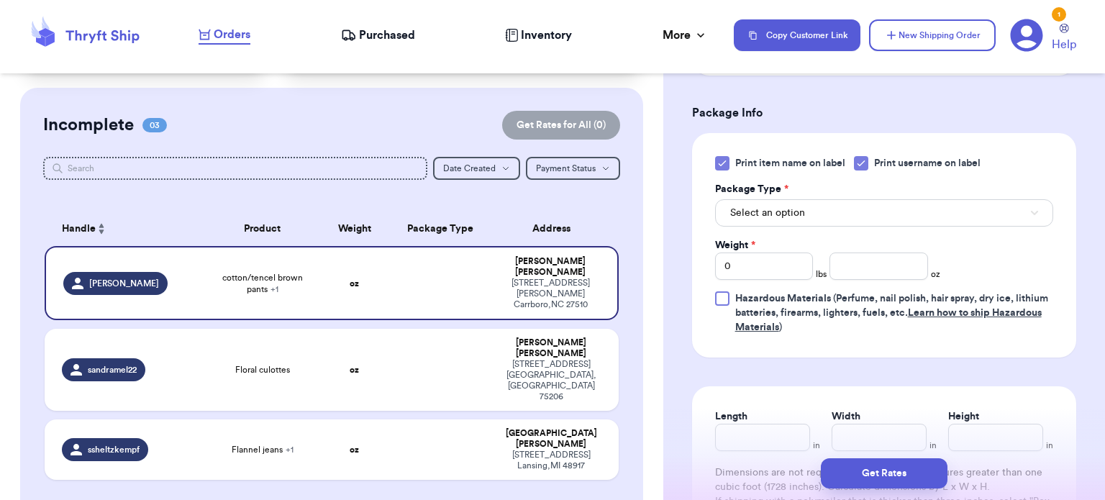
click at [723, 161] on icon at bounding box center [721, 163] width 6 height 5
click at [0, 0] on input "Print item name on label" at bounding box center [0, 0] width 0 height 0
click at [817, 199] on button "Select an option" at bounding box center [884, 212] width 338 height 27
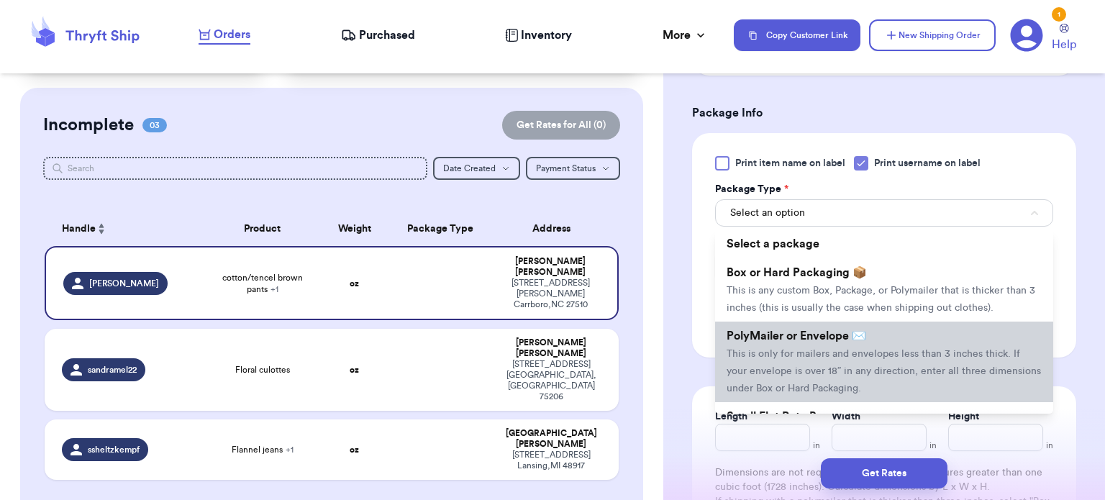
click at [859, 349] on span "This is only for mailers and envelopes less than 3 inches thick. If your envelo…" at bounding box center [883, 371] width 314 height 45
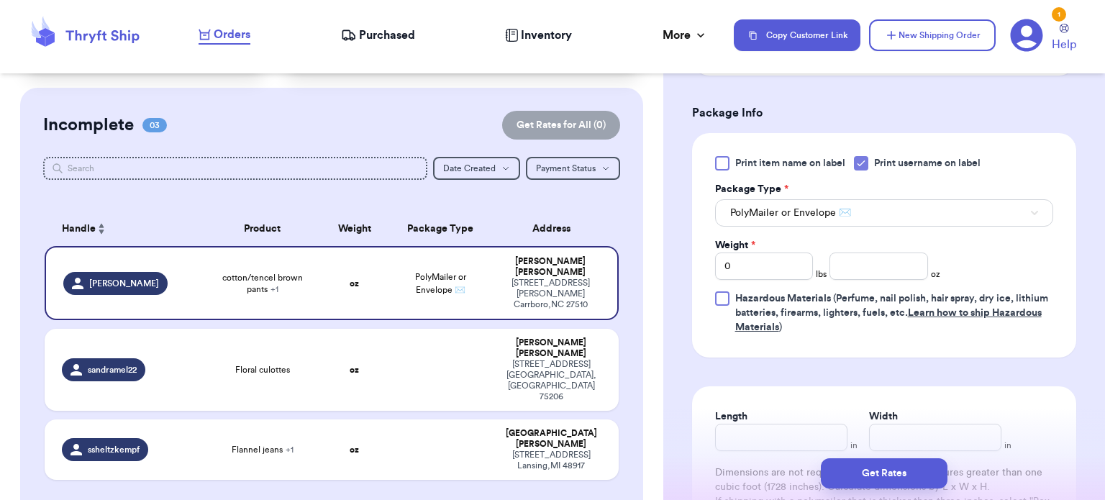
scroll to position [718, 0]
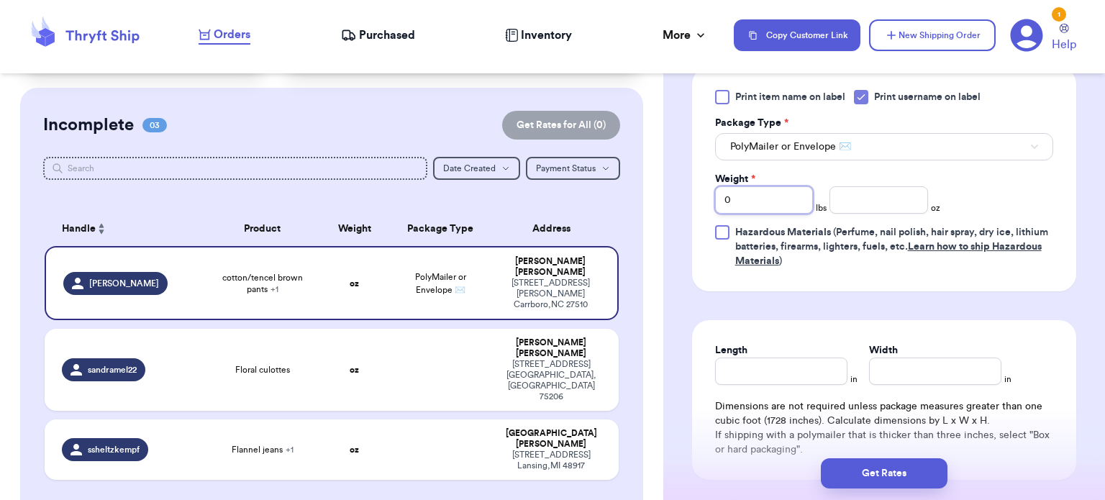
click at [775, 186] on input "0" at bounding box center [764, 199] width 99 height 27
type input "1"
click at [903, 186] on input "number" at bounding box center [878, 199] width 99 height 27
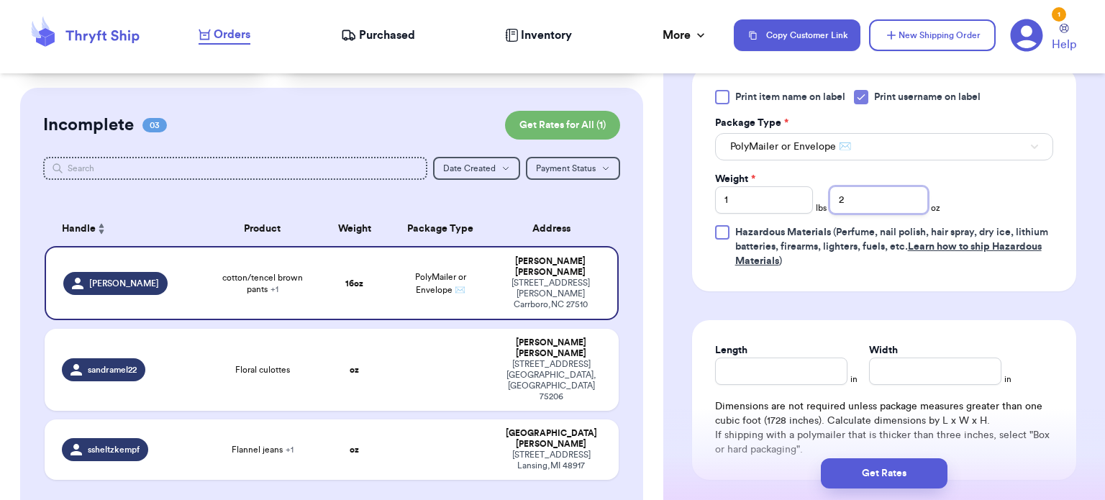
type input "2"
click at [761, 360] on input "Length" at bounding box center [781, 370] width 132 height 27
type input "12"
click at [888, 357] on input "Width *" at bounding box center [935, 370] width 132 height 27
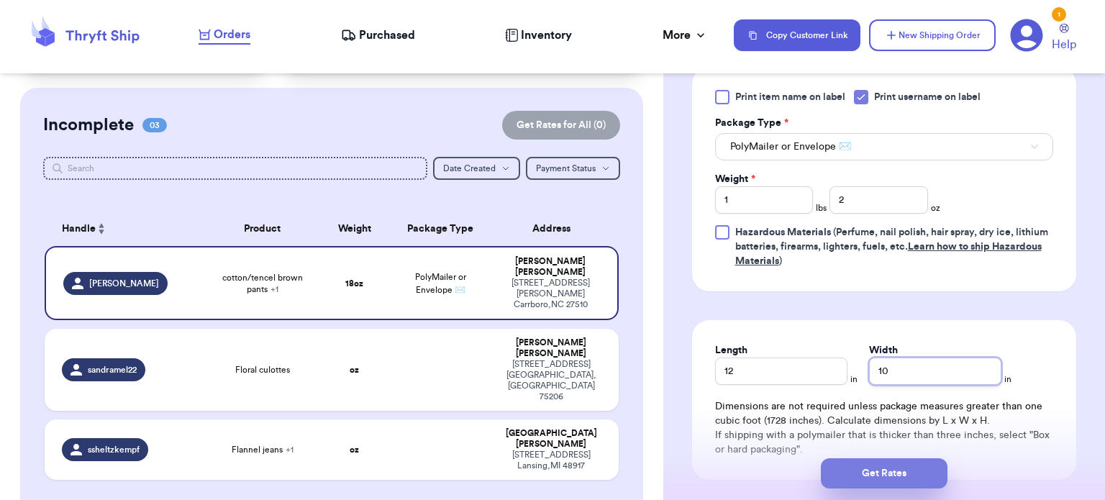
type input "10"
click at [899, 481] on button "Get Rates" at bounding box center [884, 473] width 127 height 30
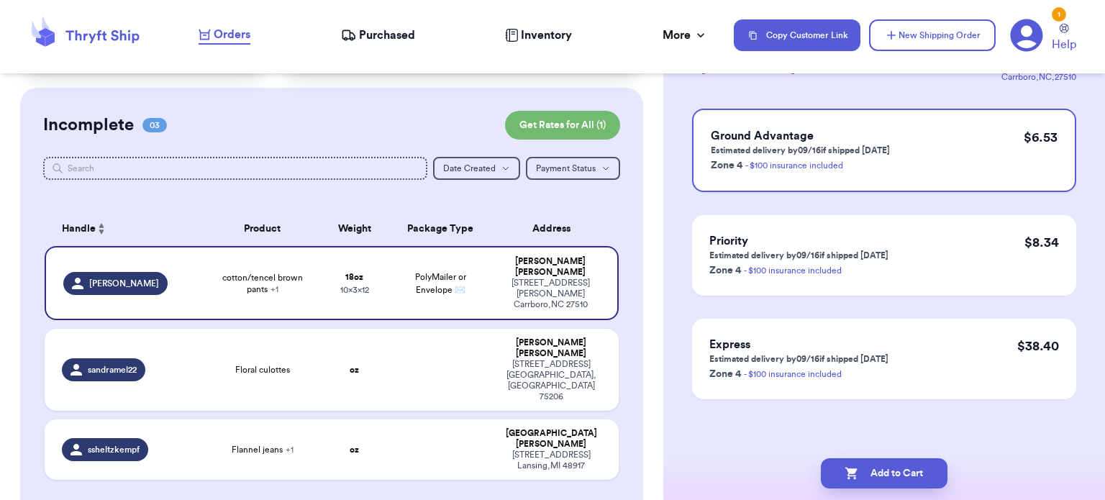
scroll to position [0, 0]
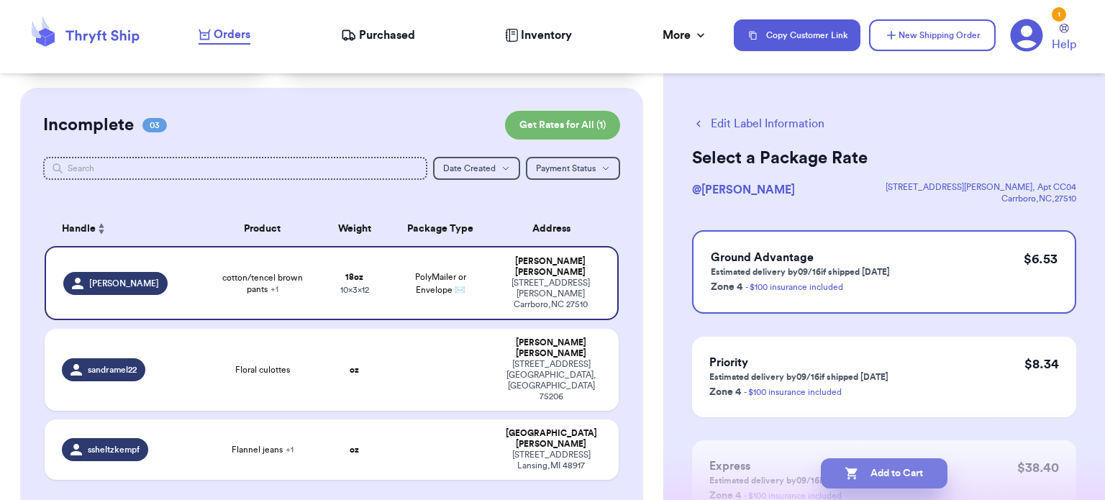
click at [923, 462] on button "Add to Cart" at bounding box center [884, 473] width 127 height 30
checkbox input "true"
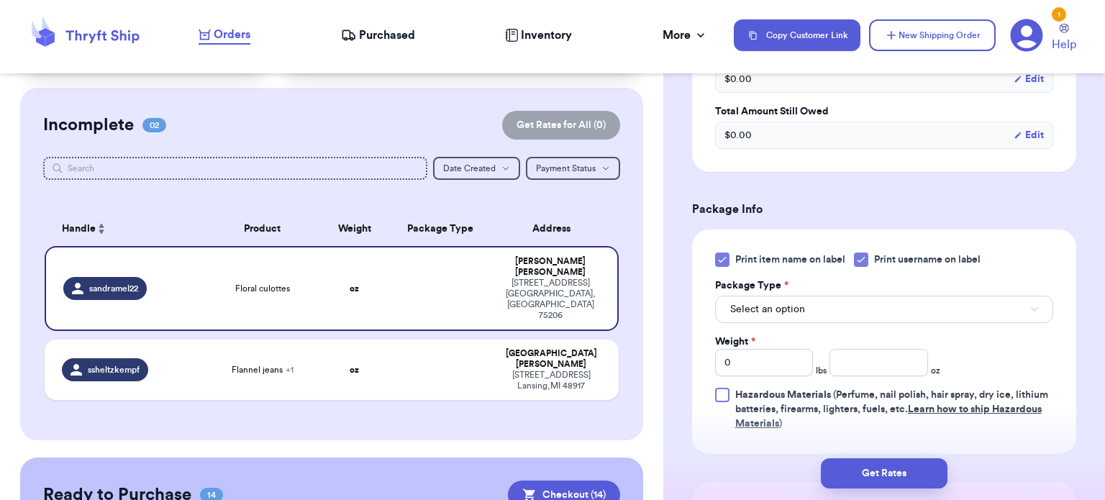
scroll to position [532, 0]
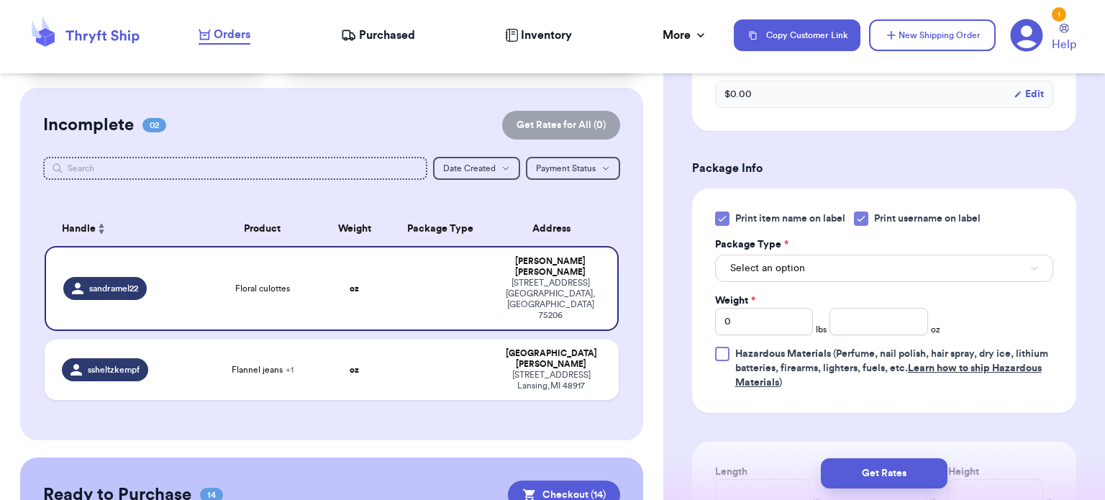
click at [719, 219] on icon at bounding box center [721, 218] width 6 height 5
click at [0, 0] on input "Print item name on label" at bounding box center [0, 0] width 0 height 0
click at [806, 279] on button "Select an option" at bounding box center [884, 268] width 338 height 27
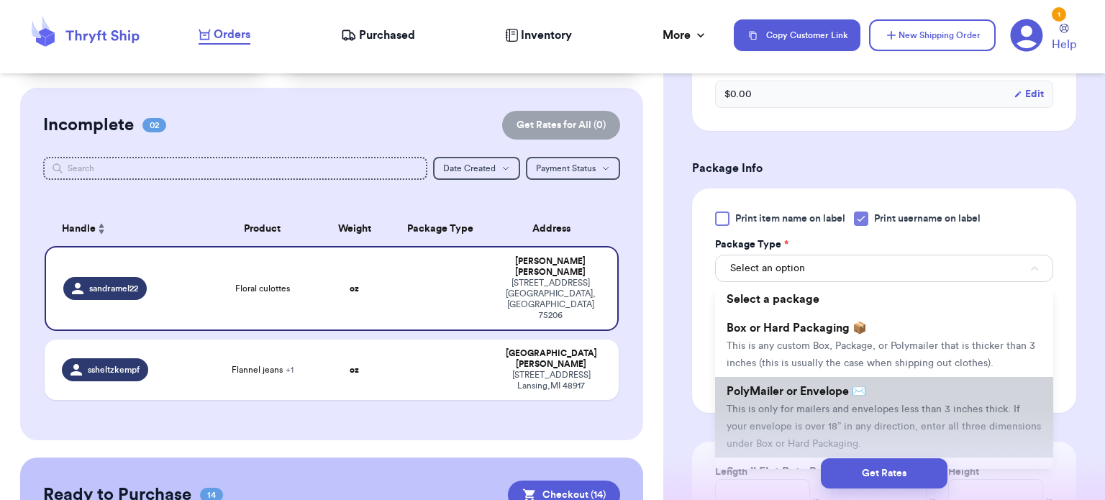
click at [819, 393] on span "PolyMailer or Envelope ✉️" at bounding box center [796, 391] width 140 height 12
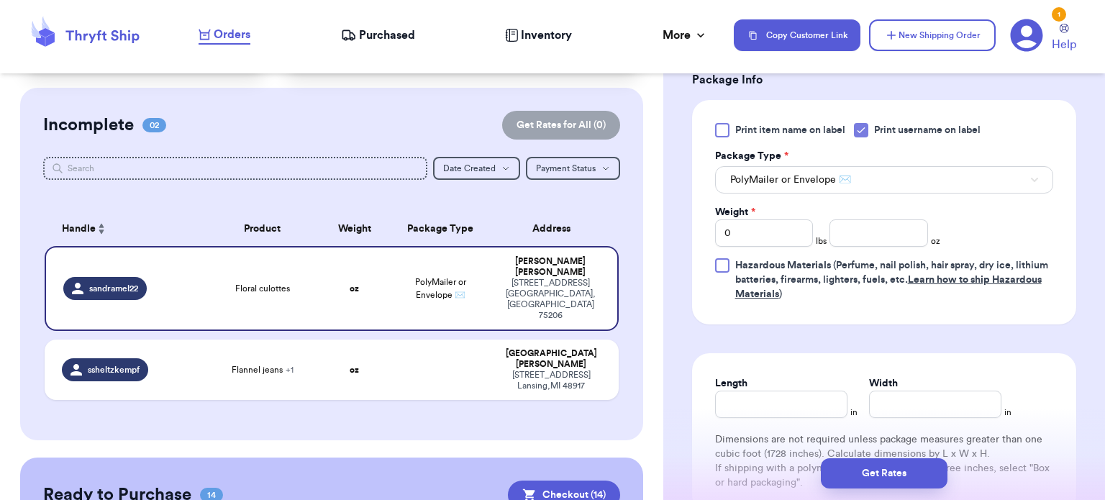
scroll to position [623, 0]
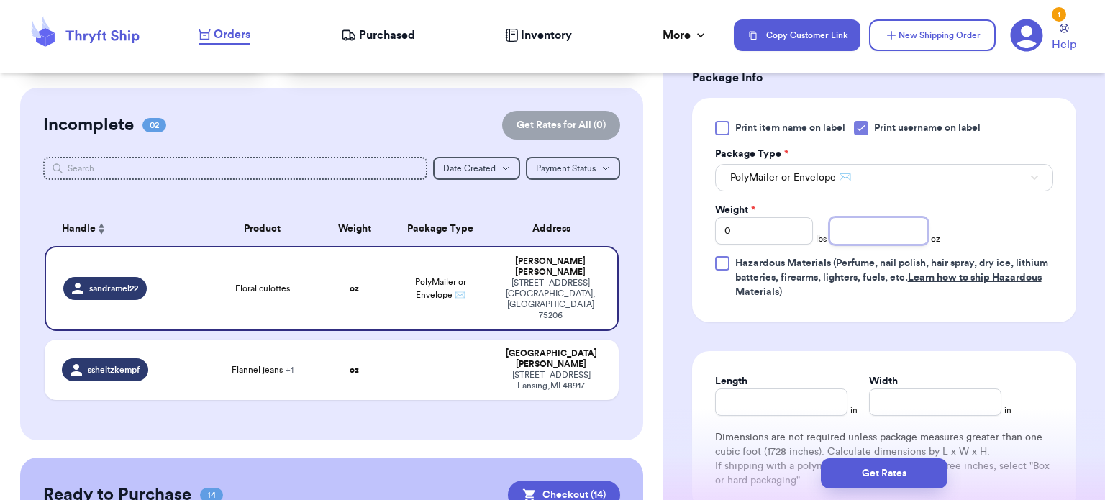
click at [880, 222] on input "number" at bounding box center [878, 230] width 99 height 27
type input "10"
click at [759, 406] on input "Length" at bounding box center [781, 401] width 132 height 27
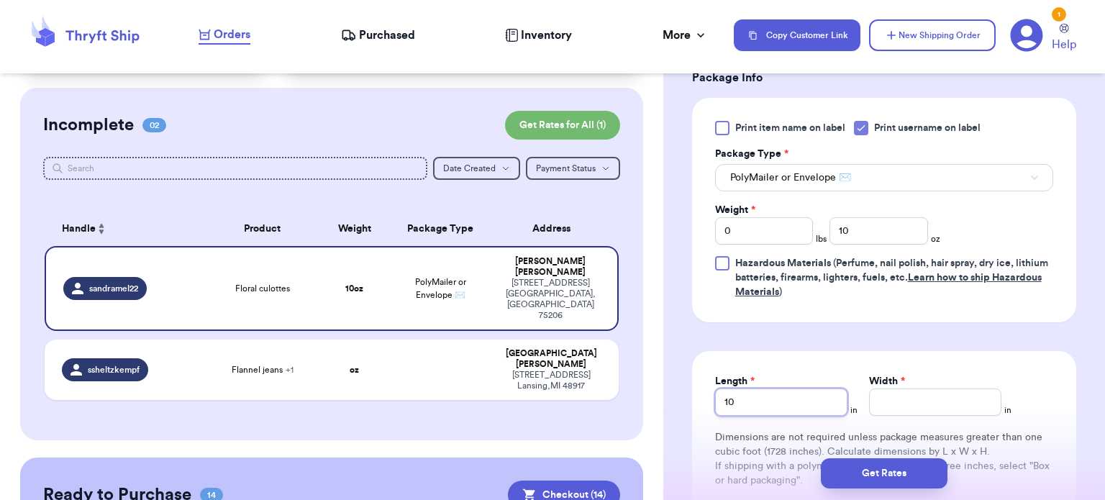
type input "10"
click at [916, 391] on input "Width *" at bounding box center [935, 401] width 132 height 27
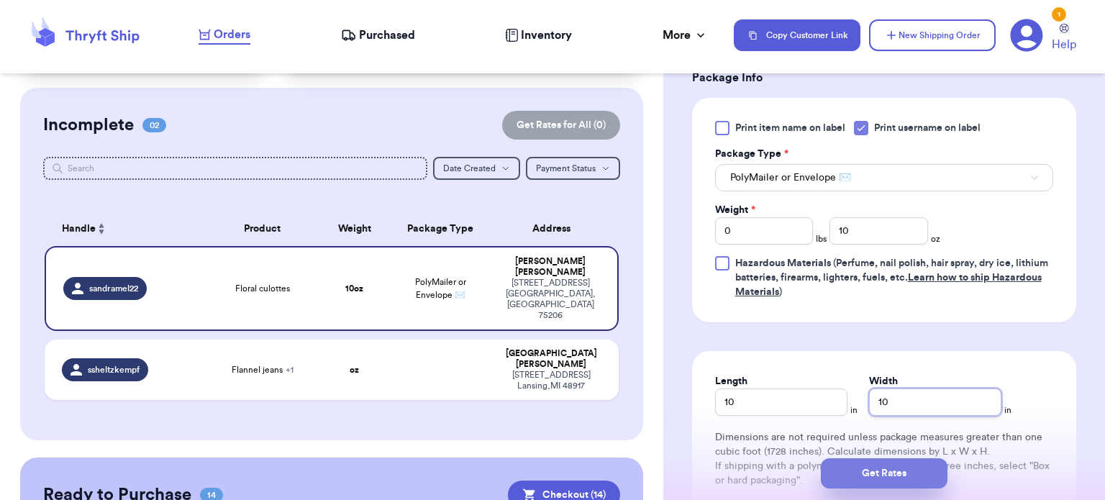
type input "10"
click at [905, 477] on button "Get Rates" at bounding box center [884, 473] width 127 height 30
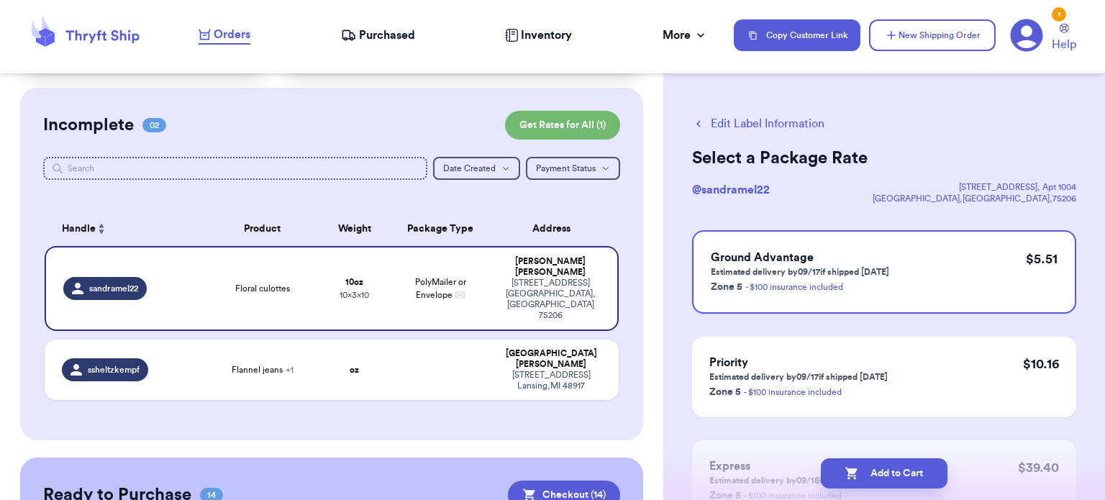
click at [905, 477] on button "Add to Cart" at bounding box center [884, 473] width 127 height 30
checkbox input "true"
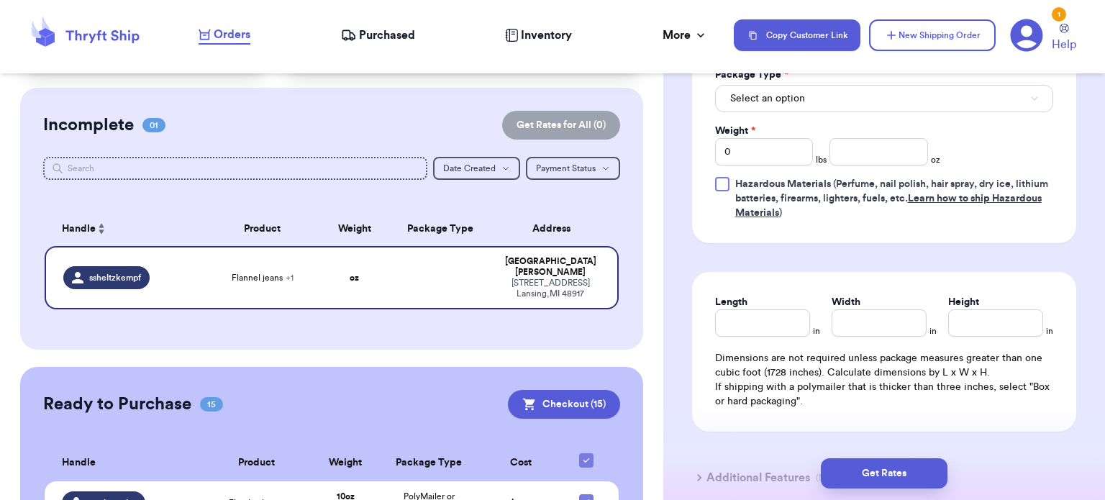
scroll to position [673, 0]
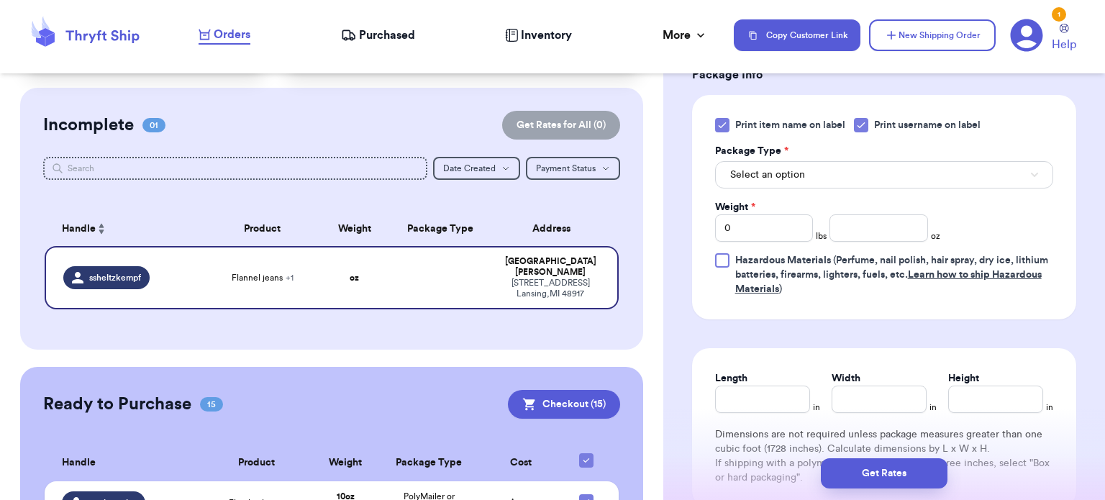
click at [721, 119] on icon at bounding box center [722, 125] width 12 height 12
click at [0, 0] on input "Print item name on label" at bounding box center [0, 0] width 0 height 0
click at [791, 181] on button "Select an option" at bounding box center [884, 174] width 338 height 27
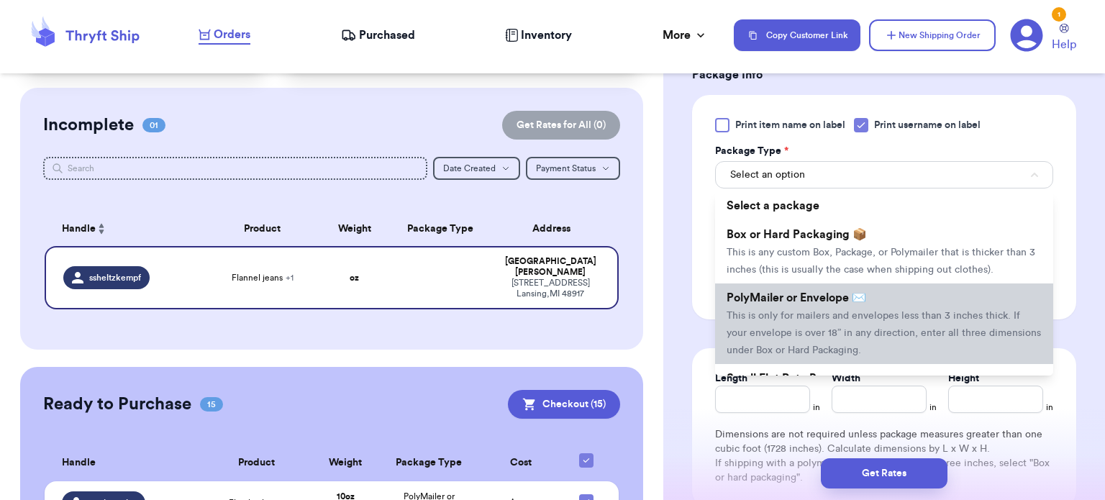
click at [829, 306] on li "PolyMailer or Envelope ✉️ This is only for mailers and envelopes less than 3 in…" at bounding box center [884, 323] width 338 height 81
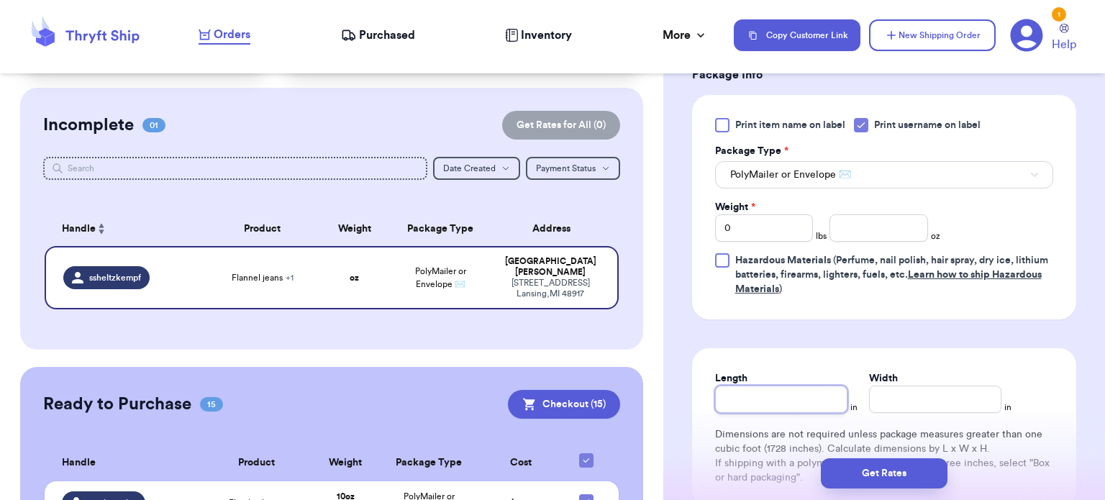
click at [764, 397] on input "Length" at bounding box center [781, 398] width 132 height 27
type input "1"
type input "16"
type input "1"
type input "14"
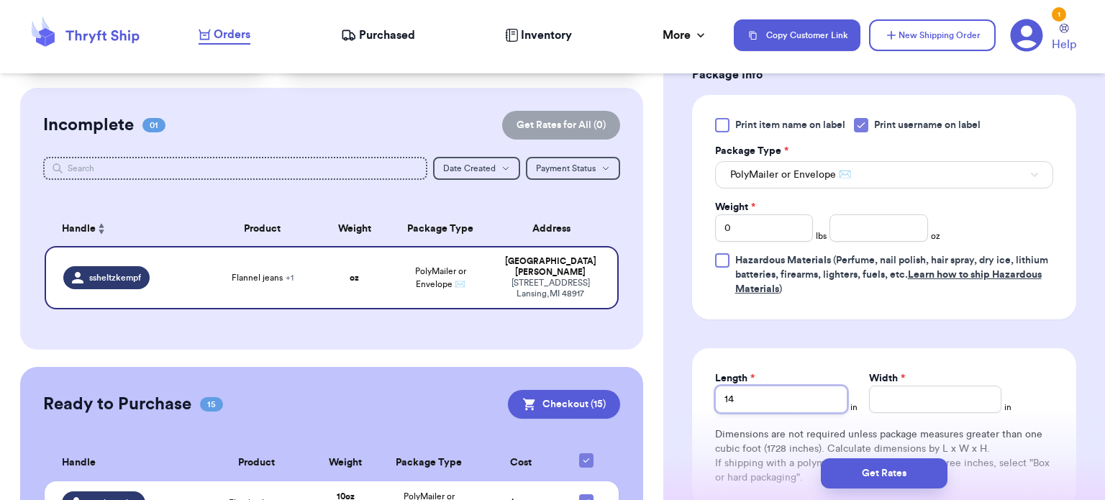
type input "14"
click at [959, 402] on input "Width *" at bounding box center [935, 398] width 132 height 27
type input "1"
type input "14"
click at [775, 234] on input "0" at bounding box center [764, 227] width 99 height 27
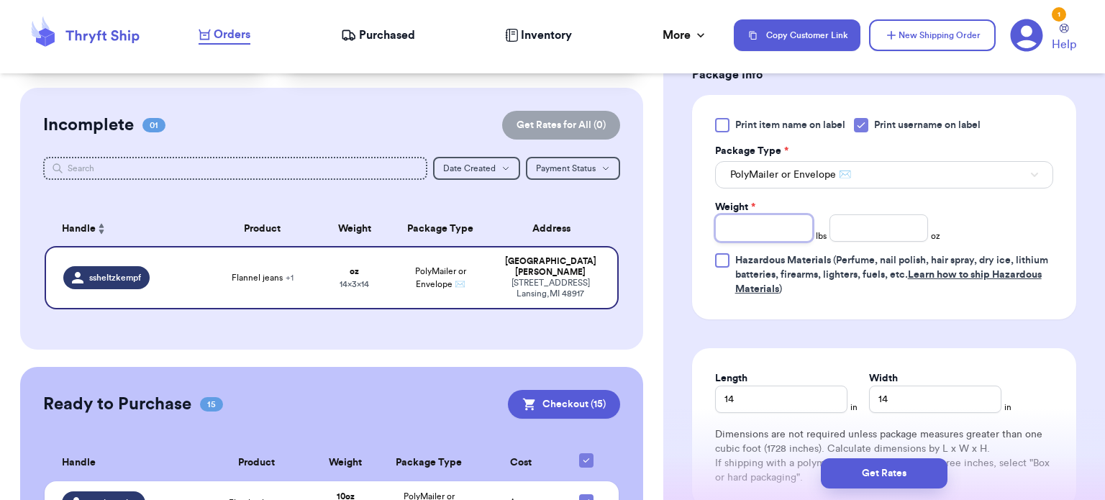
type input "2"
click at [847, 218] on input "number" at bounding box center [878, 227] width 99 height 27
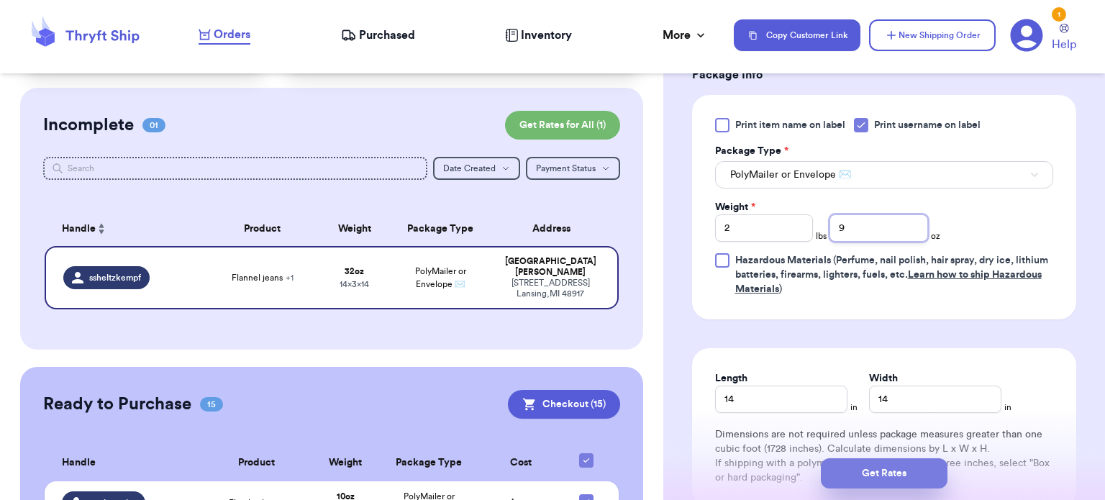
type input "9"
click at [899, 470] on button "Get Rates" at bounding box center [884, 473] width 127 height 30
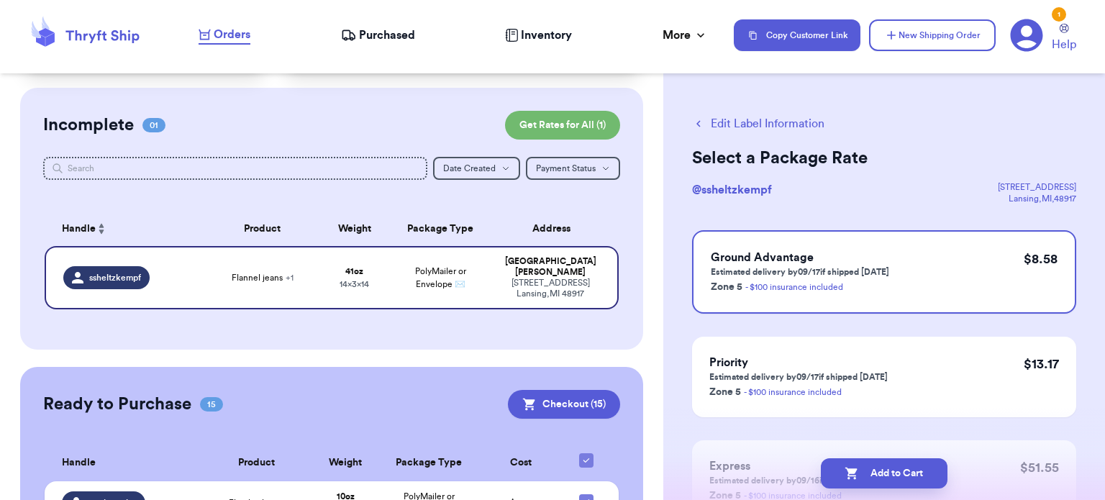
click at [899, 470] on button "Add to Cart" at bounding box center [884, 473] width 127 height 30
checkbox input "true"
